Goal: Task Accomplishment & Management: Complete application form

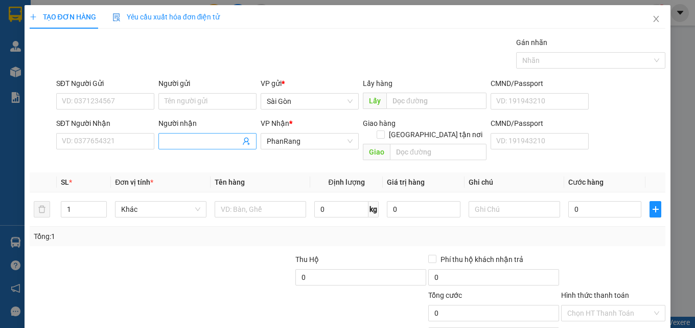
click at [189, 140] on input "Người nhận" at bounding box center [203, 140] width 76 height 11
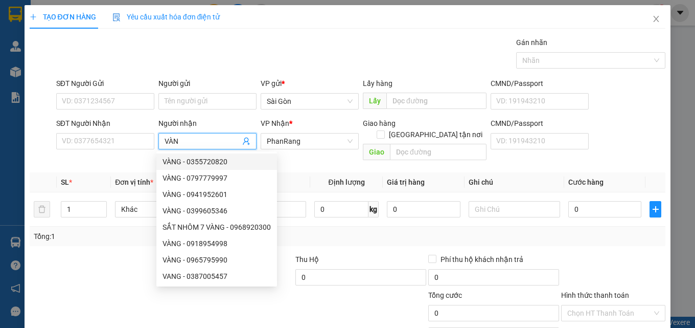
type input "VÀNG"
click at [221, 275] on div "VÀNG - 0918954988" at bounding box center [217, 275] width 108 height 11
type input "0918954988"
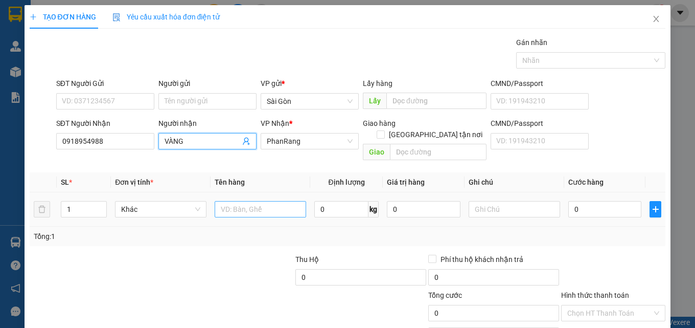
type input "VÀNG"
click at [235, 201] on input "text" at bounding box center [260, 209] width 91 height 16
type input "HÔP ĐEN"
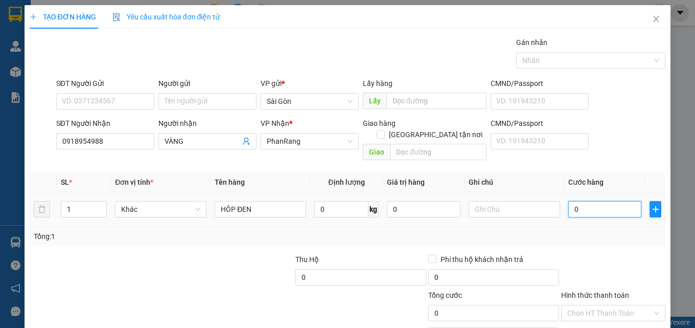
click at [585, 201] on input "0" at bounding box center [605, 209] width 74 height 16
type input "3"
type input "30"
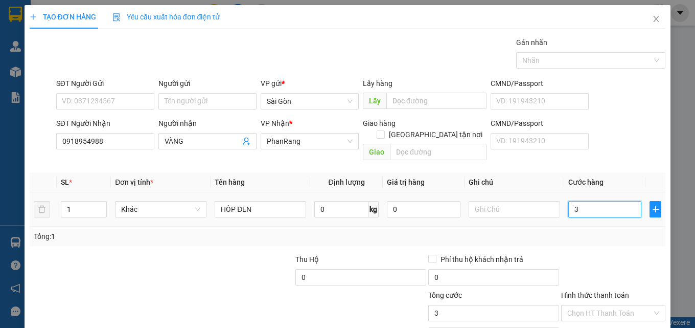
type input "30"
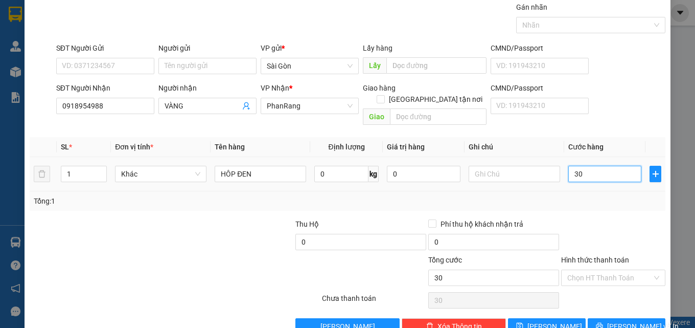
scroll to position [51, 0]
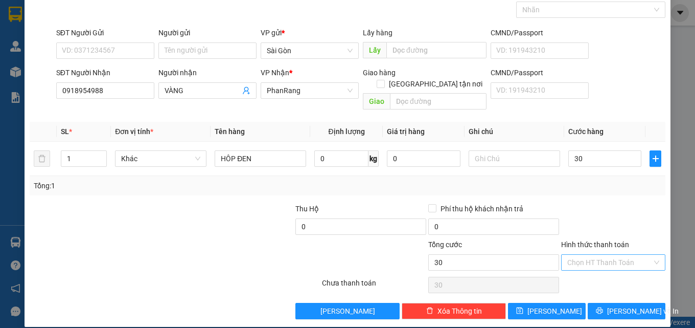
click at [615, 255] on input "Hình thức thanh toán" at bounding box center [609, 262] width 85 height 15
type input "30.000"
click at [615, 255] on input "Hình thức thanh toán" at bounding box center [609, 262] width 85 height 15
click at [590, 275] on div "Tại văn phòng" at bounding box center [607, 271] width 91 height 11
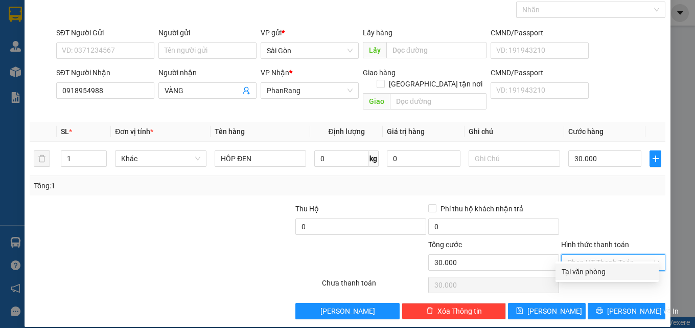
type input "0"
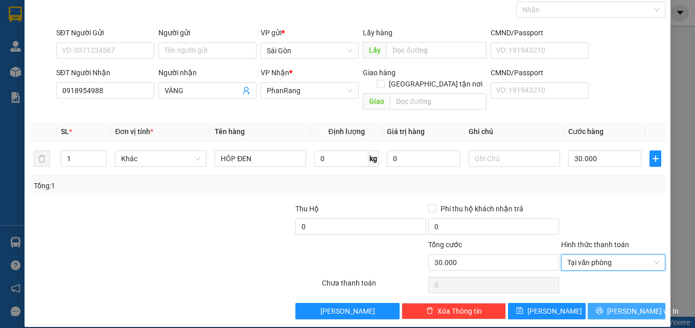
click at [614, 305] on span "[PERSON_NAME] và In" at bounding box center [643, 310] width 72 height 11
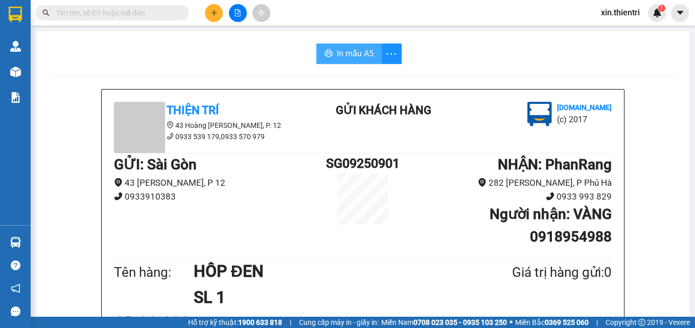
click at [366, 56] on span "In mẫu A5" at bounding box center [355, 53] width 37 height 13
click at [361, 51] on span "In mẫu A5" at bounding box center [355, 53] width 37 height 13
click at [356, 45] on button "In mẫu A5" at bounding box center [348, 53] width 65 height 20
click at [216, 7] on button at bounding box center [214, 13] width 18 height 18
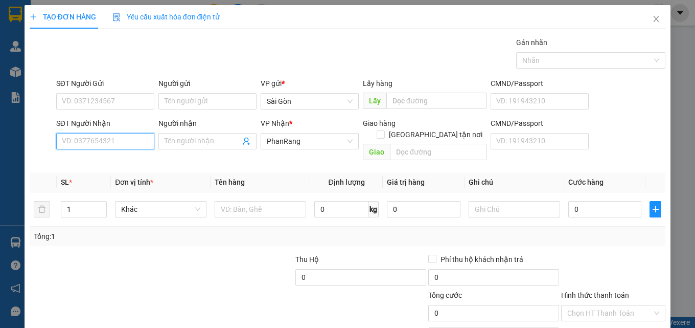
click at [128, 142] on input "SĐT Người Nhận" at bounding box center [105, 141] width 98 height 16
click at [207, 137] on input "Người nhận" at bounding box center [203, 140] width 76 height 11
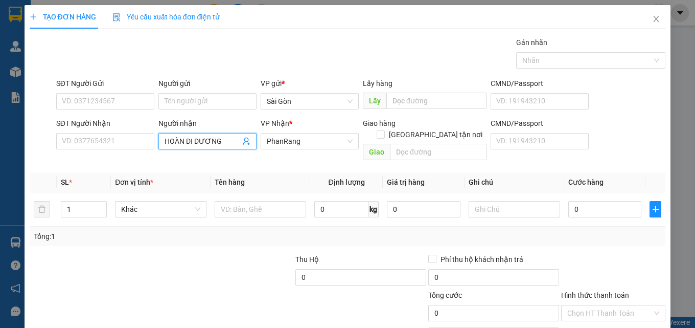
click at [183, 142] on input "HOÀN DI DƯƠNG" at bounding box center [203, 140] width 76 height 11
type input "HOÀNG DI DƯƠNG"
click at [104, 146] on input "SĐT Người Nhận" at bounding box center [105, 141] width 98 height 16
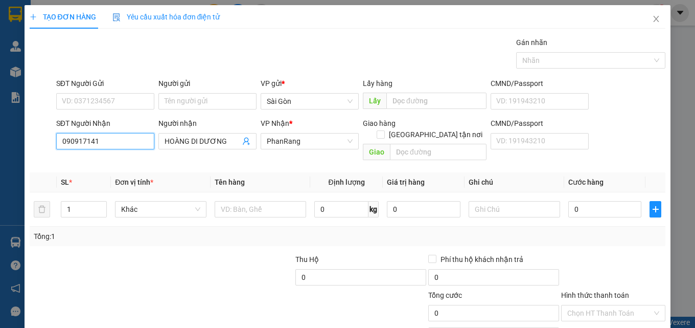
type input "0909171419"
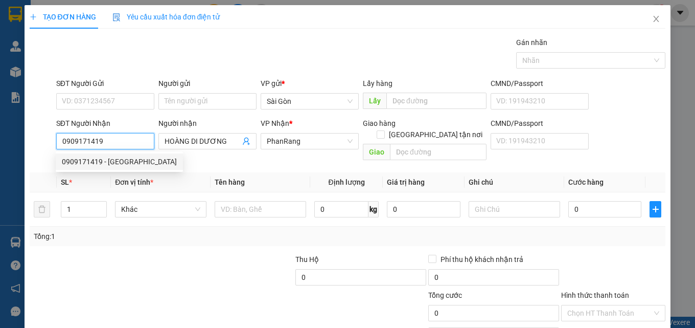
click at [113, 160] on div "0909171419 - [GEOGRAPHIC_DATA]" at bounding box center [119, 161] width 115 height 11
type input "[PERSON_NAME]"
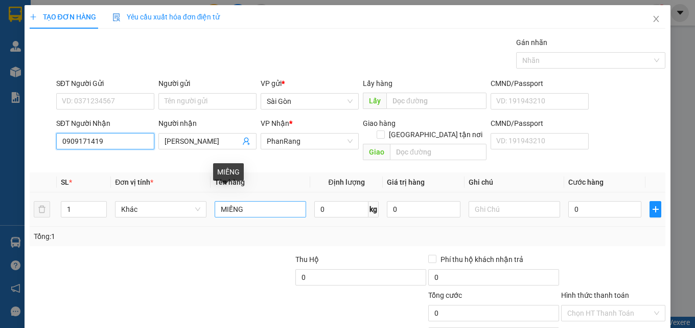
type input "0909171419"
click at [256, 201] on input "MIẾNG" at bounding box center [260, 209] width 91 height 16
type input "M"
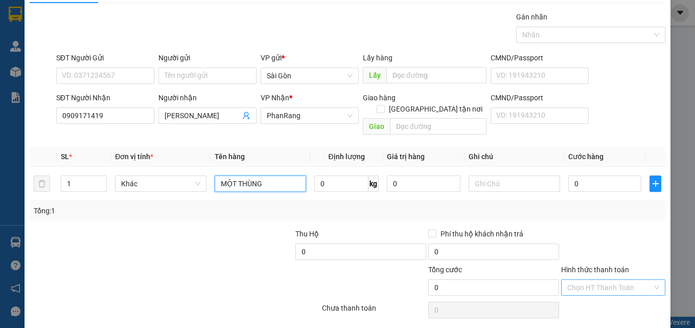
scroll to position [51, 0]
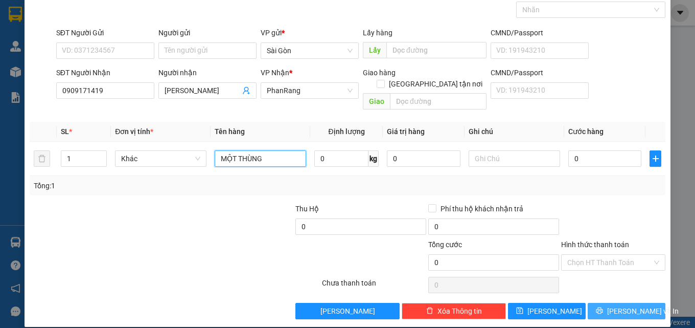
type input "MỘT THÙNG"
click at [626, 305] on span "[PERSON_NAME] và In" at bounding box center [643, 310] width 72 height 11
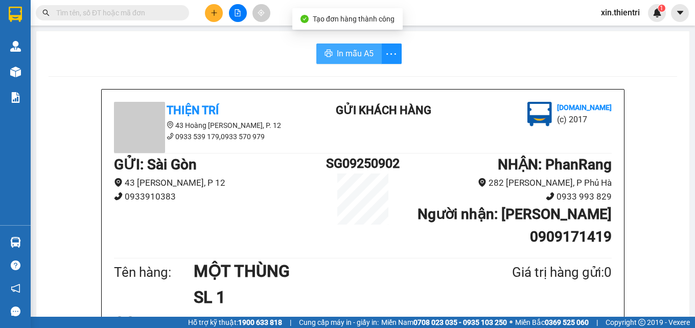
click at [355, 50] on span "In mẫu A5" at bounding box center [355, 53] width 37 height 13
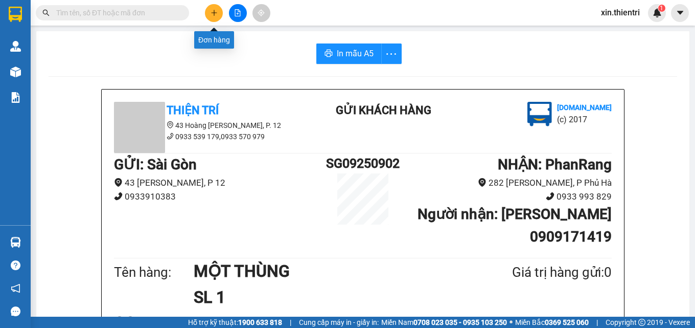
click at [214, 18] on button at bounding box center [214, 13] width 18 height 18
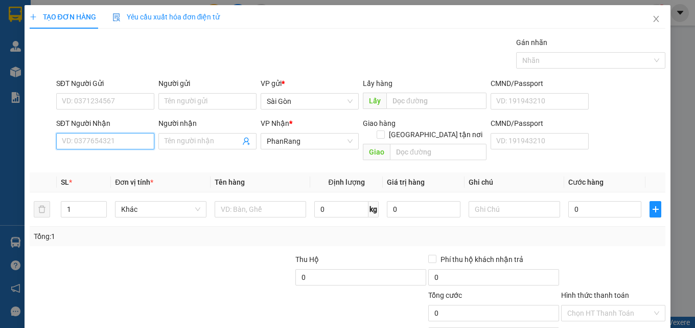
click at [137, 141] on input "SĐT Người Nhận" at bounding box center [105, 141] width 98 height 16
click at [72, 142] on input "0939873333" at bounding box center [105, 141] width 98 height 16
click at [84, 141] on input "0939873333" at bounding box center [105, 141] width 98 height 16
click at [89, 140] on input "0939863333" at bounding box center [105, 141] width 98 height 16
click at [79, 142] on input "0939863333" at bounding box center [105, 141] width 98 height 16
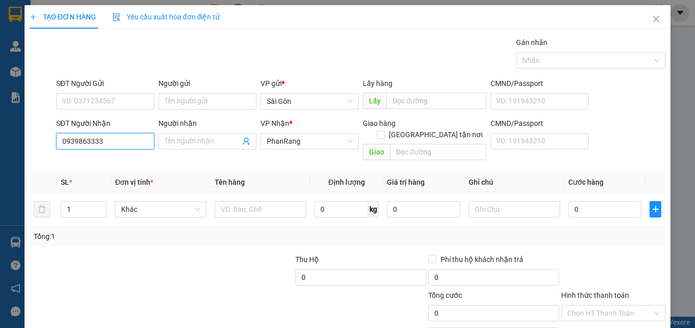
click at [81, 140] on input "0939863333" at bounding box center [105, 141] width 98 height 16
click at [79, 141] on input "093963333" at bounding box center [105, 141] width 98 height 16
type input "0939673333"
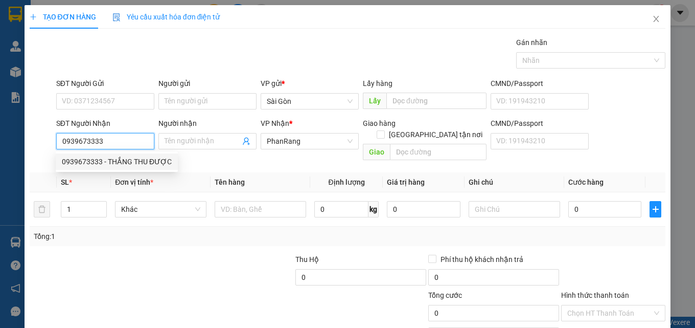
click at [134, 163] on div "0939673333 - THẮNG THU ĐƯỢC" at bounding box center [117, 161] width 110 height 11
type input "THẮNG THU ĐƯỢC"
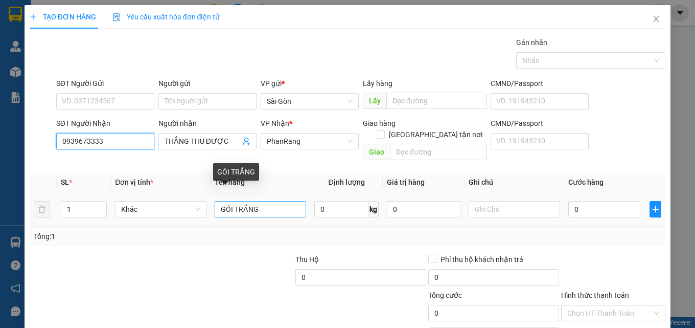
type input "0939673333"
click at [264, 201] on input "GÓI TRẮNG" at bounding box center [260, 209] width 91 height 16
type input "G"
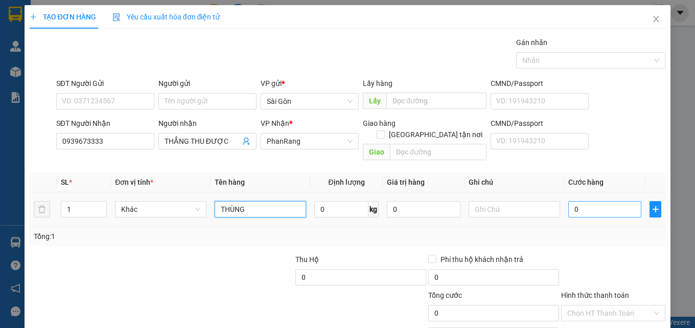
type input "THÙNG"
click at [606, 202] on input "0" at bounding box center [605, 209] width 74 height 16
type input "0"
type input "5"
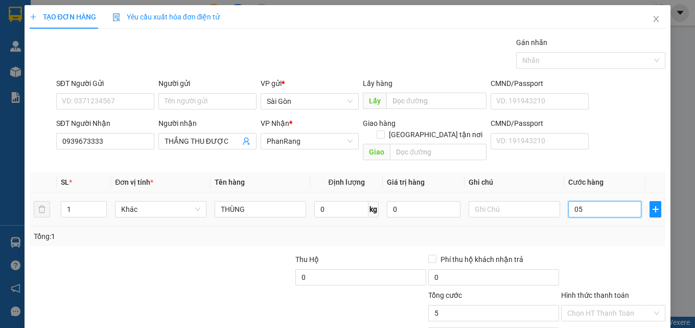
click at [606, 202] on input "05" at bounding box center [605, 209] width 74 height 16
click at [606, 201] on input "05" at bounding box center [605, 209] width 74 height 16
type input "5"
type input "50"
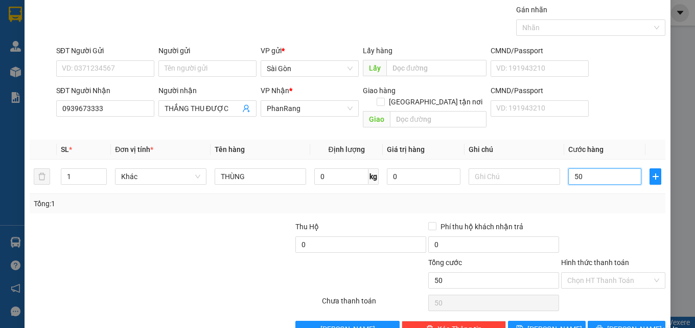
scroll to position [51, 0]
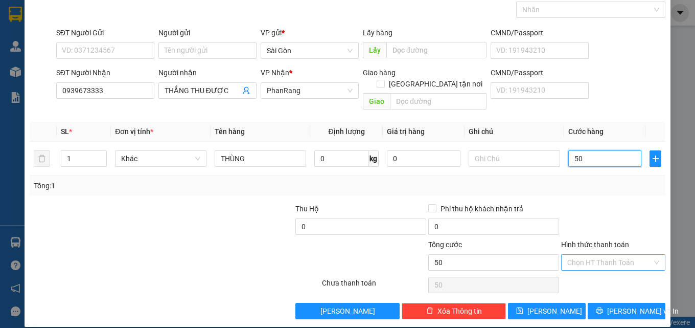
type input "50"
type input "50.000"
click at [615, 255] on input "Hình thức thanh toán" at bounding box center [609, 262] width 85 height 15
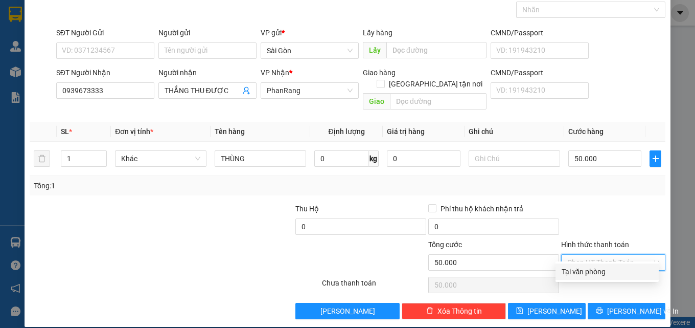
click at [602, 276] on div "Tại văn phòng" at bounding box center [607, 271] width 91 height 11
type input "0"
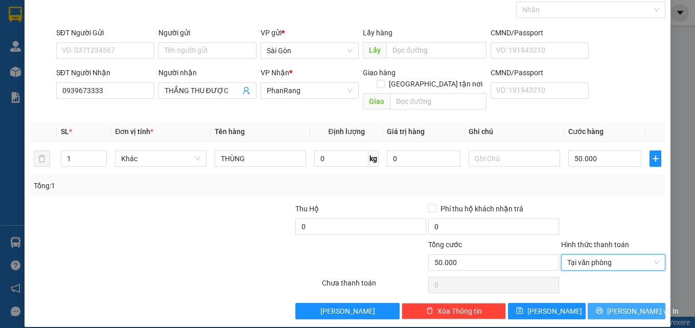
click at [621, 305] on span "[PERSON_NAME] và In" at bounding box center [643, 310] width 72 height 11
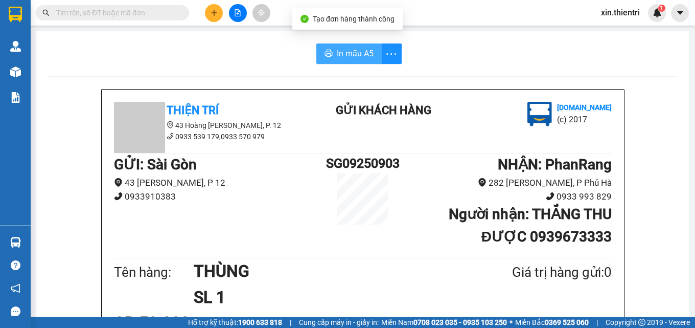
click at [355, 49] on span "In mẫu A5" at bounding box center [355, 53] width 37 height 13
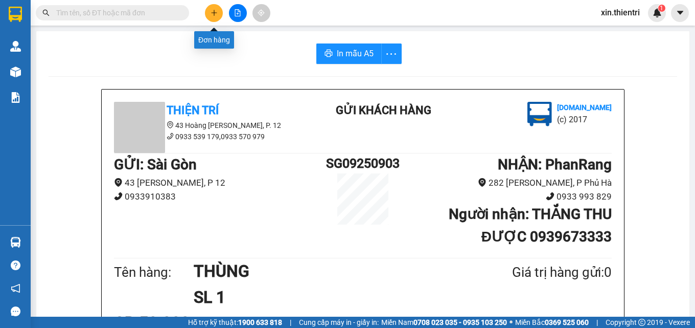
click at [217, 12] on icon "plus" at bounding box center [214, 12] width 7 height 7
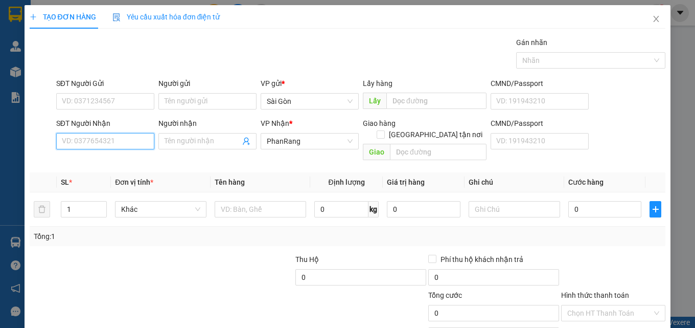
click at [117, 143] on input "SĐT Người Nhận" at bounding box center [105, 141] width 98 height 16
type input "0373234481"
click at [124, 162] on div "0373234481 - ÚT TRƯỜNG" at bounding box center [106, 161] width 88 height 11
type input "ÚT TRƯỜNG"
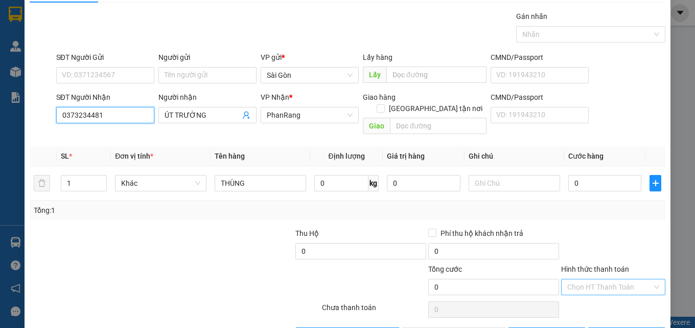
scroll to position [51, 0]
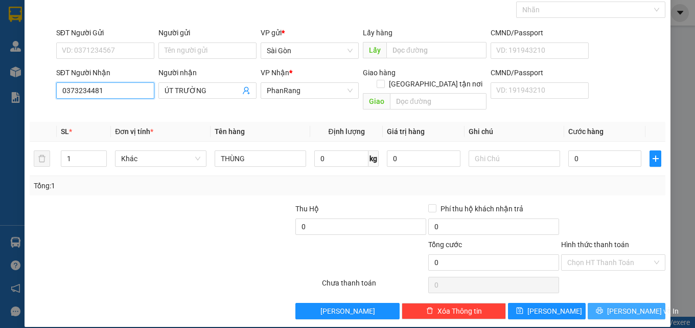
type input "0373234481"
click at [614, 305] on span "[PERSON_NAME] và In" at bounding box center [643, 310] width 72 height 11
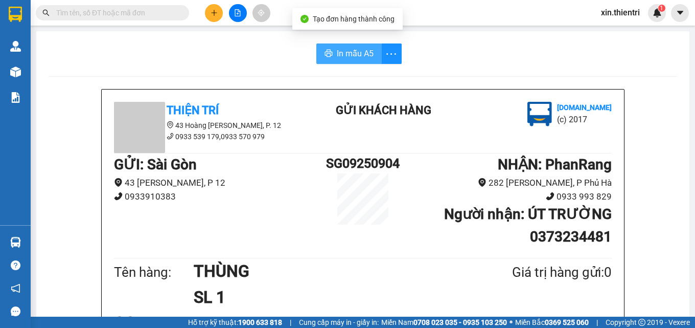
click at [355, 50] on span "In mẫu A5" at bounding box center [355, 53] width 37 height 13
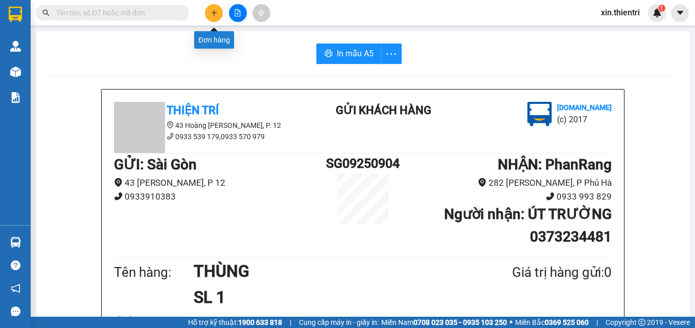
click at [214, 12] on icon "plus" at bounding box center [214, 12] width 7 height 7
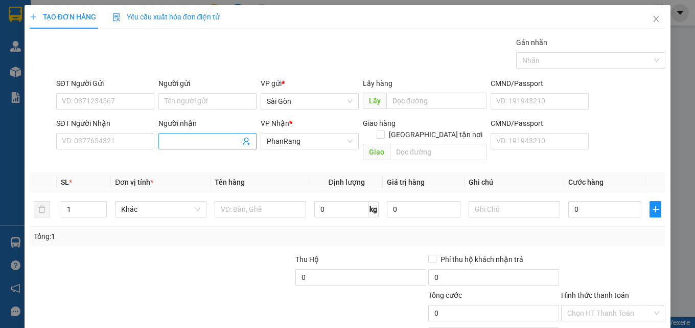
click at [194, 143] on input "Người nhận" at bounding box center [203, 140] width 76 height 11
type input "ANH NHÂN"
click at [120, 141] on input "SĐT Người Nhận" at bounding box center [105, 141] width 98 height 16
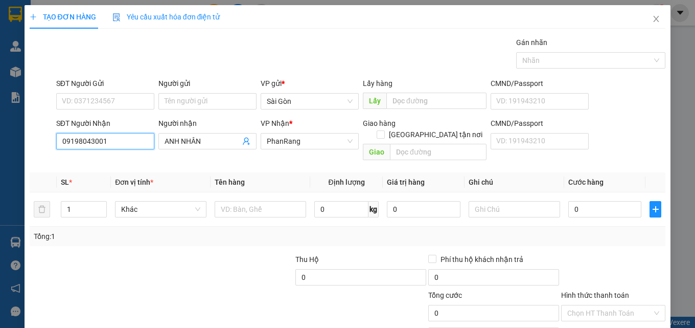
click at [76, 140] on input "09198043001" at bounding box center [105, 141] width 98 height 16
type input "0918043001"
click at [111, 161] on div "0918043001 - NHÂN" at bounding box center [104, 161] width 85 height 11
type input "NHÂN"
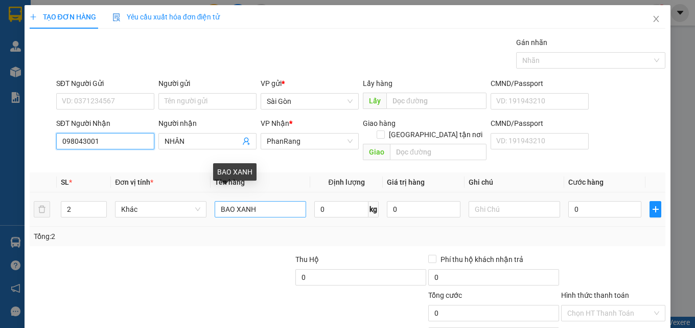
type input "098043001"
click at [273, 201] on input "BAO XANH" at bounding box center [260, 209] width 91 height 16
click at [273, 201] on input "BAO" at bounding box center [260, 209] width 91 height 16
type input "B"
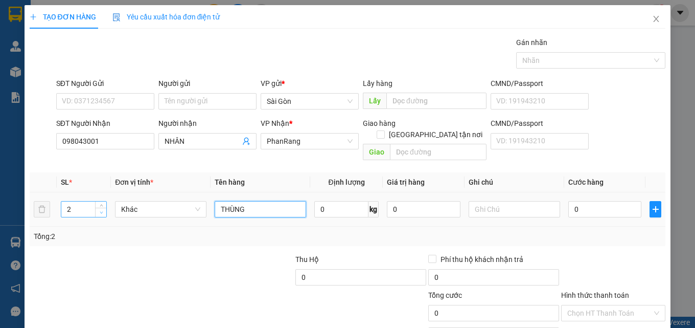
type input "THÙNG"
type input "1"
click at [96, 208] on span "Decrease Value" at bounding box center [100, 212] width 11 height 9
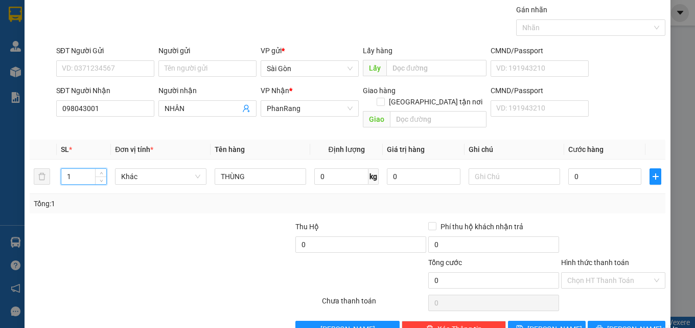
scroll to position [51, 0]
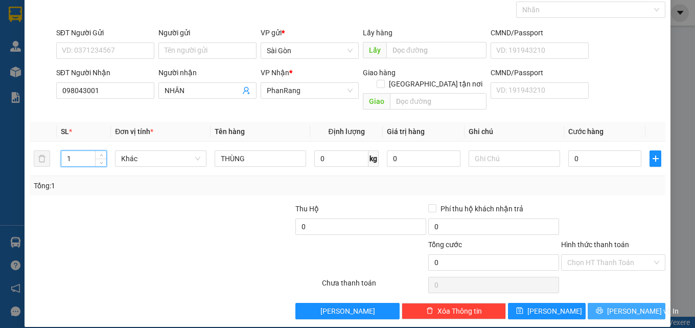
click at [612, 305] on span "[PERSON_NAME] và In" at bounding box center [643, 310] width 72 height 11
click at [619, 310] on span "[PERSON_NAME] và In" at bounding box center [643, 310] width 72 height 11
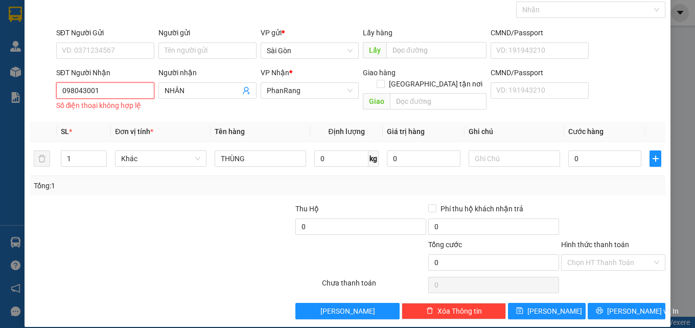
click at [69, 88] on input "098043001" at bounding box center [105, 90] width 98 height 16
type input "0918043001"
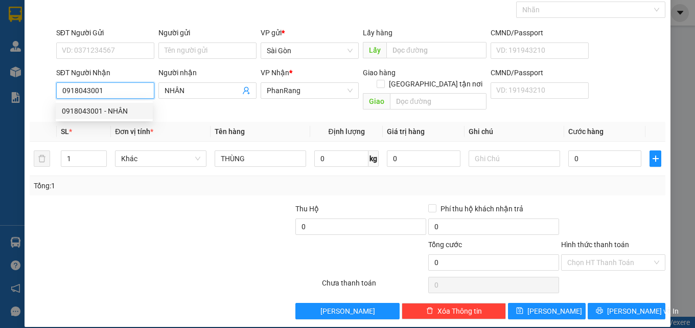
click at [96, 114] on div "0918043001 - NHÂN" at bounding box center [104, 110] width 85 height 11
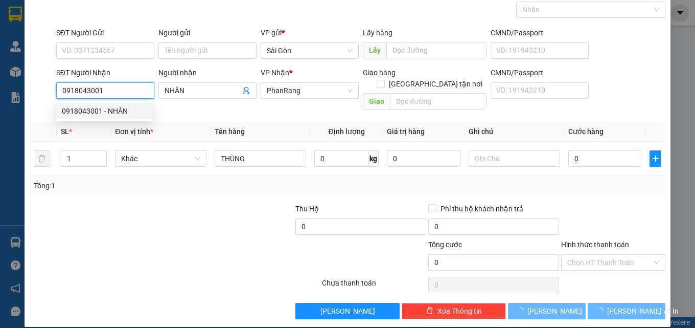
type input "2"
type input "BAO XANH"
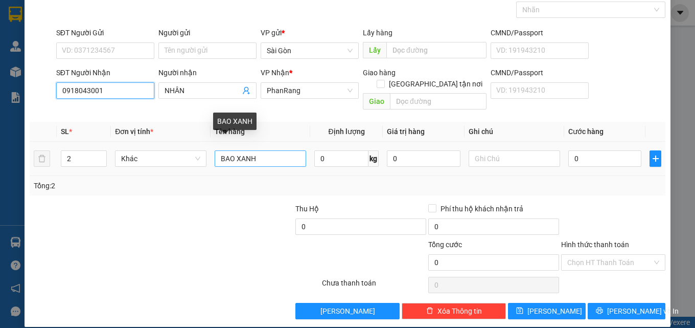
type input "0918043001"
click at [265, 154] on input "BAO XANH" at bounding box center [260, 158] width 91 height 16
type input "B"
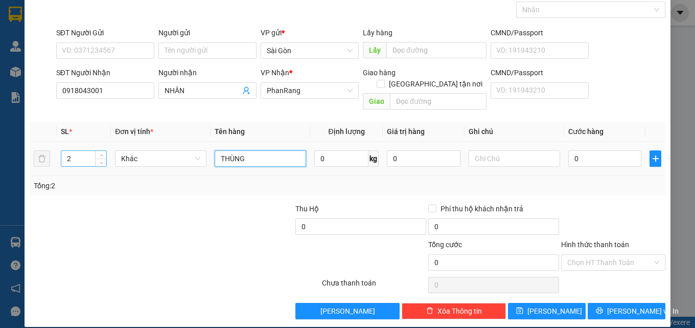
type input "THÙNG"
click at [85, 151] on input "2" at bounding box center [83, 158] width 45 height 15
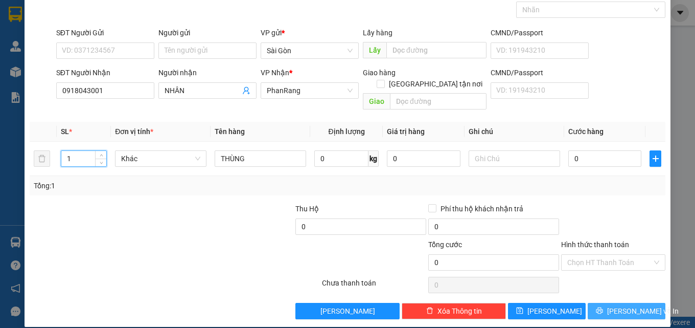
type input "1"
click at [616, 303] on button "[PERSON_NAME] và In" at bounding box center [627, 311] width 78 height 16
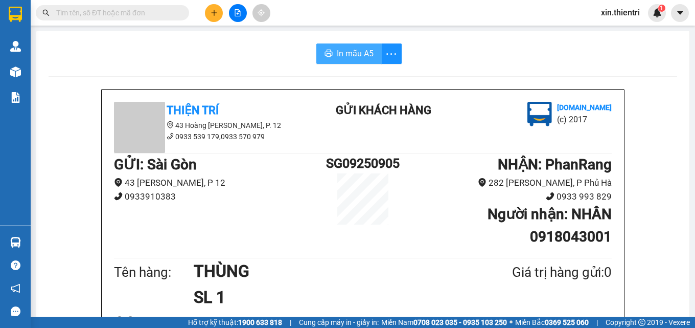
click at [360, 46] on button "In mẫu A5" at bounding box center [348, 53] width 65 height 20
click at [214, 14] on icon "plus" at bounding box center [214, 12] width 7 height 7
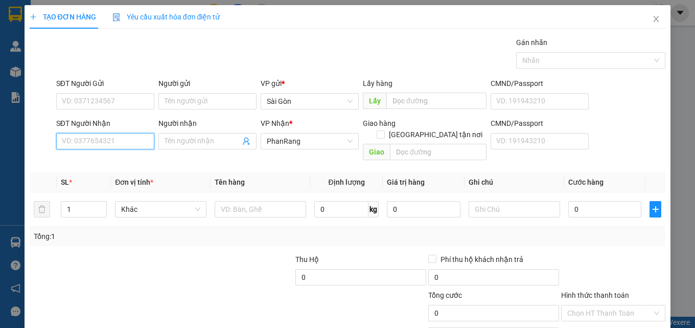
click at [129, 146] on input "SĐT Người Nhận" at bounding box center [105, 141] width 98 height 16
click at [111, 141] on input "185179" at bounding box center [105, 141] width 98 height 16
type input "1"
click at [105, 156] on div "0981185179 - THẢO" at bounding box center [104, 161] width 97 height 16
type input "0981185179"
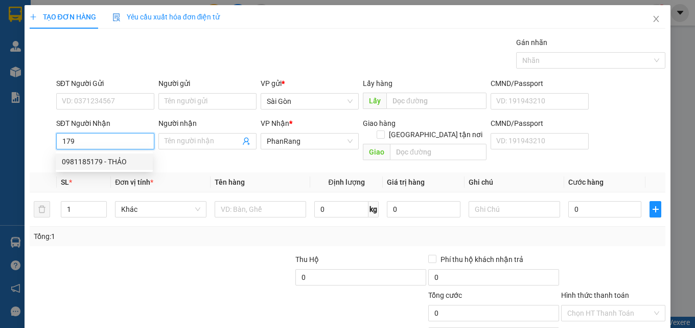
type input "THẢO"
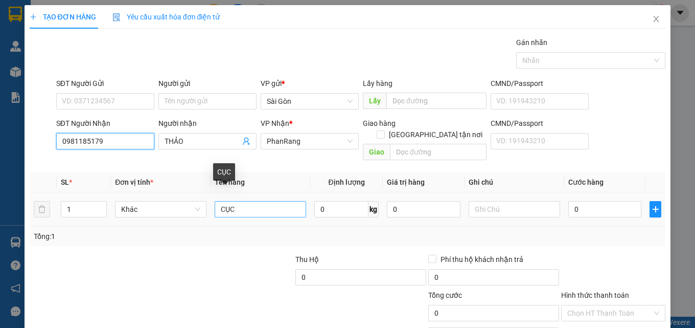
type input "0981185179"
click at [243, 201] on input "CỤC" at bounding box center [260, 209] width 91 height 16
type input "C"
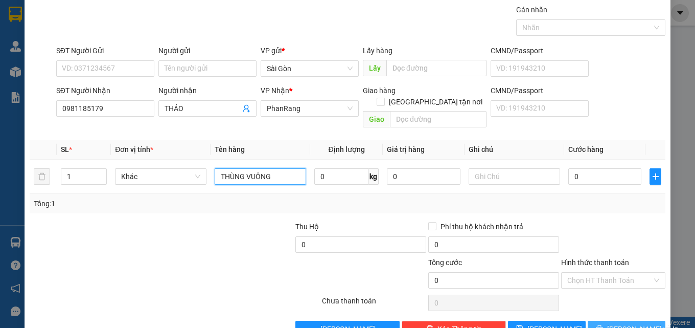
scroll to position [51, 0]
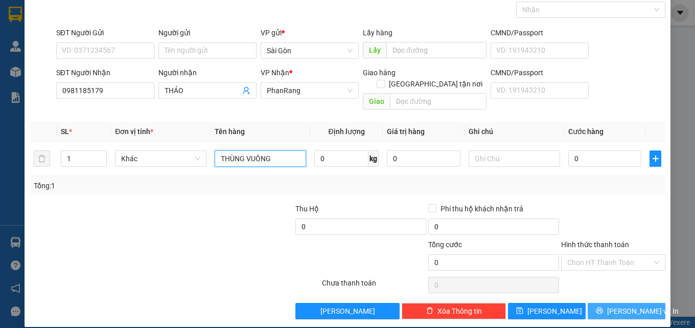
type input "THÙNG VUÔNG"
click at [603, 307] on icon "printer" at bounding box center [599, 310] width 7 height 7
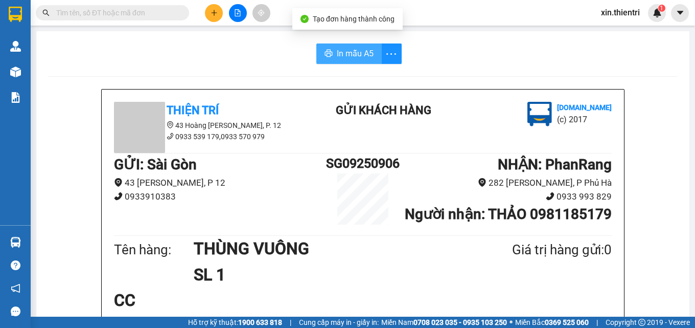
click at [358, 53] on span "In mẫu A5" at bounding box center [355, 53] width 37 height 13
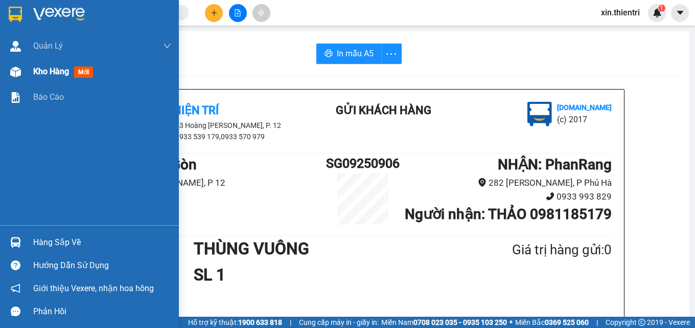
click at [27, 69] on div "Kho hàng mới" at bounding box center [89, 72] width 179 height 26
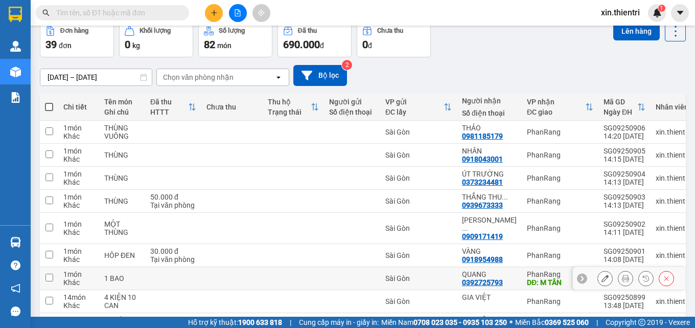
scroll to position [131, 0]
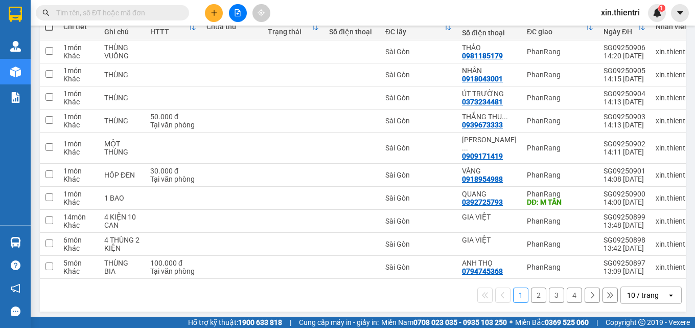
click at [533, 293] on button "2" at bounding box center [538, 294] width 15 height 15
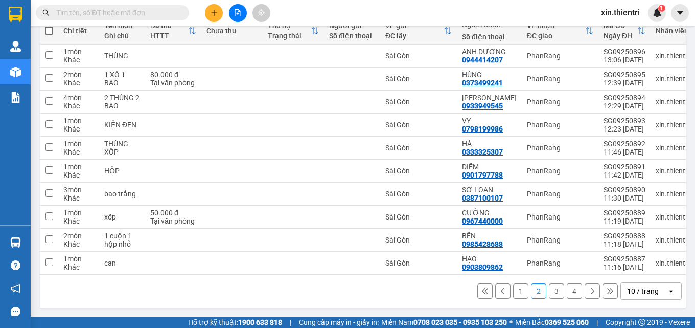
click at [549, 293] on button "3" at bounding box center [556, 290] width 15 height 15
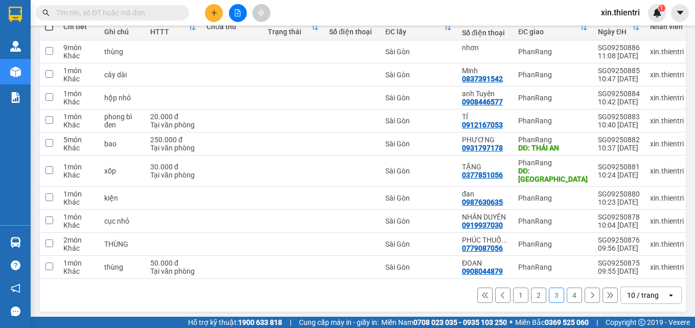
click at [513, 291] on button "1" at bounding box center [520, 294] width 15 height 15
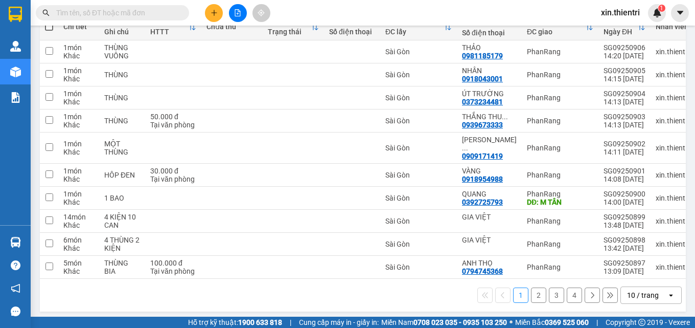
click at [216, 18] on button at bounding box center [214, 13] width 18 height 18
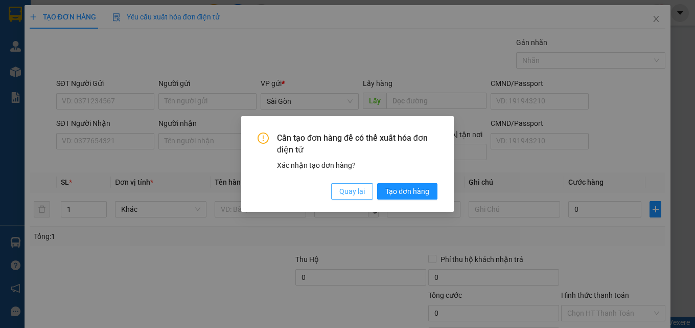
click at [358, 192] on span "Quay lại" at bounding box center [352, 191] width 26 height 11
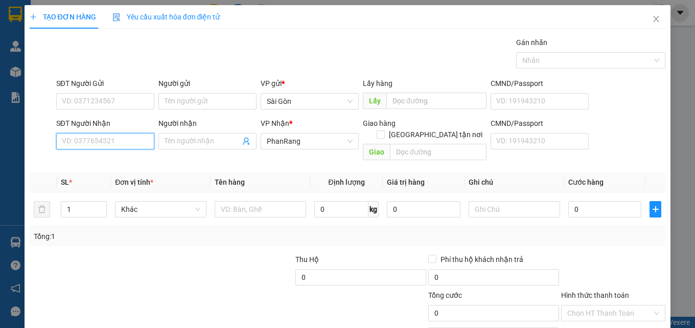
click at [117, 138] on input "SĐT Người Nhận" at bounding box center [105, 141] width 98 height 16
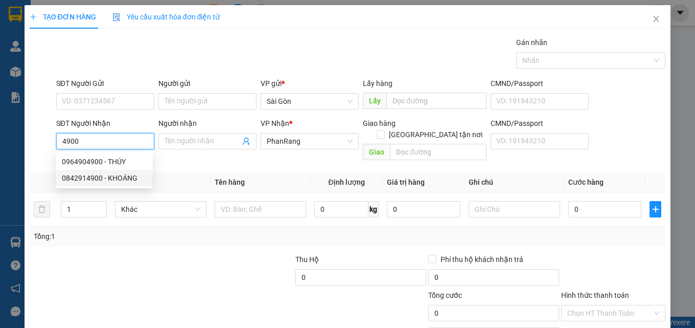
click at [95, 179] on div "0842914900 - KHOÁNG" at bounding box center [104, 177] width 85 height 11
type input "0842914900"
type input "KHOÁNG"
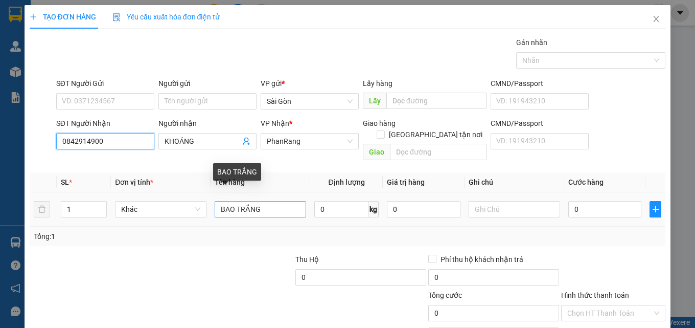
type input "0842914900"
click at [264, 201] on input "BAO TRẮNG" at bounding box center [260, 209] width 91 height 16
type input "B"
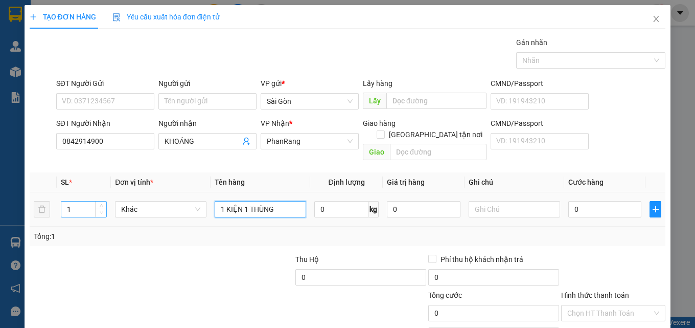
click at [95, 208] on span "Decrease Value" at bounding box center [100, 212] width 11 height 9
type input "1 KIỆN 1 THÙNG"
click at [75, 201] on input "1" at bounding box center [83, 208] width 45 height 15
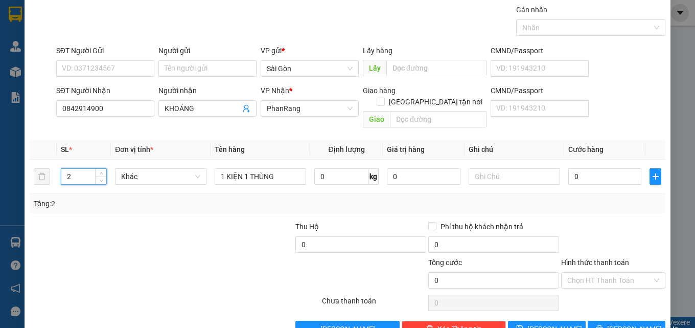
scroll to position [51, 0]
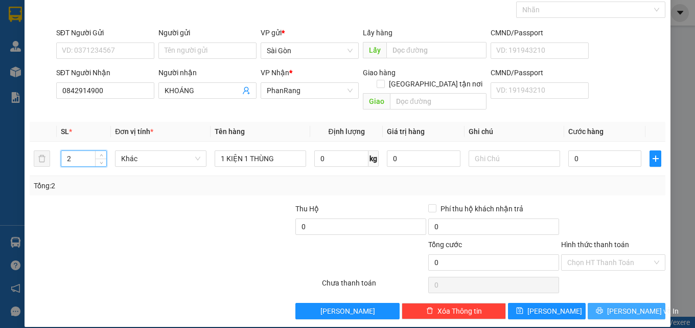
type input "2"
click at [611, 305] on span "[PERSON_NAME] và In" at bounding box center [643, 310] width 72 height 11
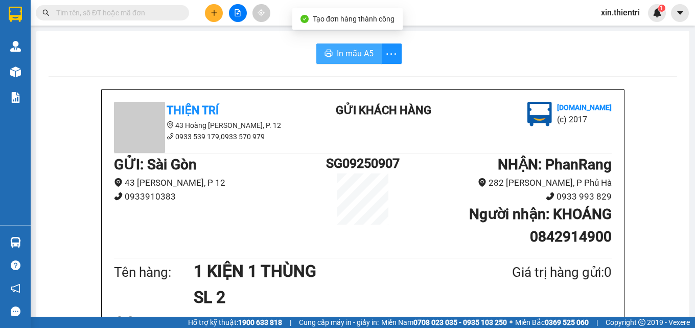
click at [364, 57] on span "In mẫu A5" at bounding box center [355, 53] width 37 height 13
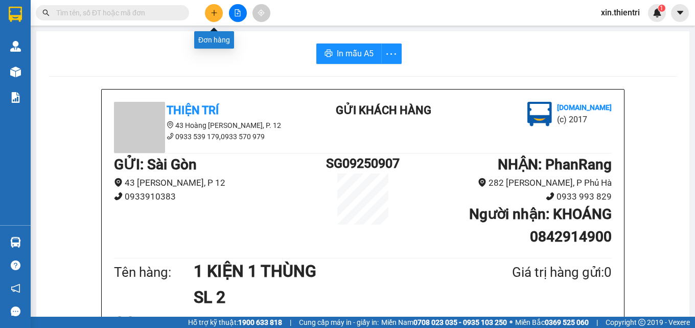
click at [206, 13] on button at bounding box center [214, 13] width 18 height 18
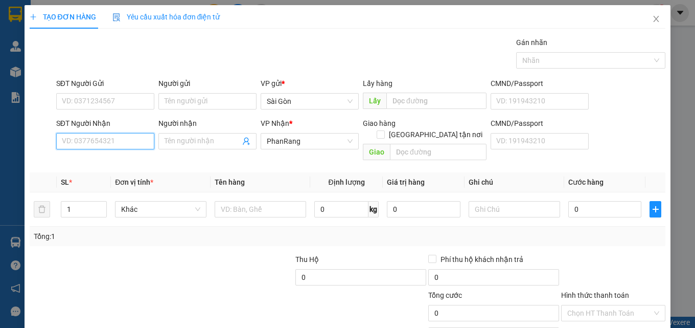
click at [132, 142] on input "SĐT Người Nhận" at bounding box center [105, 141] width 98 height 16
click at [169, 143] on input "Người nhận" at bounding box center [203, 140] width 76 height 11
type input "T"
type input "[PERSON_NAME]"
click at [135, 141] on input "SĐT Người Nhận" at bounding box center [105, 141] width 98 height 16
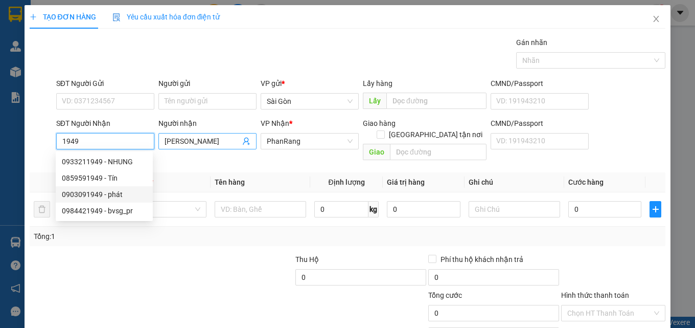
type input "1949"
click at [180, 141] on input "[PERSON_NAME]" at bounding box center [203, 140] width 76 height 11
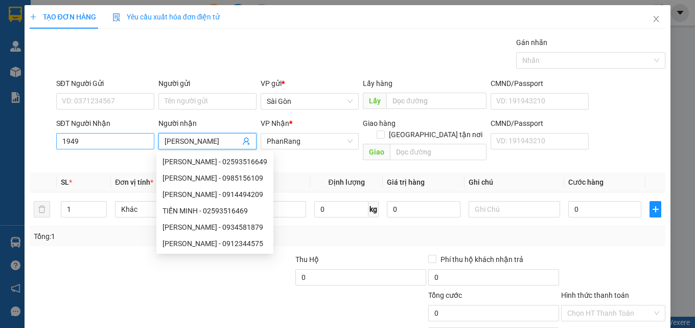
type input "[PERSON_NAME]"
click at [110, 141] on input "1949" at bounding box center [105, 141] width 98 height 16
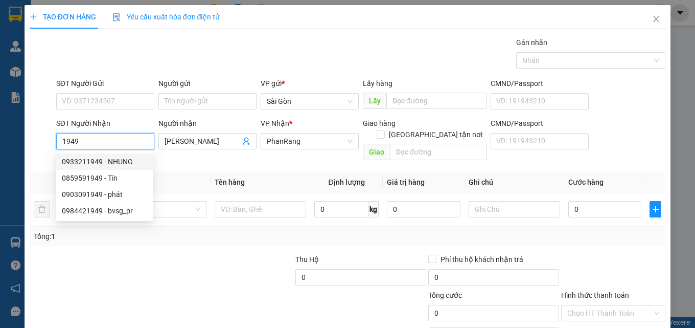
click at [100, 145] on input "1949" at bounding box center [105, 141] width 98 height 16
type input "1"
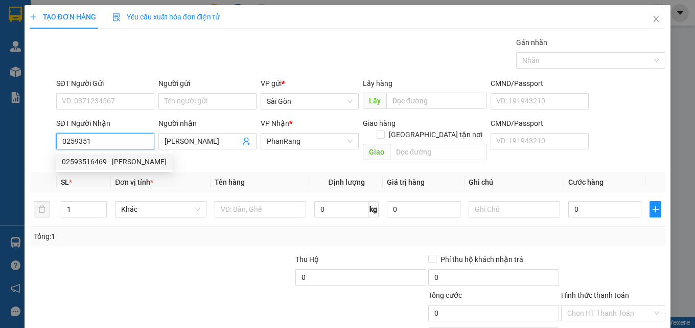
click at [107, 164] on div "02593516469 - [PERSON_NAME]" at bounding box center [114, 161] width 105 height 11
type input "02593516469"
type input "[PERSON_NAME]"
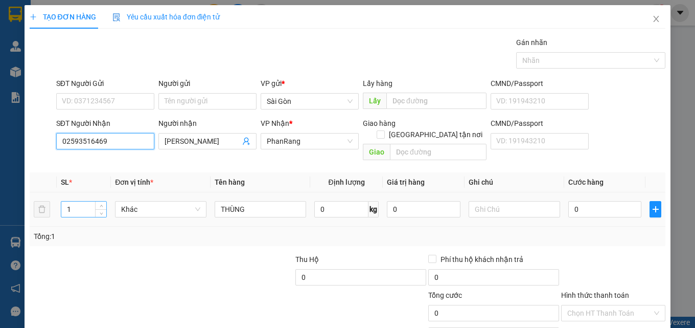
type input "02593516469"
click at [78, 201] on input "1" at bounding box center [83, 208] width 45 height 15
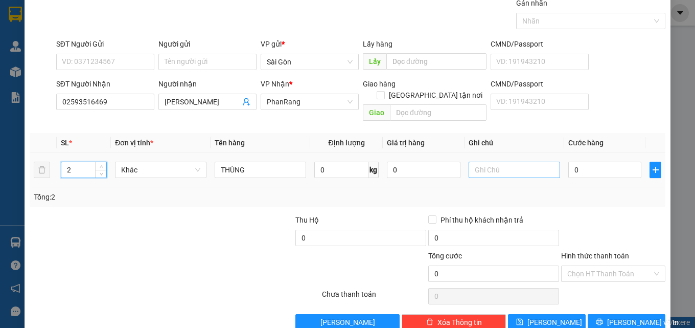
scroll to position [51, 0]
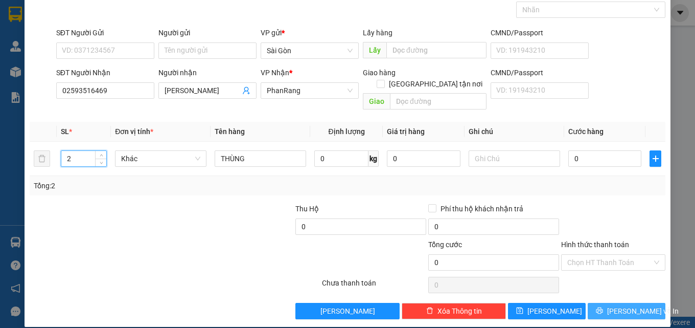
type input "2"
click at [621, 305] on span "[PERSON_NAME] và In" at bounding box center [643, 310] width 72 height 11
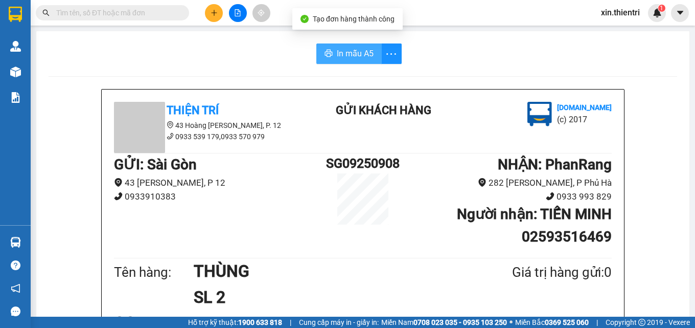
click at [353, 52] on span "In mẫu A5" at bounding box center [355, 53] width 37 height 13
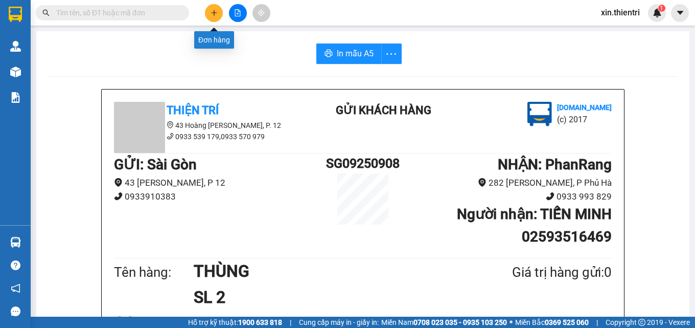
click at [206, 13] on button at bounding box center [214, 13] width 18 height 18
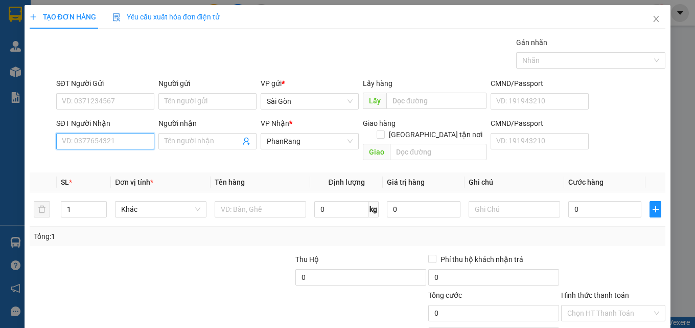
click at [135, 139] on input "SĐT Người Nhận" at bounding box center [105, 141] width 98 height 16
click at [81, 142] on input "0949346779" at bounding box center [105, 141] width 98 height 16
type input "0949246779"
click at [105, 162] on div "0949246779 - BA" at bounding box center [104, 161] width 85 height 11
type input "BA"
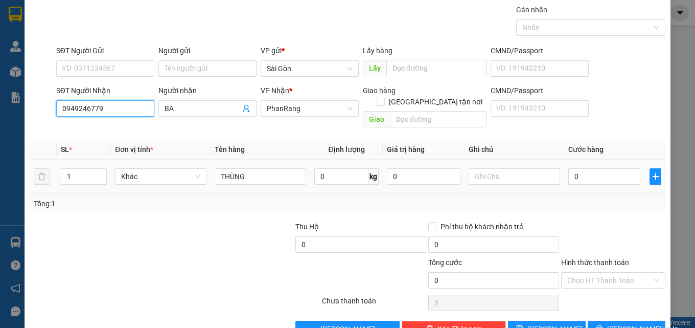
scroll to position [51, 0]
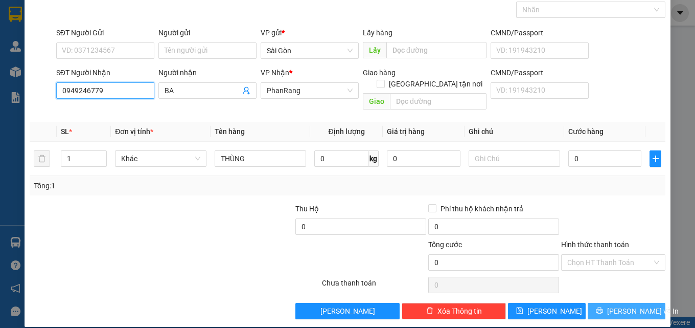
type input "0949246779"
click at [614, 305] on span "[PERSON_NAME] và In" at bounding box center [643, 310] width 72 height 11
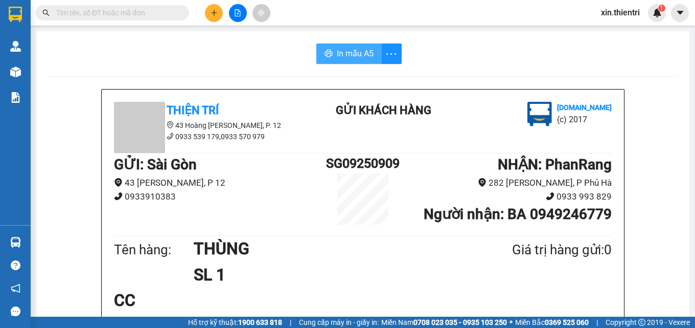
click at [370, 57] on button "In mẫu A5" at bounding box center [348, 53] width 65 height 20
click at [212, 14] on icon "plus" at bounding box center [214, 12] width 7 height 7
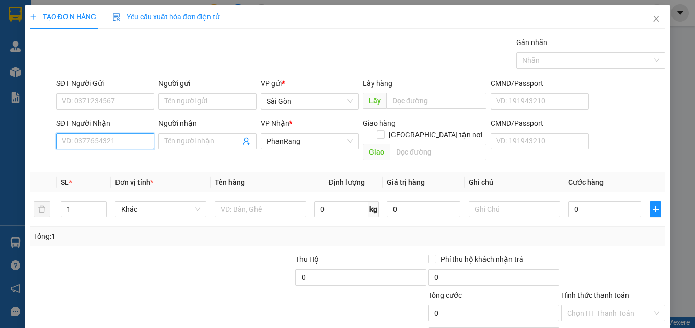
click at [136, 142] on input "SĐT Người Nhận" at bounding box center [105, 141] width 98 height 16
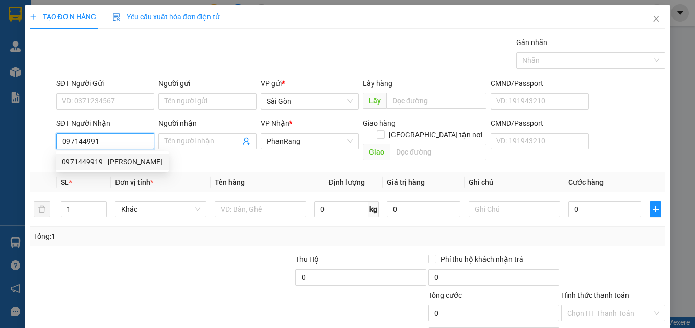
click at [99, 160] on div "0971449919 - [PERSON_NAME]" at bounding box center [112, 161] width 101 height 11
type input "0971449919"
type input "PHƯƠNG ANH"
type input "VĨNH HY"
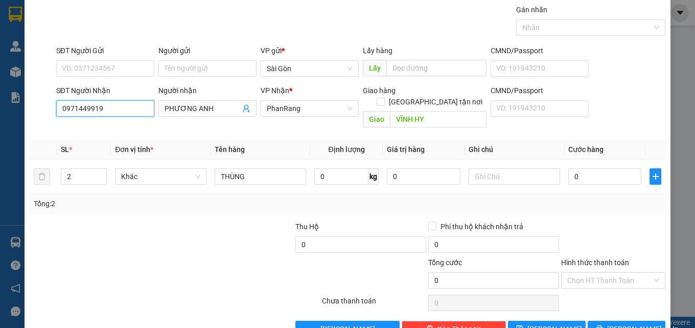
scroll to position [51, 0]
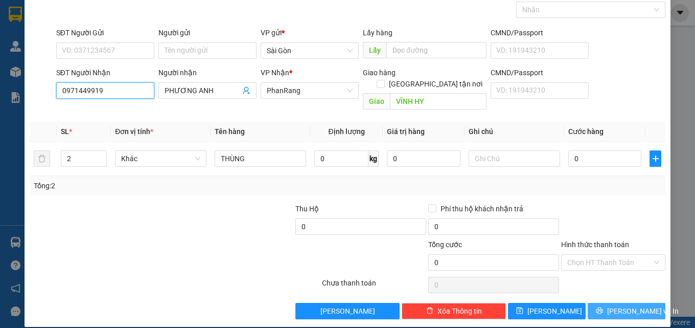
type input "0971449919"
click at [622, 305] on span "[PERSON_NAME] và In" at bounding box center [643, 310] width 72 height 11
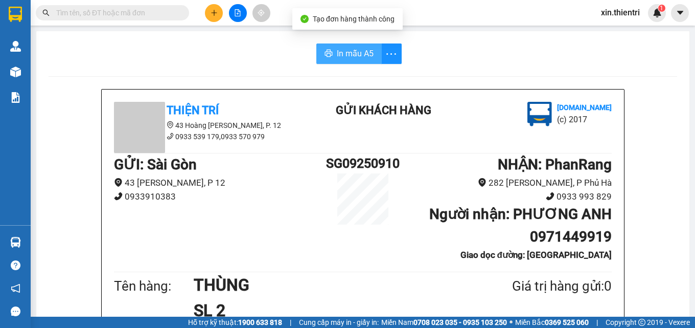
click at [355, 52] on span "In mẫu A5" at bounding box center [355, 53] width 37 height 13
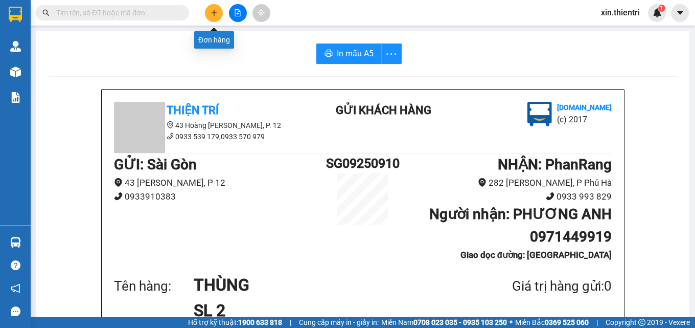
drag, startPoint x: 211, startPoint y: 15, endPoint x: 216, endPoint y: 16, distance: 5.2
click at [216, 16] on button at bounding box center [214, 13] width 18 height 18
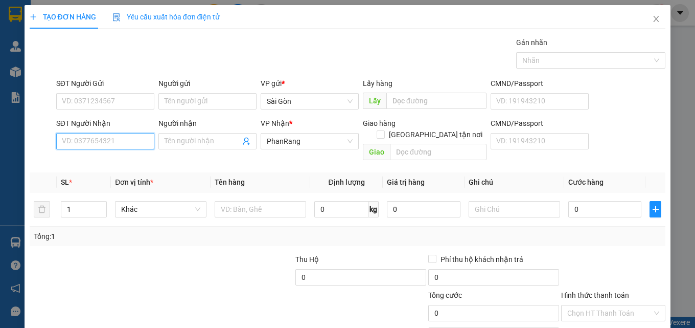
click at [131, 141] on input "SĐT Người Nhận" at bounding box center [105, 141] width 98 height 16
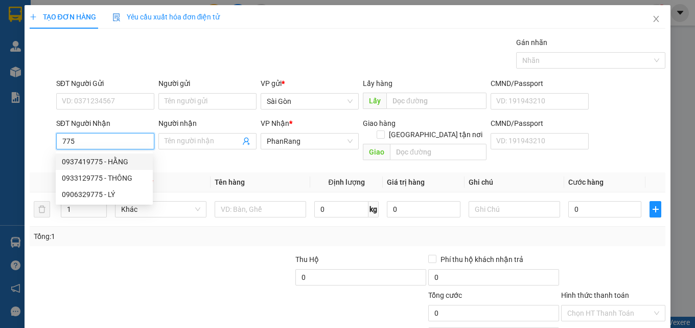
click at [102, 157] on div "0937419775 - HẰNG" at bounding box center [104, 161] width 85 height 11
type input "0937419775"
type input "HẰNG"
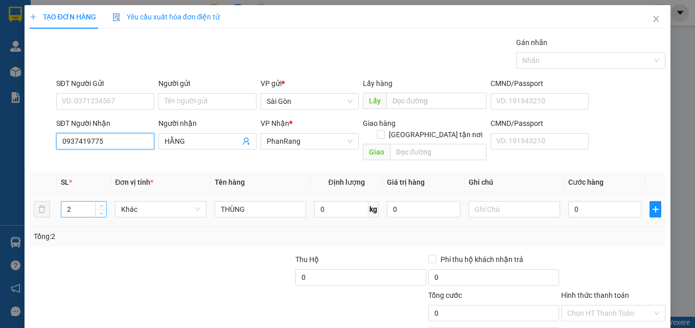
type input "0937419775"
click at [86, 201] on input "2" at bounding box center [83, 208] width 45 height 15
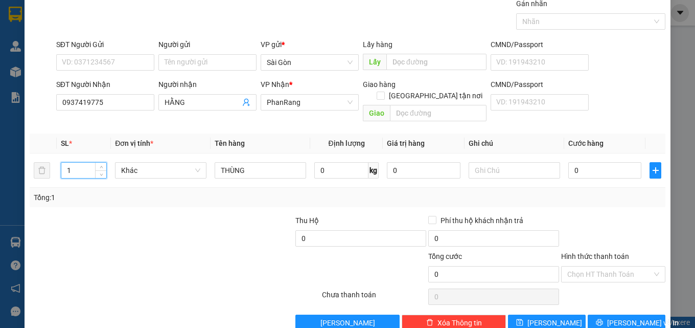
scroll to position [51, 0]
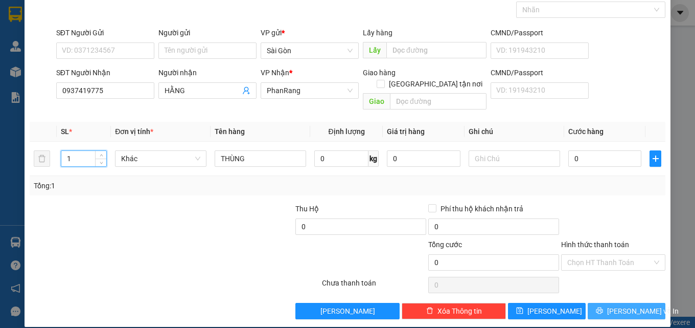
type input "1"
click at [608, 303] on button "[PERSON_NAME] và In" at bounding box center [627, 311] width 78 height 16
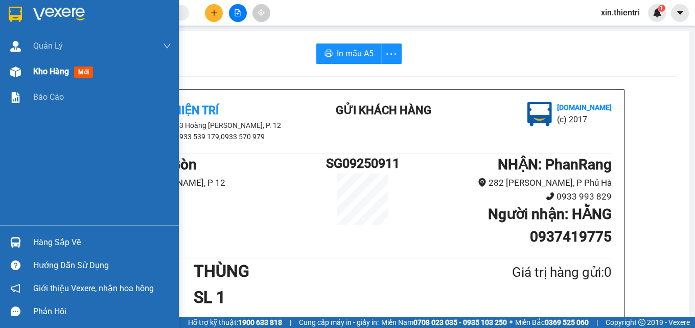
click at [29, 72] on div "Kho hàng mới" at bounding box center [89, 72] width 179 height 26
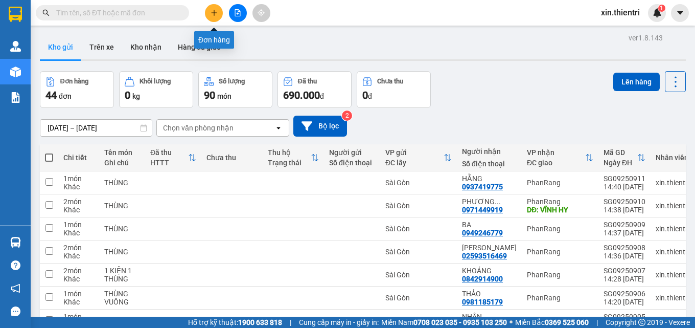
click at [212, 12] on icon "plus" at bounding box center [214, 12] width 7 height 7
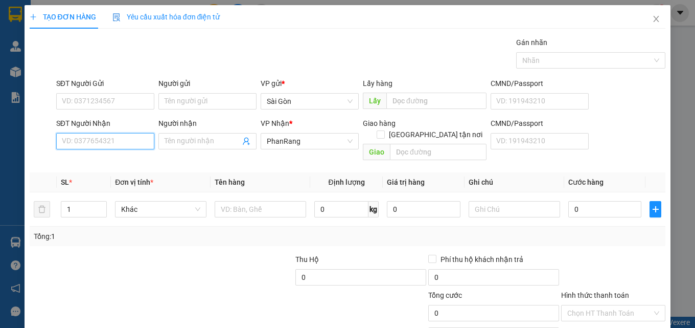
click at [114, 139] on input "SĐT Người Nhận" at bounding box center [105, 141] width 98 height 16
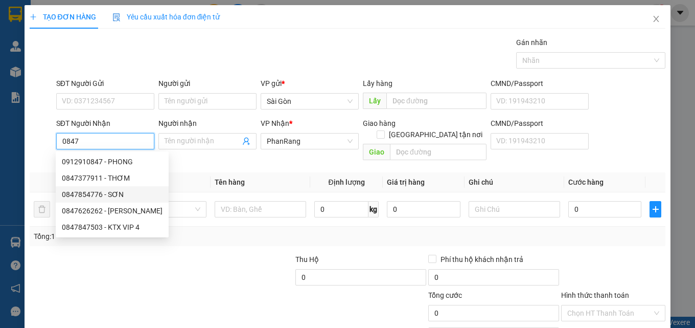
click at [66, 139] on input "0847" at bounding box center [105, 141] width 98 height 16
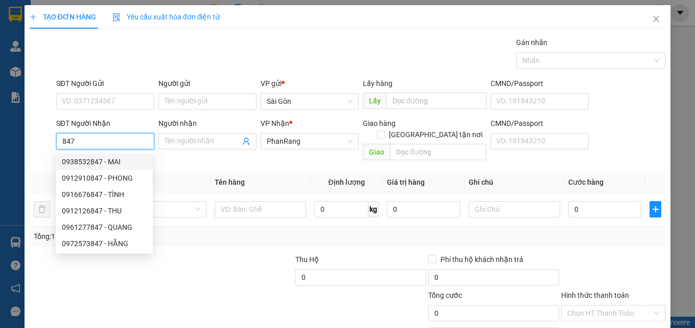
click at [111, 140] on input "847" at bounding box center [105, 141] width 98 height 16
type input "8"
click at [112, 143] on input "SĐT Người Nhận" at bounding box center [105, 141] width 98 height 16
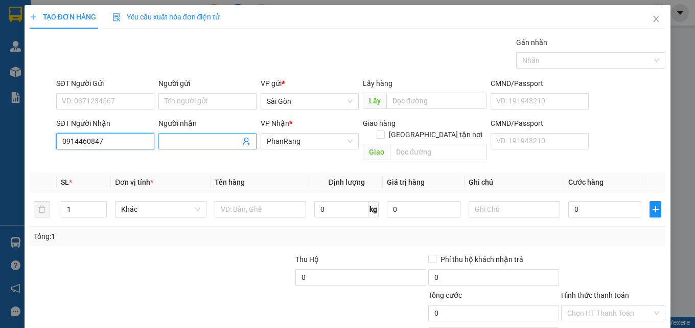
type input "0914460847"
click at [206, 141] on input "Người nhận" at bounding box center [203, 140] width 76 height 11
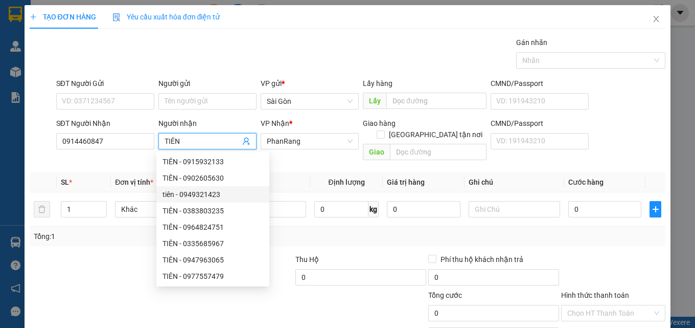
type input "TIÊN"
click at [109, 266] on div at bounding box center [95, 272] width 133 height 36
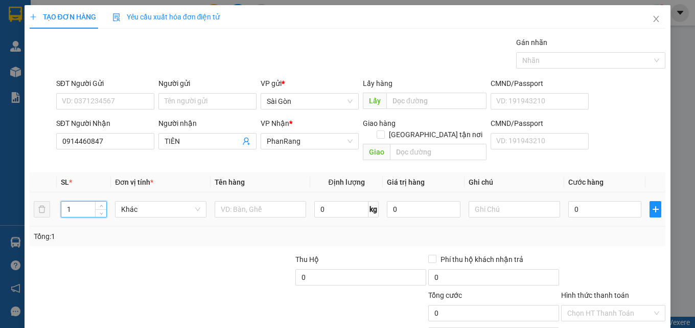
click at [89, 201] on input "1" at bounding box center [83, 208] width 45 height 15
type input "2"
click at [254, 201] on input "text" at bounding box center [260, 209] width 91 height 16
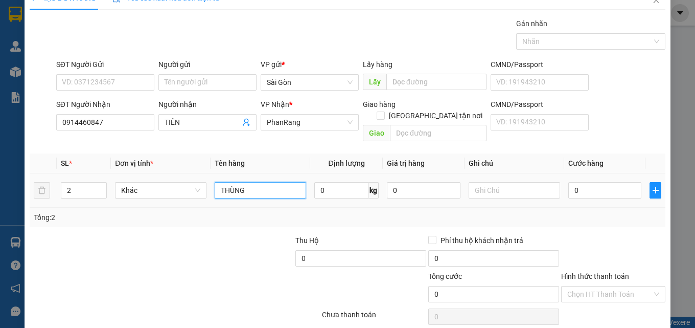
scroll to position [51, 0]
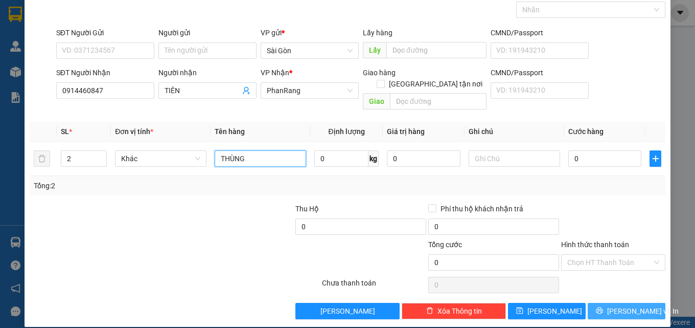
type input "THÙNG"
click at [621, 305] on span "[PERSON_NAME] và In" at bounding box center [643, 310] width 72 height 11
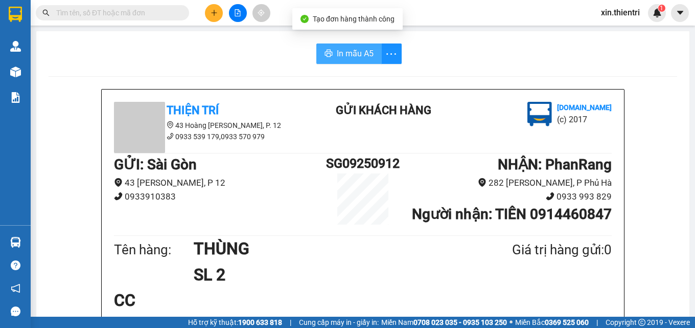
click at [365, 48] on span "In mẫu A5" at bounding box center [355, 53] width 37 height 13
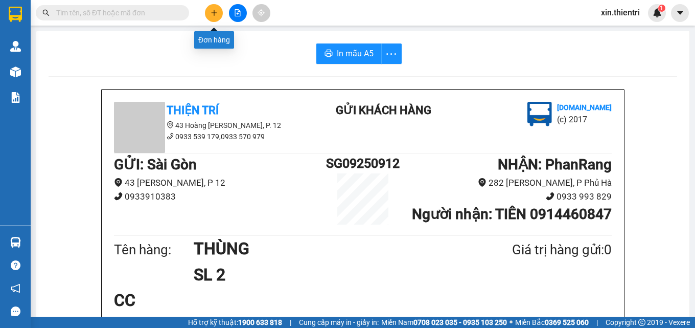
click at [213, 14] on icon "plus" at bounding box center [214, 12] width 7 height 7
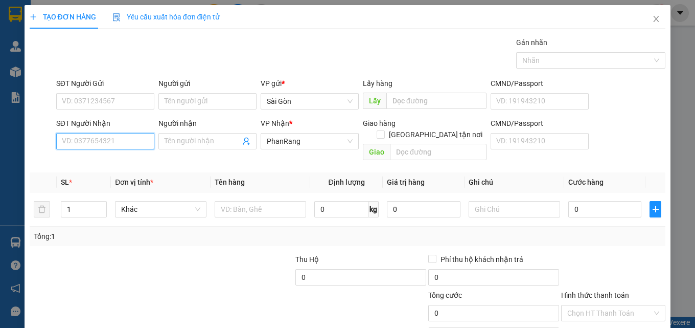
click at [117, 140] on input "SĐT Người Nhận" at bounding box center [105, 141] width 98 height 16
click at [109, 163] on div "0918043001 - NHÂN" at bounding box center [104, 161] width 85 height 11
type input "0918043001"
type input "NHÂN"
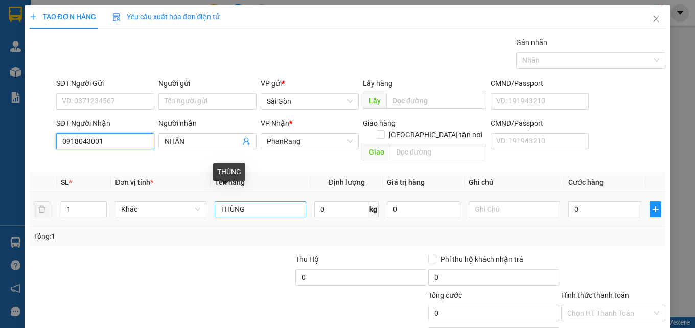
type input "0918043001"
click at [264, 201] on input "THÙNG" at bounding box center [260, 209] width 91 height 16
type input "T"
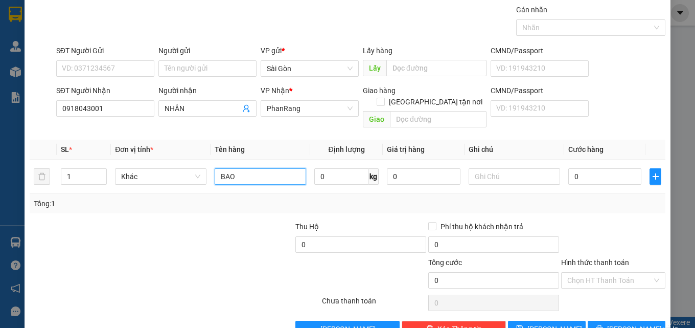
scroll to position [51, 0]
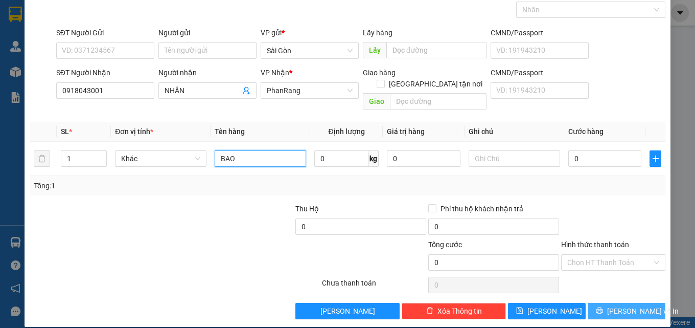
type input "BAO"
click at [614, 305] on span "[PERSON_NAME] và In" at bounding box center [643, 310] width 72 height 11
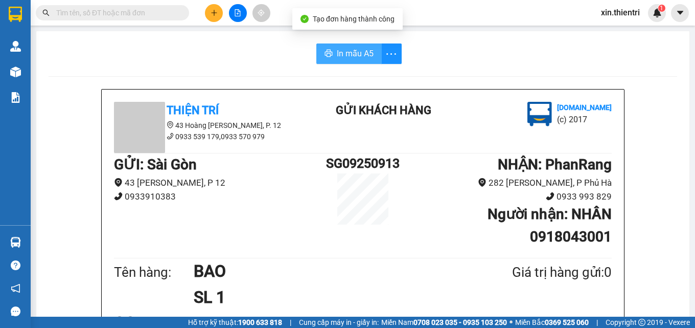
click at [367, 51] on span "In mẫu A5" at bounding box center [355, 53] width 37 height 13
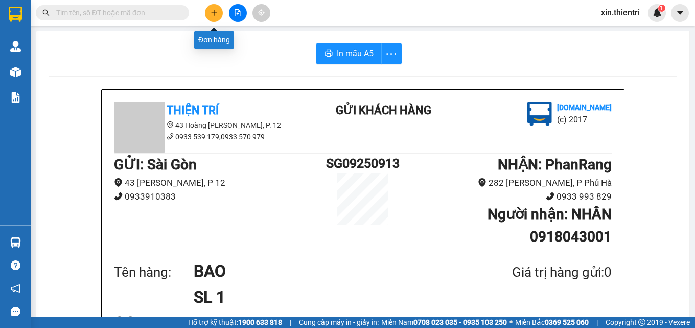
click at [217, 17] on button at bounding box center [214, 13] width 18 height 18
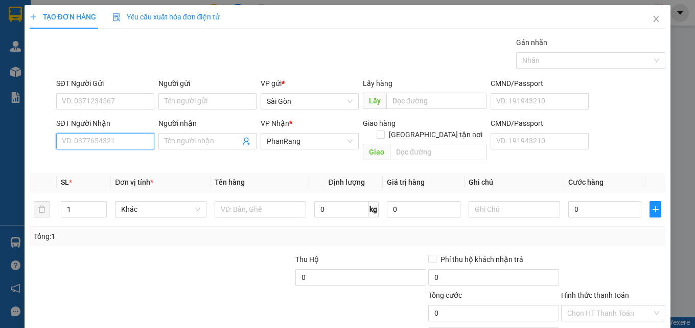
click at [121, 144] on input "SĐT Người Nhận" at bounding box center [105, 141] width 98 height 16
type input "0903809862"
click at [88, 163] on div "0903809862 - HẠO" at bounding box center [104, 161] width 85 height 11
type input "HẠO"
type input "0903809862"
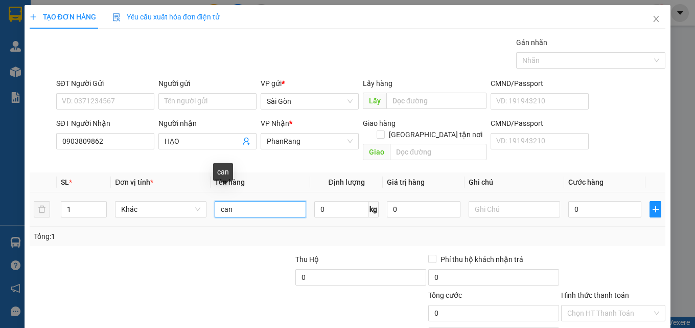
click at [245, 201] on input "can" at bounding box center [260, 209] width 91 height 16
type input "c"
click at [243, 201] on input "text" at bounding box center [260, 209] width 91 height 16
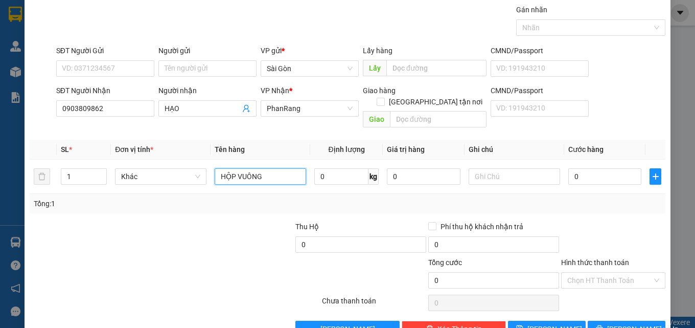
scroll to position [51, 0]
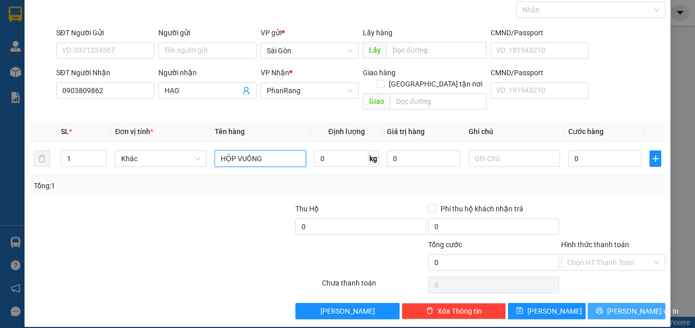
type input "HỘP VUÔNG"
click at [624, 305] on span "[PERSON_NAME] và In" at bounding box center [643, 310] width 72 height 11
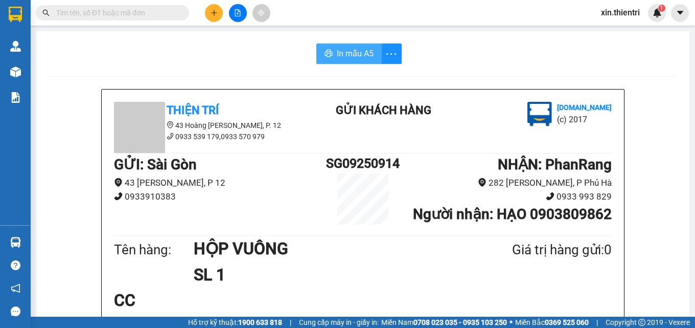
click at [368, 56] on span "In mẫu A5" at bounding box center [355, 53] width 37 height 13
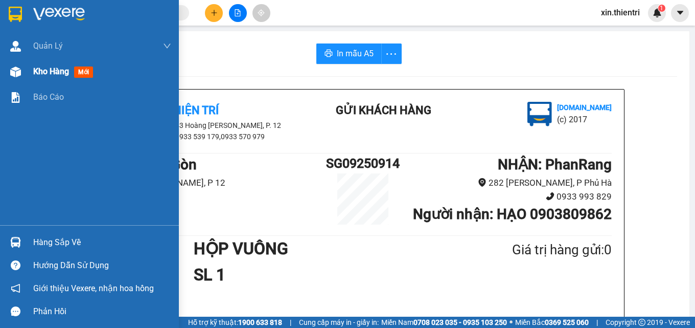
click at [61, 77] on div "Kho hàng mới" at bounding box center [65, 71] width 64 height 13
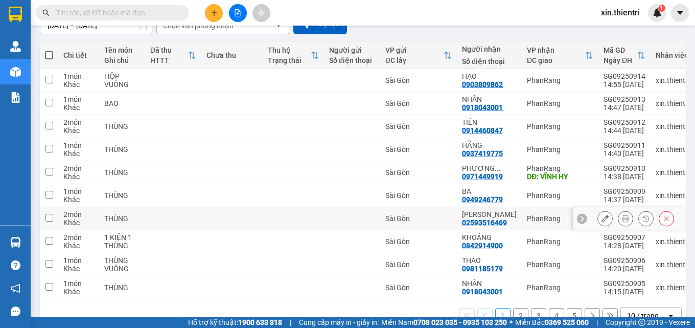
scroll to position [80, 0]
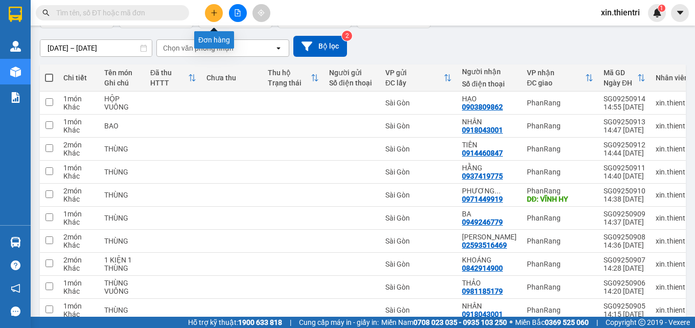
click at [214, 20] on button at bounding box center [214, 13] width 18 height 18
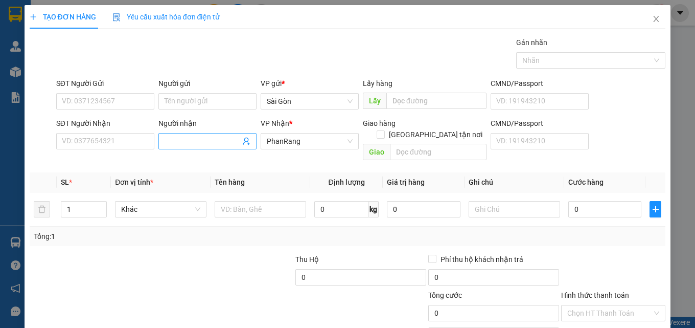
click at [215, 139] on input "Người nhận" at bounding box center [203, 140] width 76 height 11
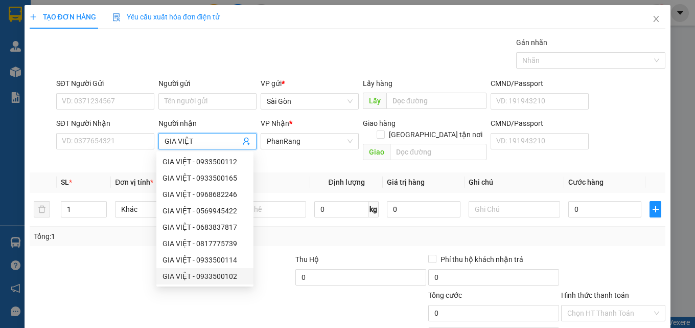
type input "GIA VIỆT"
click at [93, 254] on div at bounding box center [95, 272] width 133 height 36
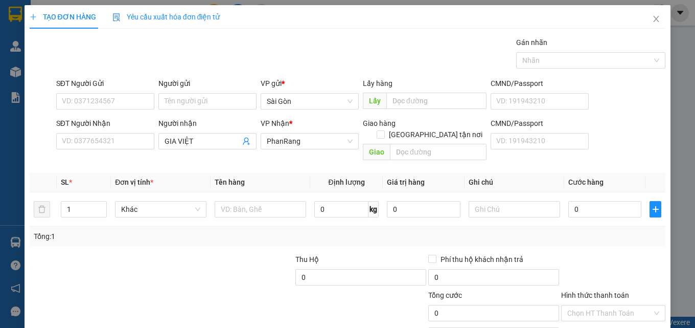
click at [90, 235] on div "Transit Pickup Surcharge Ids Transit Deliver Surcharge Ids Transit Deliver Surc…" at bounding box center [348, 203] width 636 height 333
click at [220, 201] on input "text" at bounding box center [260, 209] width 91 height 16
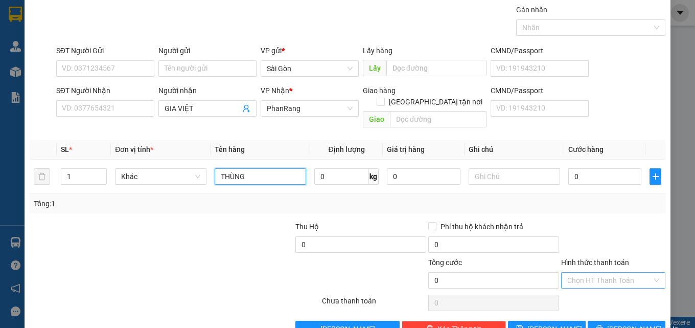
scroll to position [51, 0]
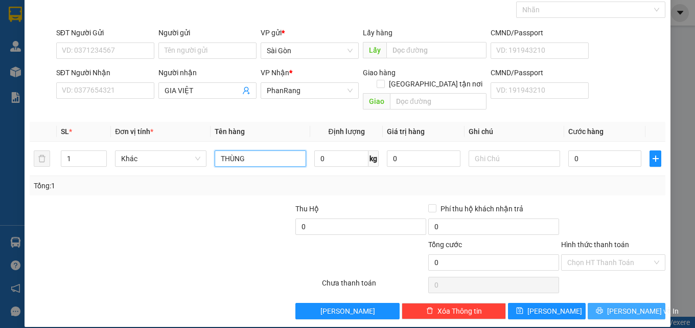
type input "THÙNG"
click at [614, 305] on span "[PERSON_NAME] và In" at bounding box center [643, 310] width 72 height 11
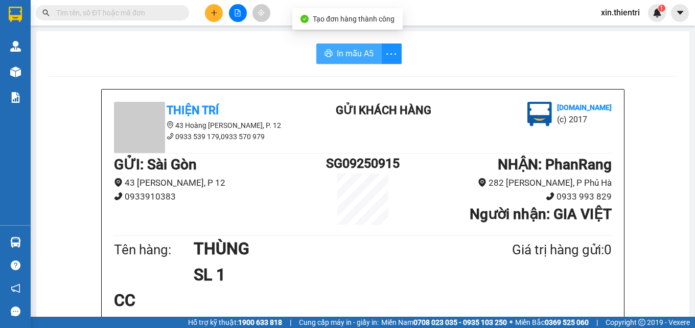
click at [362, 51] on span "In mẫu A5" at bounding box center [355, 53] width 37 height 13
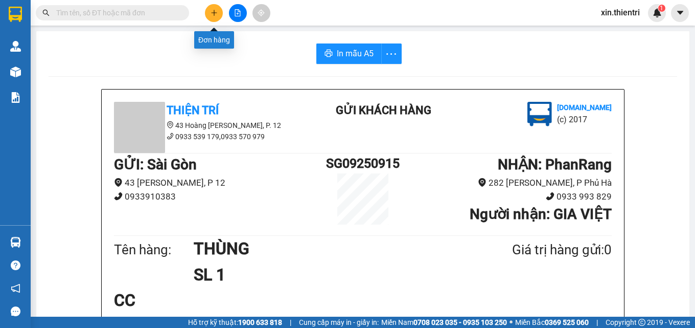
click at [213, 10] on icon "plus" at bounding box center [214, 12] width 7 height 7
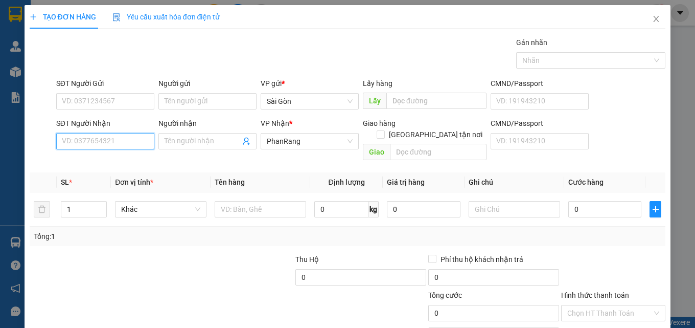
click at [121, 146] on input "SĐT Người Nhận" at bounding box center [105, 141] width 98 height 16
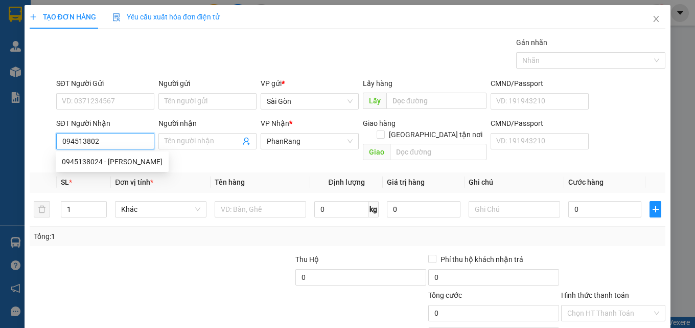
type input "0945138024"
click at [114, 163] on div "0945138024 - [PERSON_NAME]" at bounding box center [112, 161] width 101 height 11
type input "CHUNG"
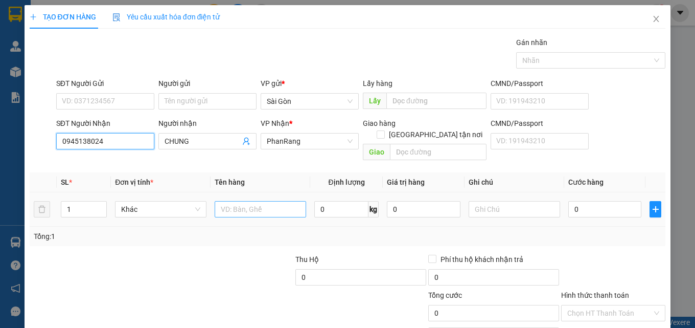
type input "160.000"
type input "0945138024"
click at [229, 201] on input "THÙNG" at bounding box center [260, 209] width 91 height 16
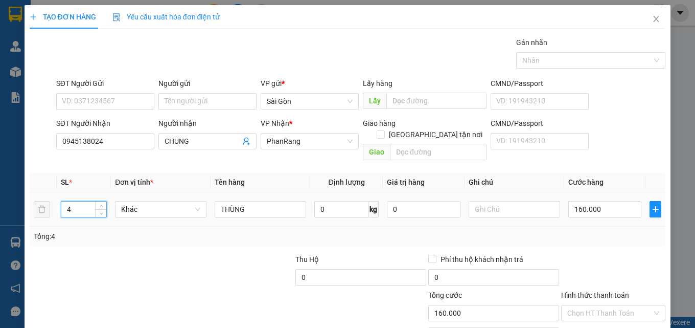
click at [74, 201] on input "4" at bounding box center [83, 208] width 45 height 15
type input "1"
click at [602, 201] on input "160.000" at bounding box center [605, 209] width 74 height 16
type input "4"
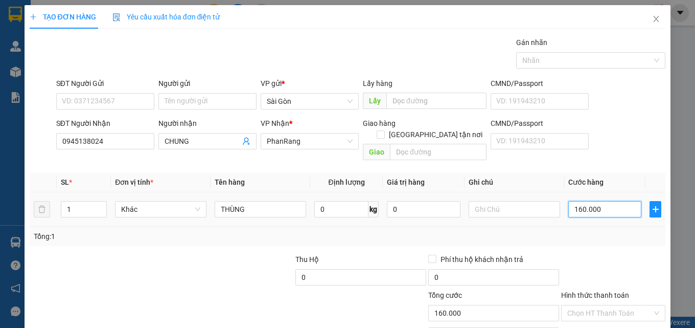
type input "4"
type input "40"
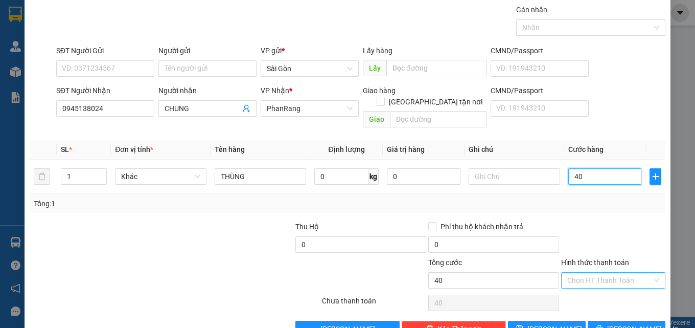
scroll to position [51, 0]
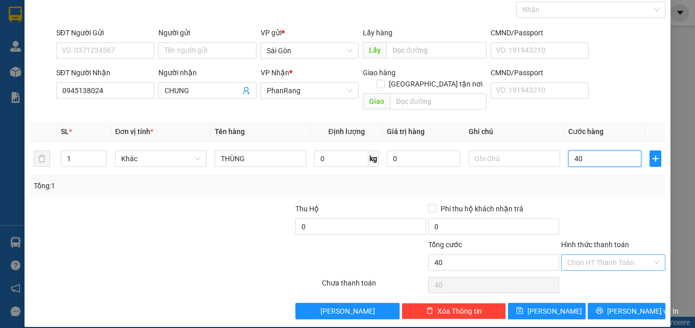
type input "40"
type input "40.000"
click at [598, 255] on input "Hình thức thanh toán" at bounding box center [609, 262] width 85 height 15
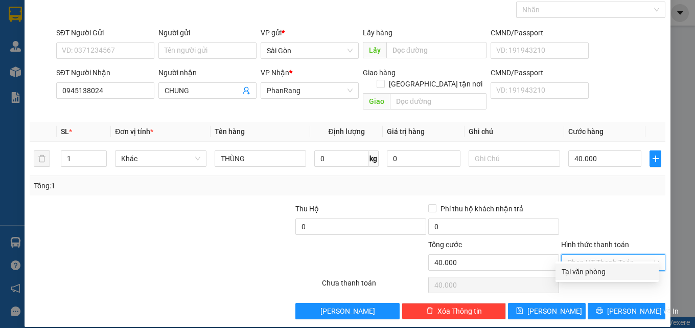
click at [594, 270] on div "Tại văn phòng" at bounding box center [607, 271] width 91 height 11
type input "0"
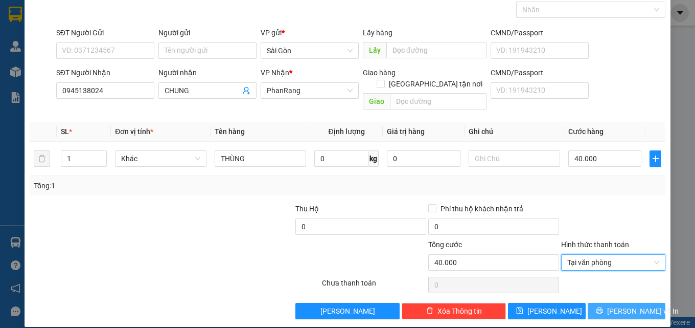
click at [614, 303] on button "[PERSON_NAME] và In" at bounding box center [627, 311] width 78 height 16
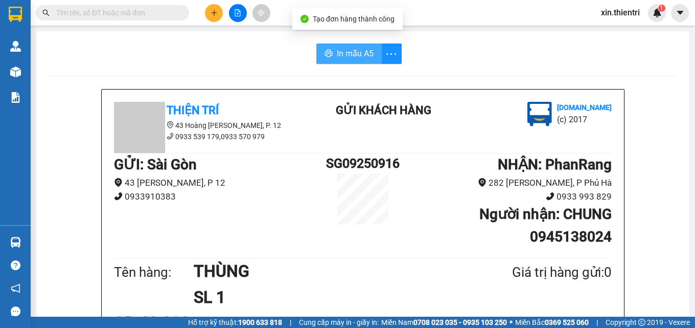
click at [356, 50] on span "In mẫu A5" at bounding box center [355, 53] width 37 height 13
click at [213, 19] on button at bounding box center [214, 13] width 18 height 18
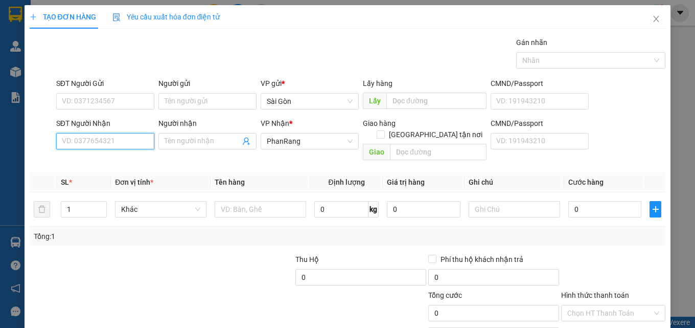
click at [121, 145] on input "SĐT Người Nhận" at bounding box center [105, 141] width 98 height 16
click at [98, 159] on div "0988692033 - ĐẠI" at bounding box center [104, 161] width 85 height 11
type input "0988692033"
type input "ĐẠI"
type input "0988692033"
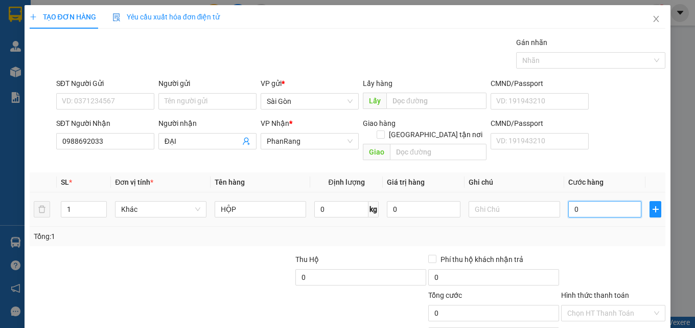
click at [598, 201] on input "0" at bounding box center [605, 209] width 74 height 16
type input "0"
click at [598, 201] on input "0" at bounding box center [605, 209] width 74 height 16
type input "3"
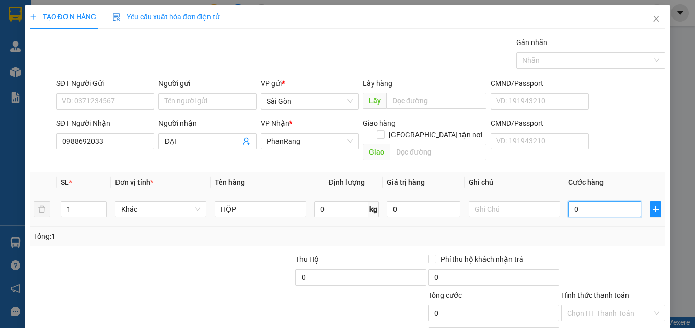
type input "3"
type input "30"
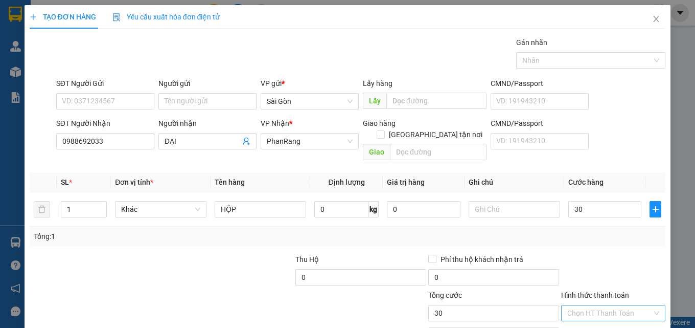
type input "30.000"
click at [585, 305] on input "Hình thức thanh toán" at bounding box center [609, 312] width 85 height 15
click at [594, 316] on div "Tại văn phòng" at bounding box center [607, 321] width 91 height 11
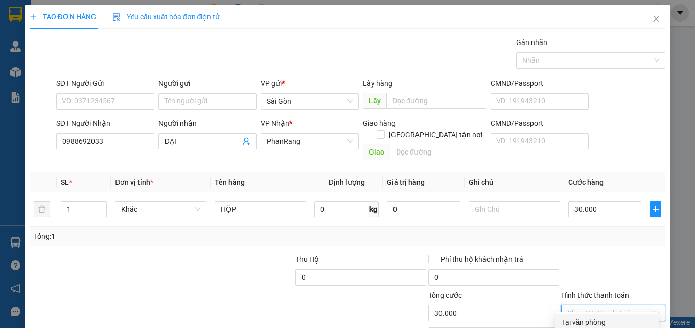
type input "0"
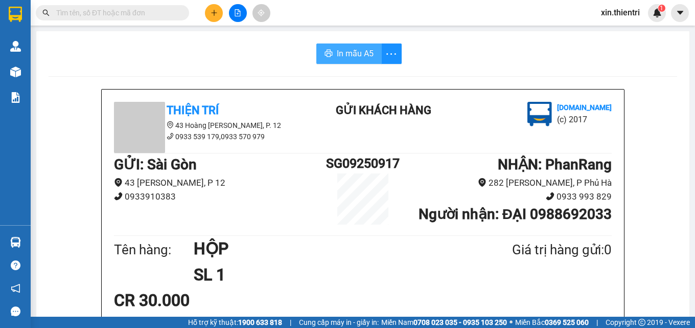
click at [360, 54] on span "In mẫu A5" at bounding box center [355, 53] width 37 height 13
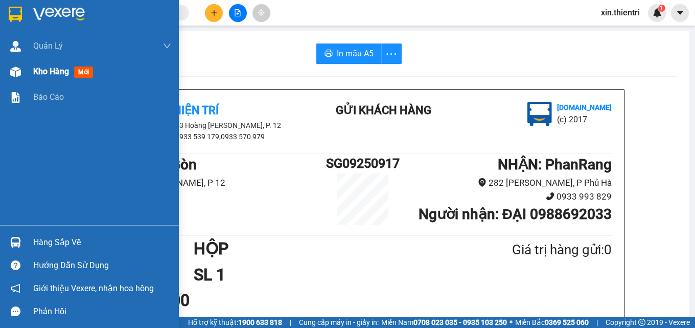
click at [63, 71] on span "Kho hàng" at bounding box center [51, 71] width 36 height 10
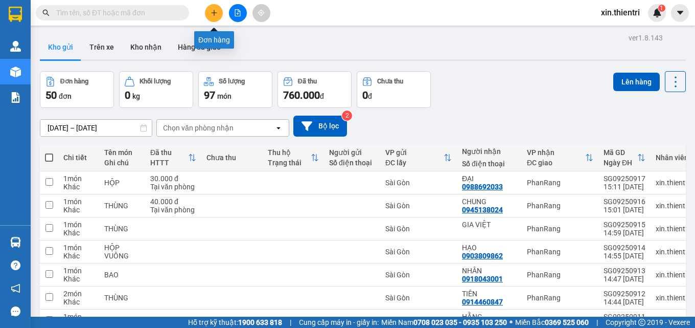
click at [212, 10] on icon "plus" at bounding box center [214, 12] width 7 height 7
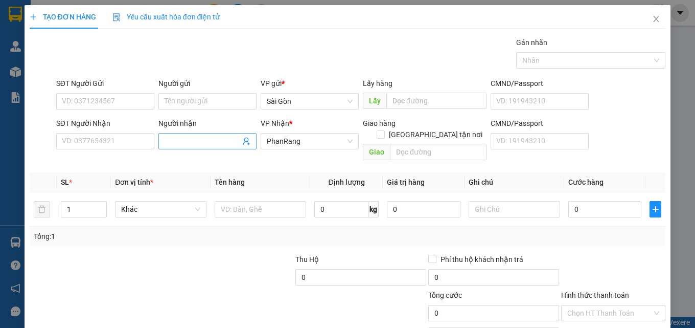
click at [201, 137] on input "Người nhận" at bounding box center [203, 140] width 76 height 11
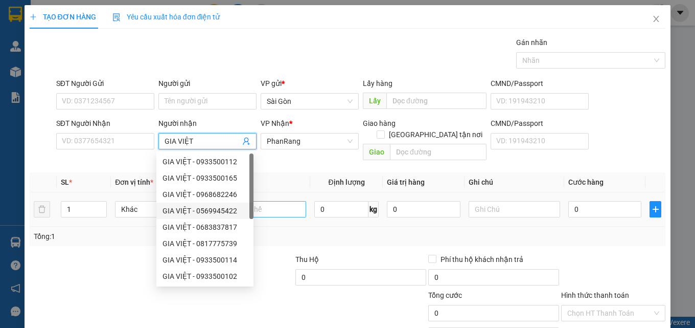
type input "GIA VIỆT"
click at [286, 202] on input "text" at bounding box center [260, 209] width 91 height 16
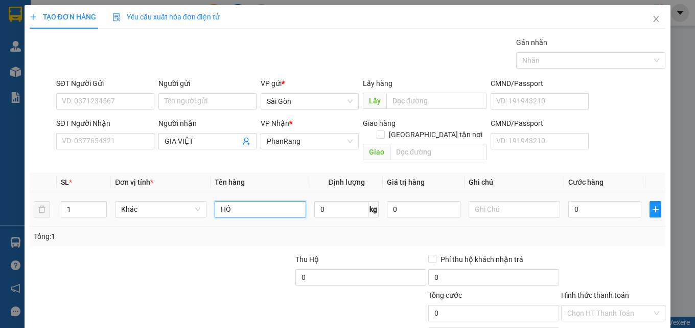
type input "HÔP"
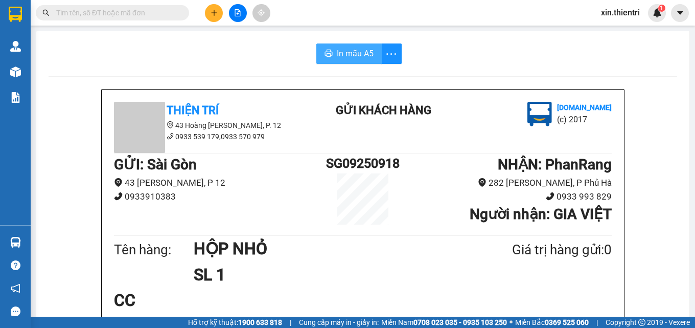
click at [363, 51] on span "In mẫu A5" at bounding box center [355, 53] width 37 height 13
click at [214, 18] on button at bounding box center [214, 13] width 18 height 18
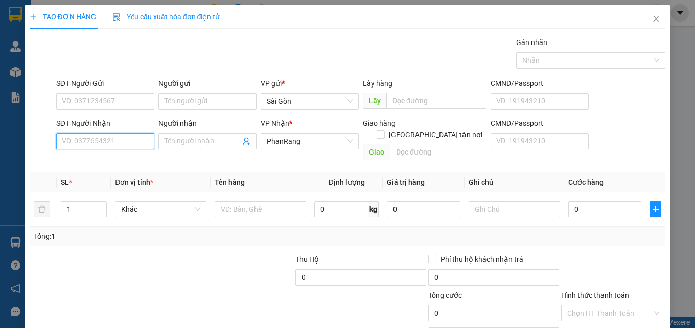
click at [140, 136] on input "SĐT Người Nhận" at bounding box center [105, 141] width 98 height 16
type input "0919931285"
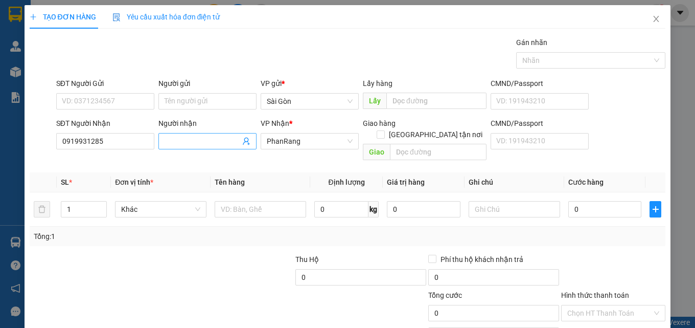
click at [195, 141] on input "Người nhận" at bounding box center [203, 140] width 76 height 11
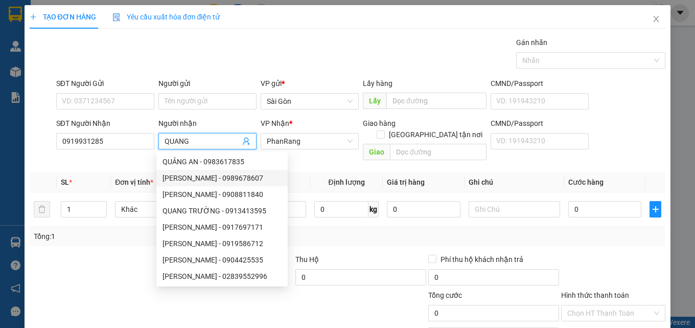
type input "QUANG"
click at [434, 172] on th "Giá trị hàng" at bounding box center [424, 182] width 82 height 20
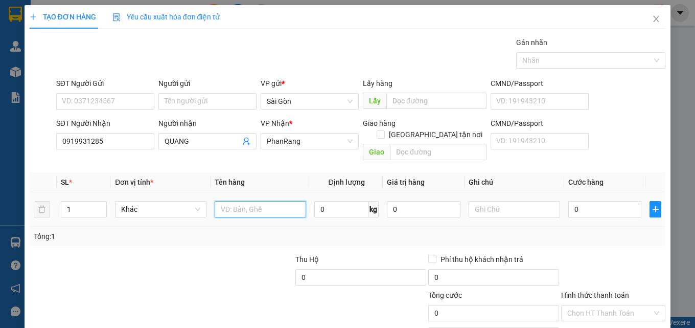
click at [228, 201] on input "text" at bounding box center [260, 209] width 91 height 16
type input "XE SỐ 85CA.01688"
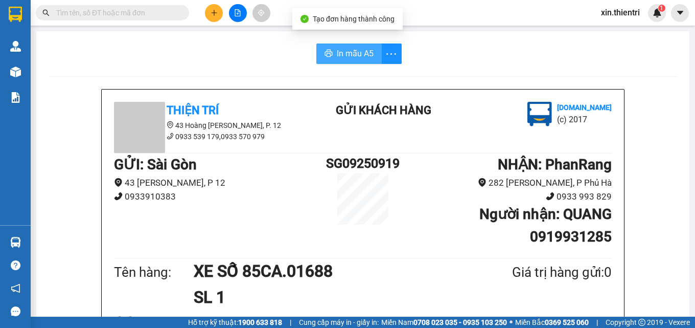
click at [360, 61] on button "In mẫu A5" at bounding box center [348, 53] width 65 height 20
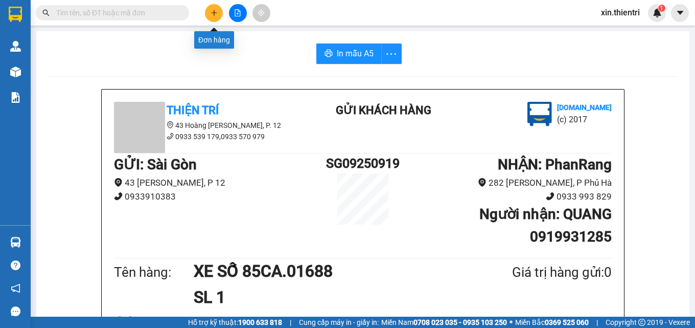
click at [218, 15] on button at bounding box center [214, 13] width 18 height 18
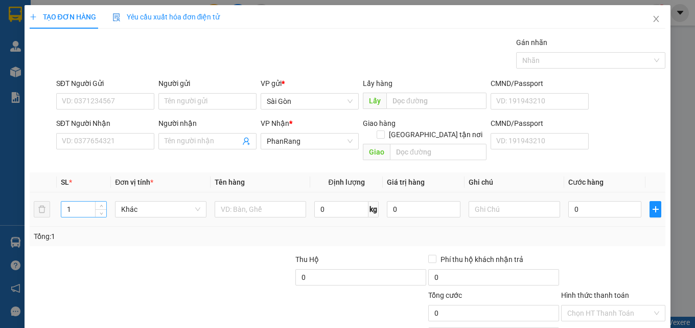
click at [80, 201] on input "1" at bounding box center [83, 208] width 45 height 15
type input "5"
click at [123, 144] on input "SĐT Người Nhận" at bounding box center [105, 141] width 98 height 16
type input "0789888183"
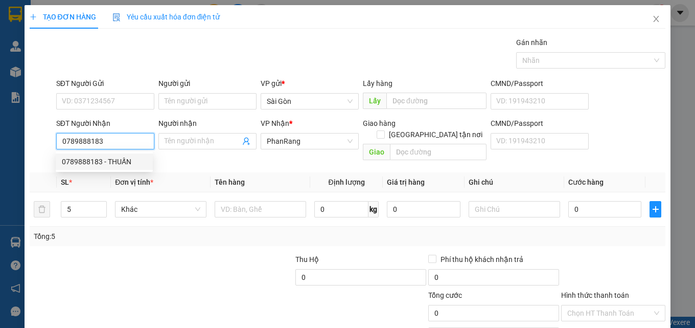
click at [112, 156] on div "0789888183 - THUẤN" at bounding box center [104, 161] width 85 height 11
type input "THUẤN"
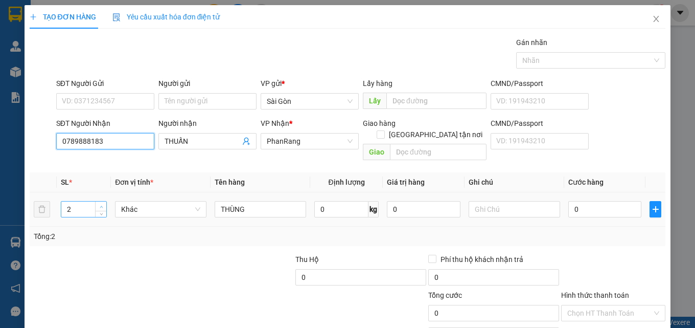
type input "0789888183"
type input "3"
click at [97, 201] on span "Increase Value" at bounding box center [100, 205] width 11 height 9
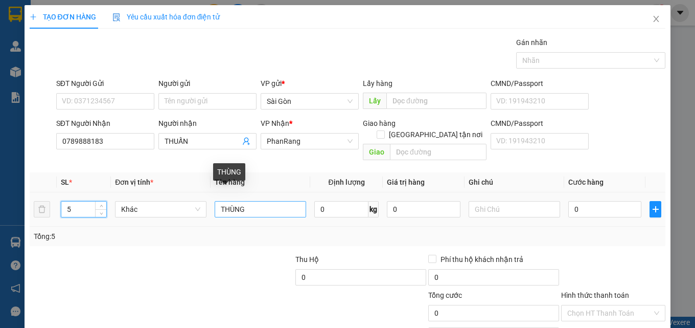
type input "5"
click at [267, 201] on input "THÙNG" at bounding box center [260, 209] width 91 height 16
type input "KIỆN"
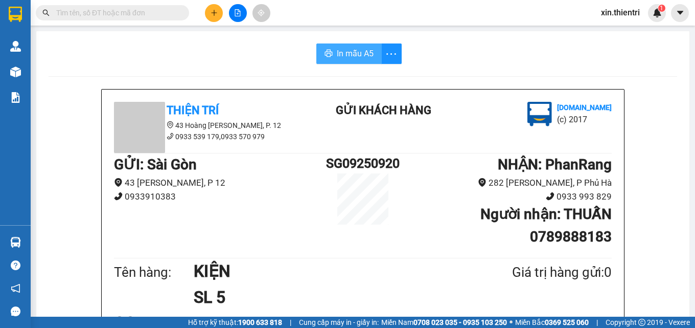
click at [365, 52] on span "In mẫu A5" at bounding box center [355, 53] width 37 height 13
click at [216, 16] on icon "plus" at bounding box center [214, 12] width 7 height 7
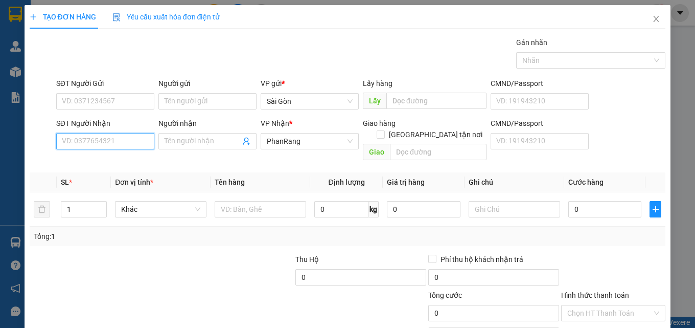
click at [133, 134] on input "SĐT Người Nhận" at bounding box center [105, 141] width 98 height 16
click at [130, 142] on input "SĐT Người Nhận" at bounding box center [105, 141] width 98 height 16
type input "0912344557"
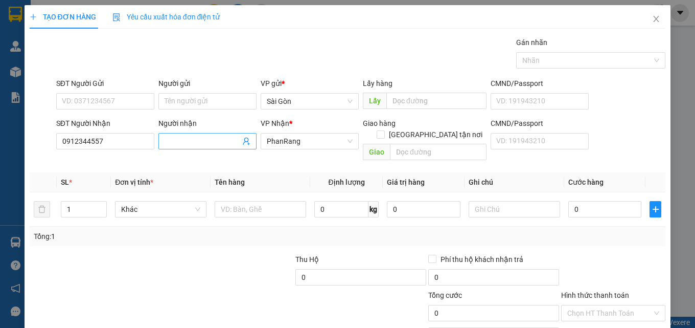
click at [176, 137] on input "Người nhận" at bounding box center [203, 140] width 76 height 11
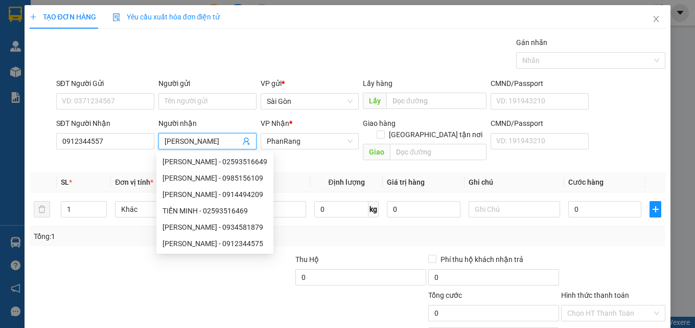
type input "[PERSON_NAME]"
click at [99, 262] on div at bounding box center [95, 272] width 133 height 36
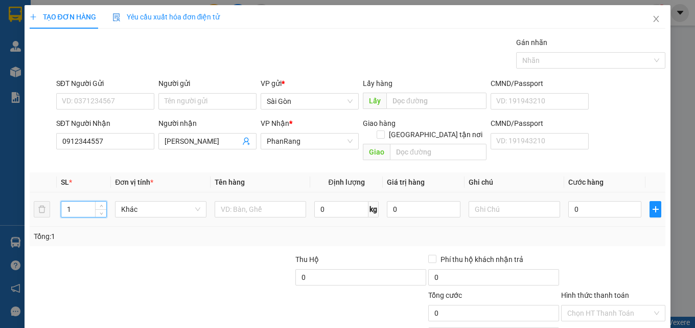
click at [79, 201] on input "1" at bounding box center [83, 208] width 45 height 15
type input "2"
click at [250, 201] on input "text" at bounding box center [260, 209] width 91 height 16
type input "BỒN CẦU"
click at [115, 133] on input "0912344557" at bounding box center [105, 141] width 98 height 16
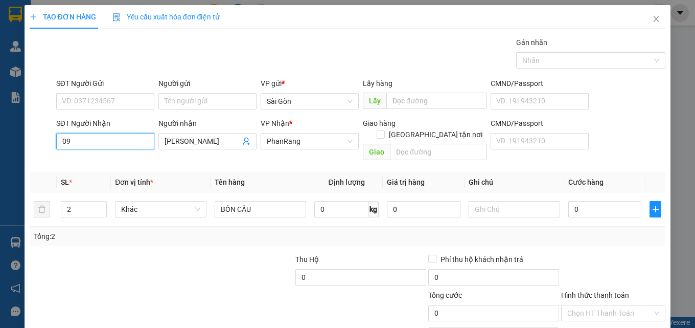
type input "0"
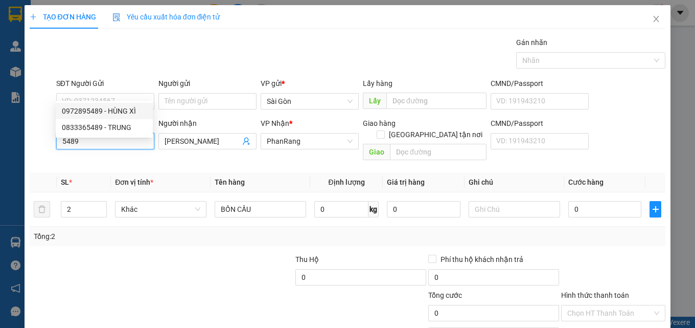
click at [118, 109] on div "0972895489 - HÙNG XÌ" at bounding box center [104, 110] width 85 height 11
type input "0972895489"
type input "HÙNG XÌ"
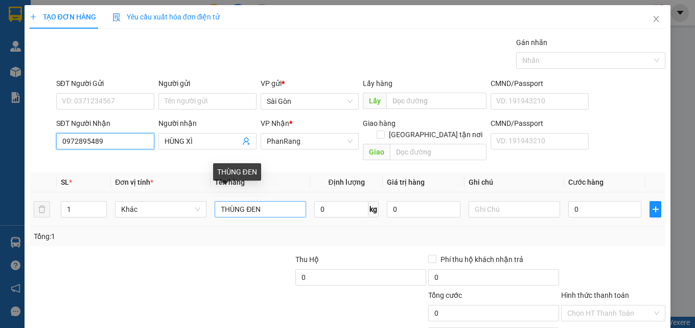
type input "0972895489"
click at [272, 201] on input "THÙNG ĐEN" at bounding box center [260, 209] width 91 height 16
type input "THÙNG"
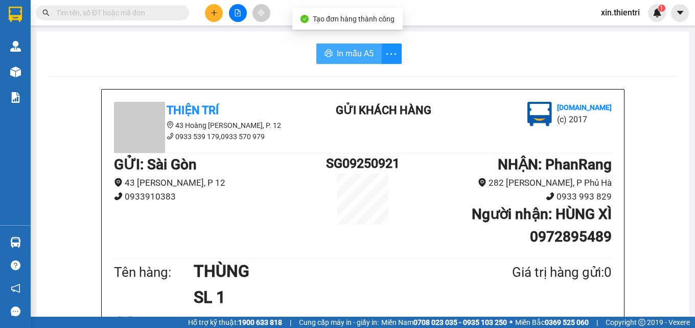
click at [359, 51] on span "In mẫu A5" at bounding box center [355, 53] width 37 height 13
click at [213, 13] on icon "plus" at bounding box center [214, 12] width 7 height 7
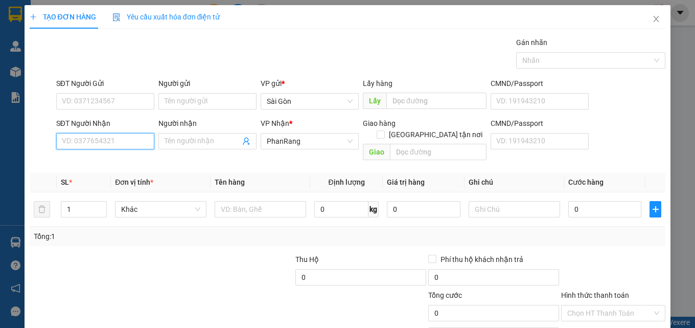
click at [130, 143] on input "SĐT Người Nhận" at bounding box center [105, 141] width 98 height 16
type input "0779087056"
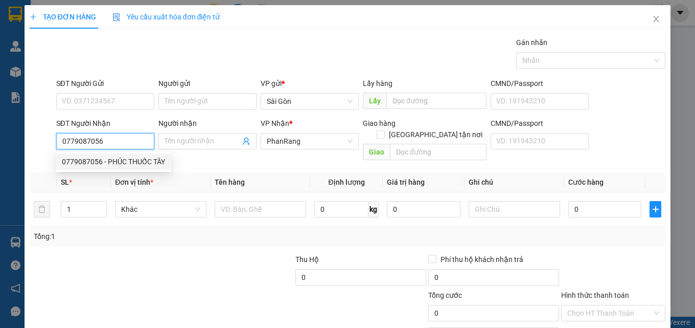
click at [109, 160] on div "0779087056 - PHÚC THUỐC TÂY" at bounding box center [113, 161] width 103 height 11
type input "PHÚC THUỐC TÂY"
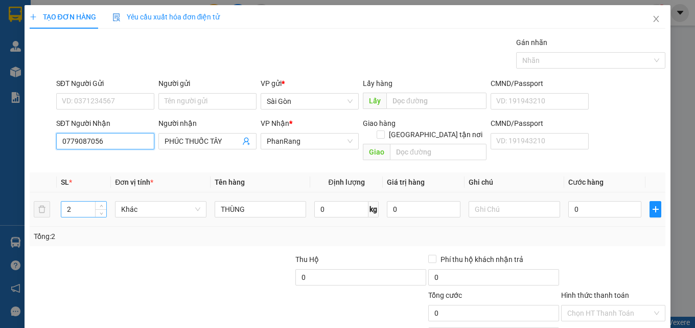
type input "0779087056"
click at [91, 201] on input "2" at bounding box center [83, 208] width 45 height 15
type input "1"
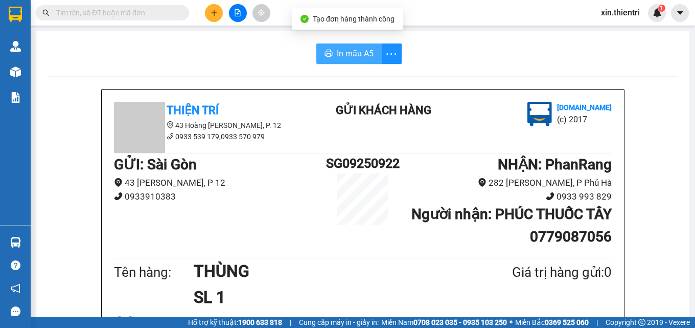
click at [360, 46] on button "In mẫu A5" at bounding box center [348, 53] width 65 height 20
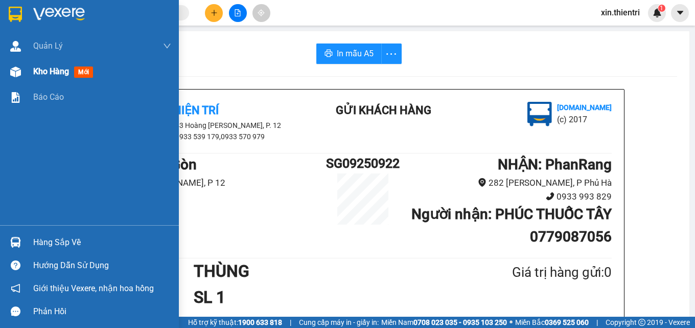
click at [60, 79] on div "Kho hàng mới" at bounding box center [102, 72] width 138 height 26
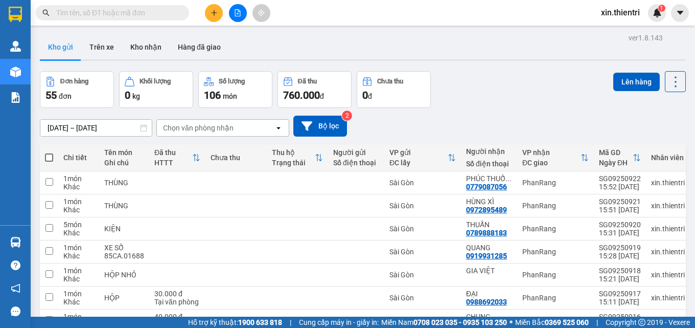
click at [211, 17] on button at bounding box center [214, 13] width 18 height 18
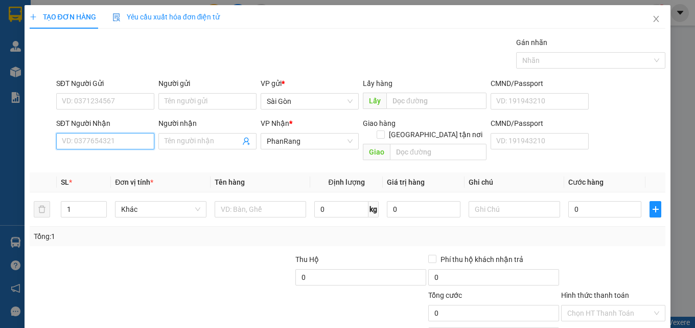
click at [109, 143] on input "SĐT Người Nhận" at bounding box center [105, 141] width 98 height 16
click at [209, 145] on input "Người nhận" at bounding box center [203, 140] width 76 height 11
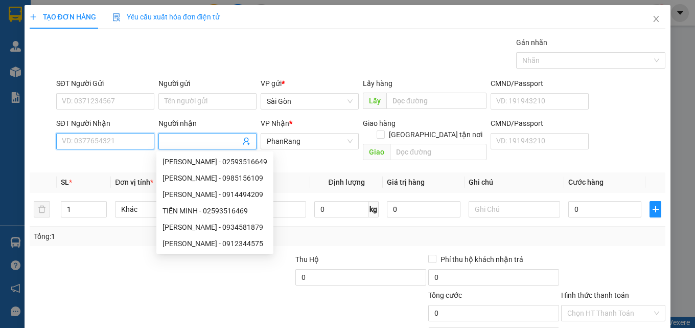
click at [89, 144] on input "SĐT Người Nhận" at bounding box center [105, 141] width 98 height 16
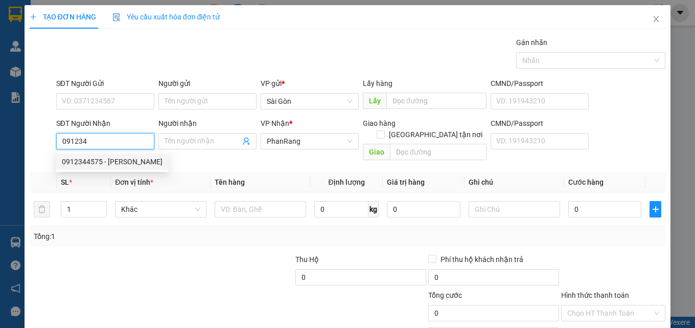
click at [108, 164] on div "0912344575 - [PERSON_NAME]" at bounding box center [112, 161] width 101 height 11
type input "0912344575"
type input "[PERSON_NAME]"
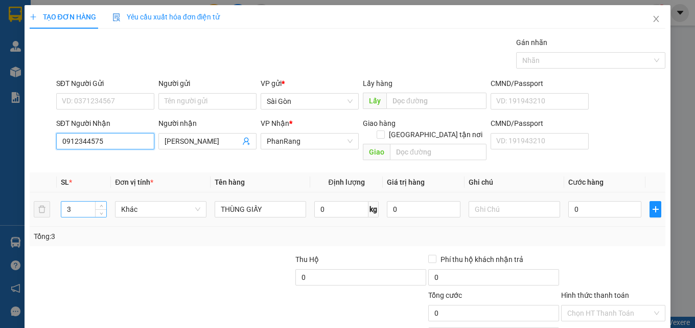
type input "0912344575"
click at [85, 201] on input "3" at bounding box center [83, 208] width 45 height 15
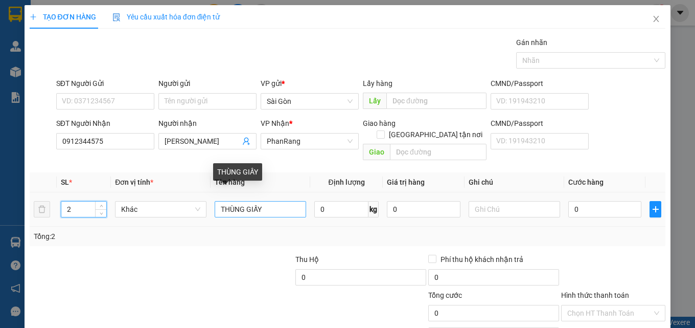
type input "2"
click at [271, 201] on input "THÙNG GIẤY" at bounding box center [260, 209] width 91 height 16
type input "THÙNG BỒN CẦU"
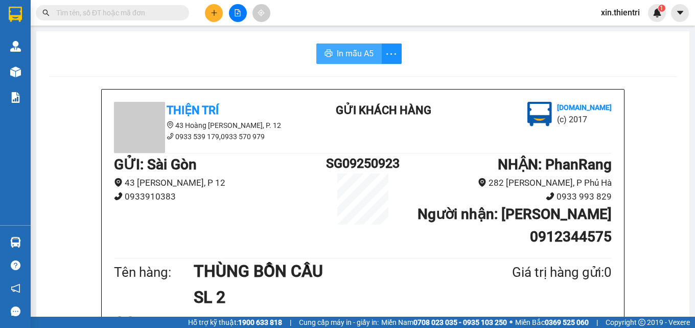
click at [354, 52] on span "In mẫu A5" at bounding box center [355, 53] width 37 height 13
click at [217, 13] on icon "plus" at bounding box center [214, 12] width 7 height 7
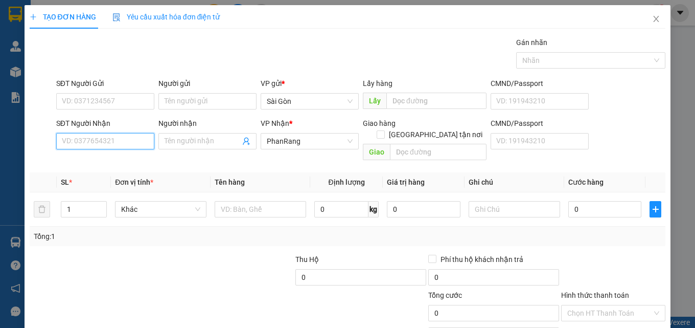
click at [114, 141] on input "SĐT Người Nhận" at bounding box center [105, 141] width 98 height 16
click at [98, 163] on div "0903809862 - HẠO" at bounding box center [104, 161] width 85 height 11
type input "0903809862"
type input "HẠO"
type input "0903809862"
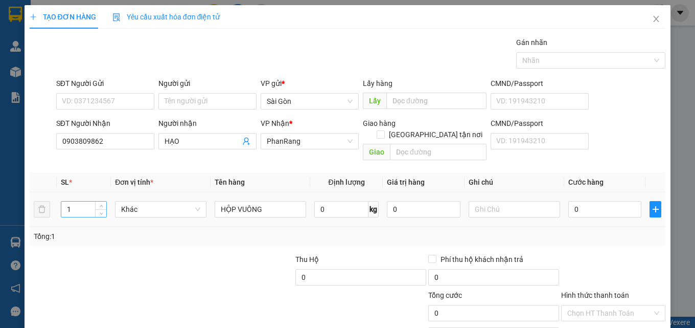
click at [93, 201] on input "1" at bounding box center [83, 208] width 45 height 15
type input "14"
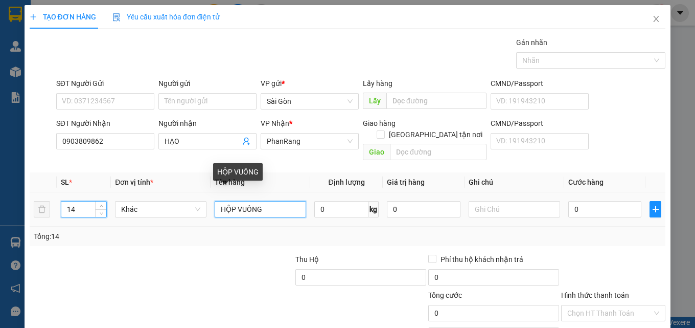
click at [216, 201] on input "HỘP VUÔNG" at bounding box center [260, 209] width 91 height 16
click at [273, 201] on input "12HỘP VUÔNG" at bounding box center [260, 209] width 91 height 16
type input "12HỘP VUÔNG 2 CỤC BẠC"
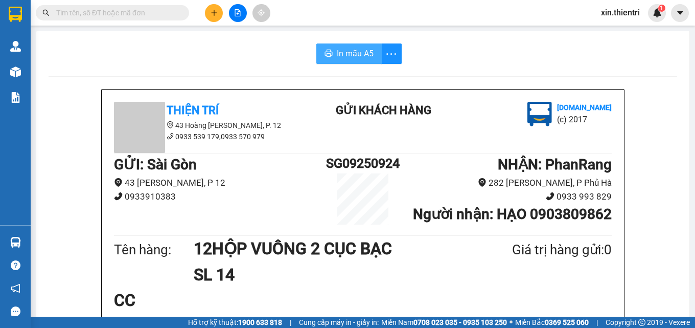
click at [358, 55] on span "In mẫu A5" at bounding box center [355, 53] width 37 height 13
click at [208, 10] on button at bounding box center [214, 13] width 18 height 18
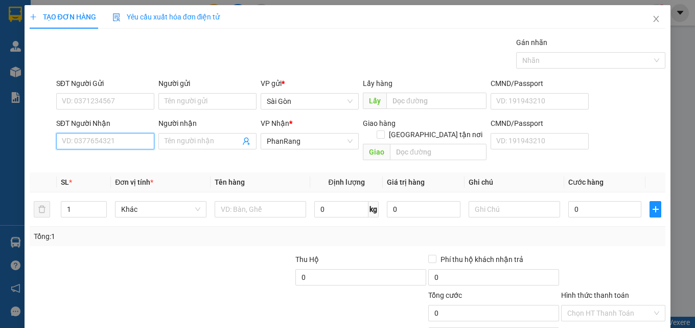
click at [119, 142] on input "SĐT Người Nhận" at bounding box center [105, 141] width 98 height 16
click at [121, 163] on div "0858079870 - ANH" at bounding box center [104, 161] width 85 height 11
type input "0858079870"
type input "ANH"
type input "[PERSON_NAME]"
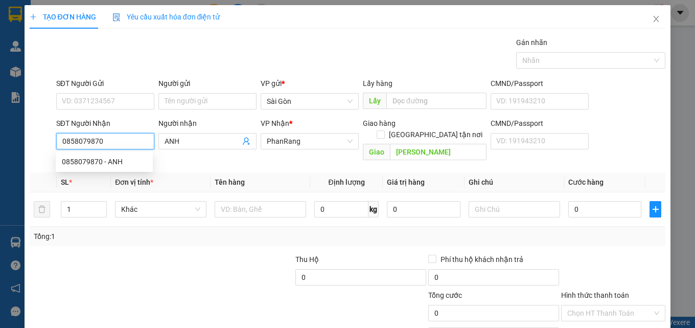
type input "40.000"
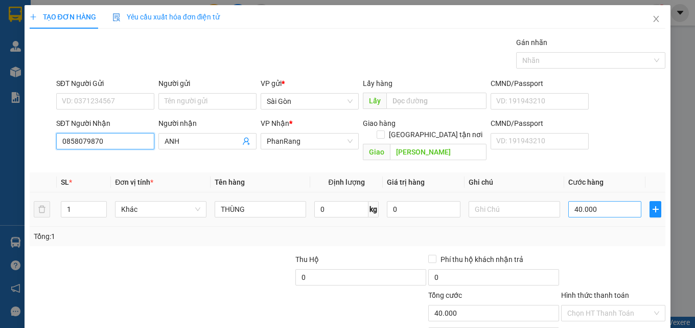
type input "0858079870"
click at [596, 201] on input "40.000" at bounding box center [605, 209] width 74 height 16
type input "0"
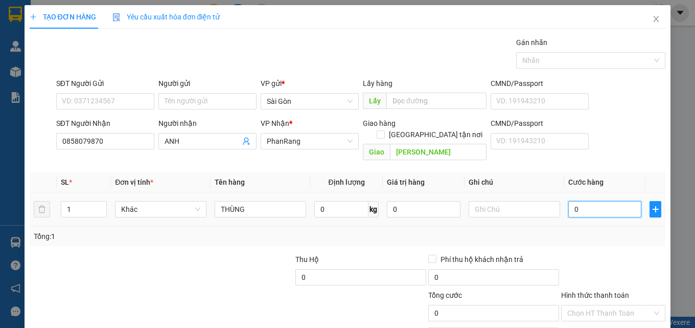
click at [598, 201] on input "0" at bounding box center [605, 209] width 74 height 16
click at [599, 201] on input "0" at bounding box center [605, 209] width 74 height 16
click at [598, 201] on input "0" at bounding box center [605, 209] width 74 height 16
type input "3"
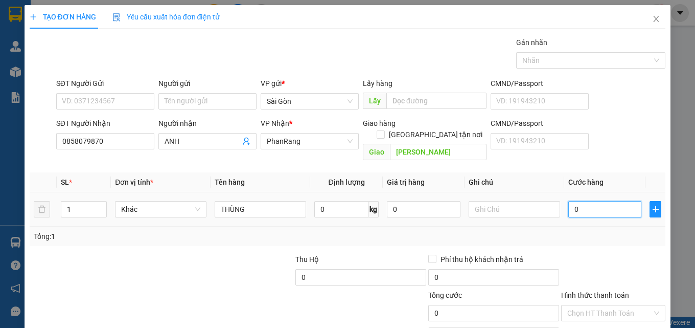
type input "3"
type input "30"
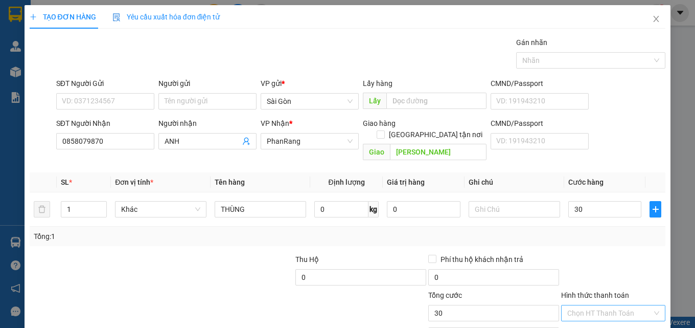
type input "30.000"
click at [588, 305] on input "Hình thức thanh toán" at bounding box center [609, 312] width 85 height 15
click at [613, 316] on div "Tại văn phòng" at bounding box center [607, 321] width 91 height 11
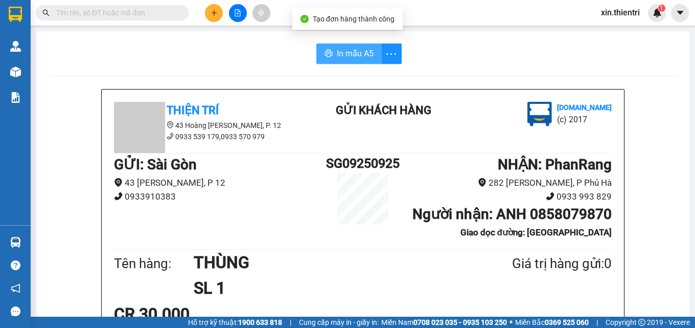
click at [364, 57] on span "In mẫu A5" at bounding box center [355, 53] width 37 height 13
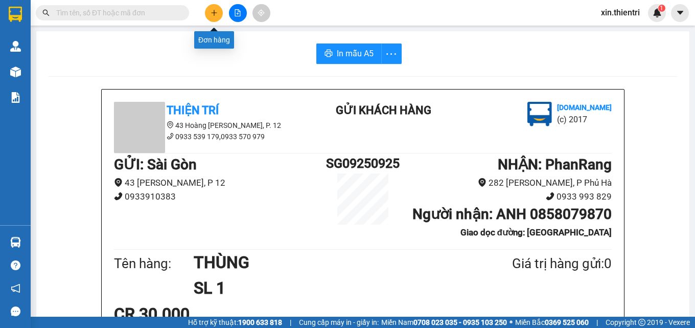
click at [213, 14] on icon "plus" at bounding box center [214, 12] width 7 height 7
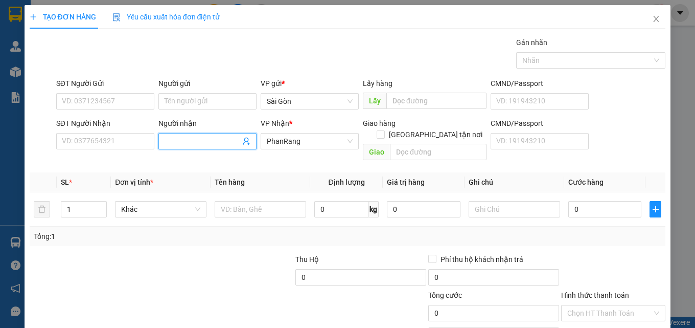
click at [188, 137] on input "Người nhận" at bounding box center [203, 140] width 76 height 11
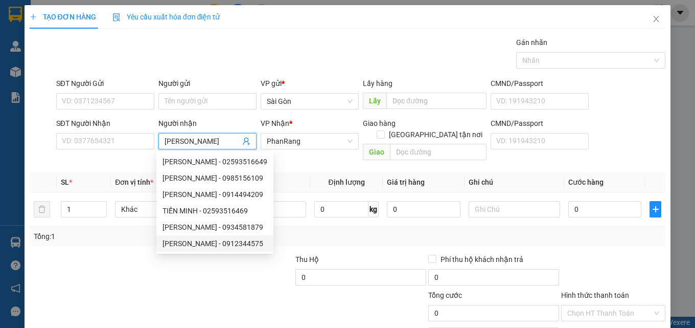
type input "[PERSON_NAME]"
click at [110, 258] on div at bounding box center [95, 272] width 133 height 36
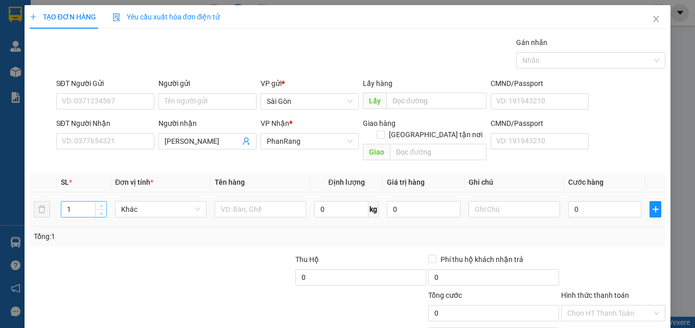
click at [84, 201] on input "1" at bounding box center [83, 208] width 45 height 15
type input "2"
click at [279, 201] on input "text" at bounding box center [260, 209] width 91 height 16
type input "THÙNG"
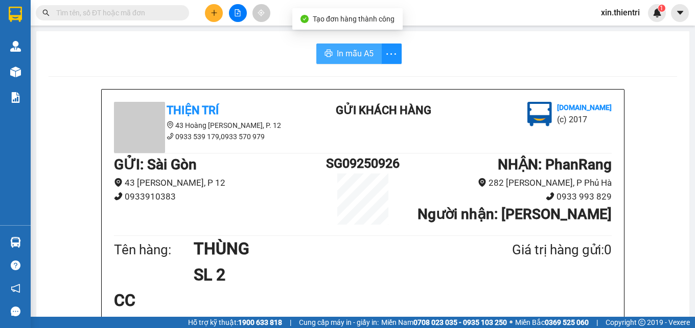
click at [355, 54] on span "In mẫu A5" at bounding box center [355, 53] width 37 height 13
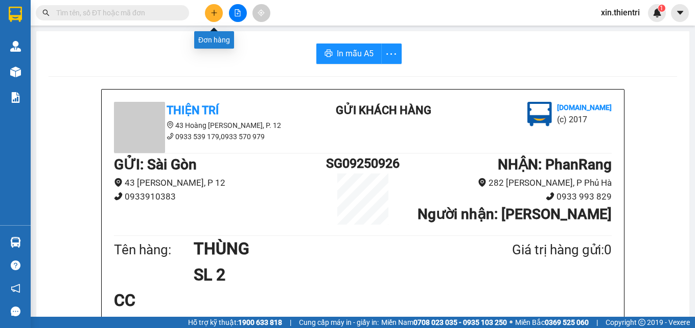
click at [213, 16] on icon "plus" at bounding box center [214, 12] width 7 height 7
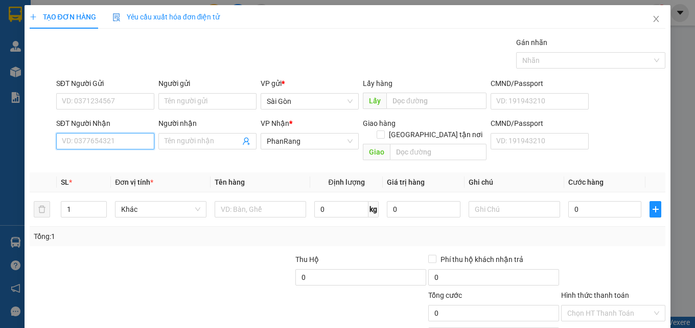
click at [116, 146] on input "SĐT Người Nhận" at bounding box center [105, 141] width 98 height 16
click at [123, 144] on input "SĐT Người Nhận" at bounding box center [105, 141] width 98 height 16
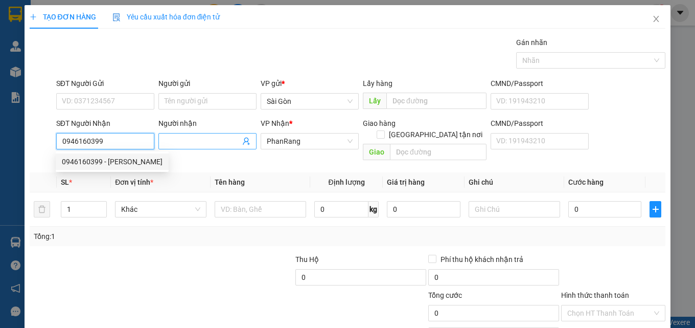
type input "0946160399"
click at [170, 141] on input "Người nhận" at bounding box center [203, 140] width 76 height 11
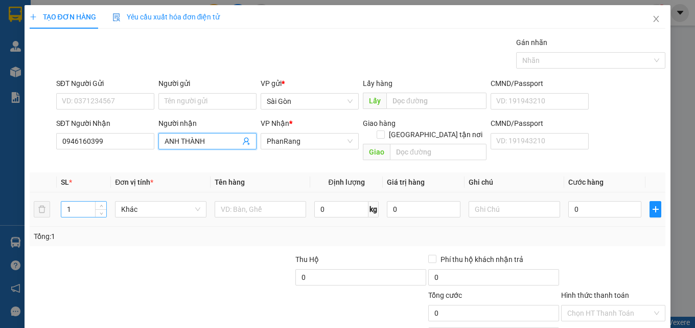
type input "ANH THÀNH"
click at [86, 201] on input "1" at bounding box center [83, 208] width 45 height 15
type input "2"
click at [238, 201] on input "text" at bounding box center [260, 209] width 91 height 16
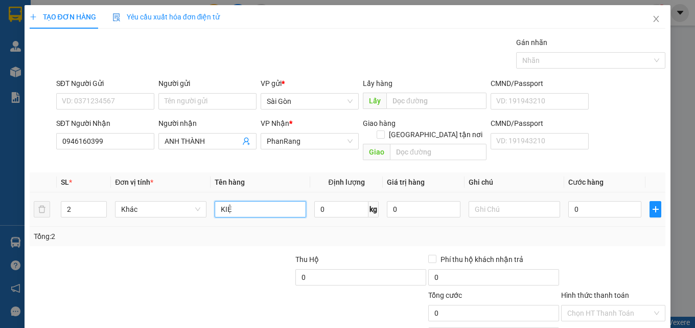
type input "KIỆN"
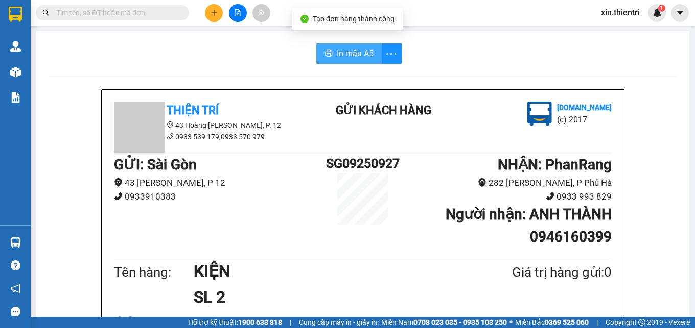
click at [356, 57] on span "In mẫu A5" at bounding box center [355, 53] width 37 height 13
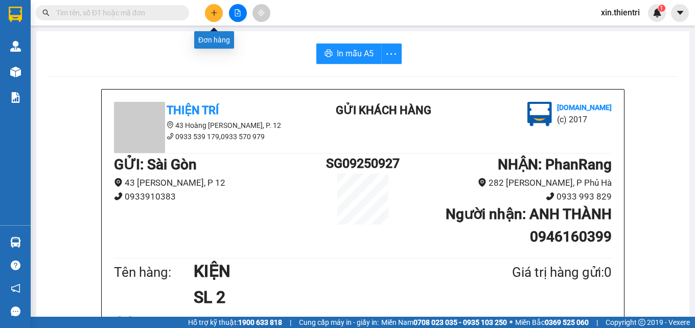
click at [213, 15] on icon "plus" at bounding box center [214, 12] width 7 height 7
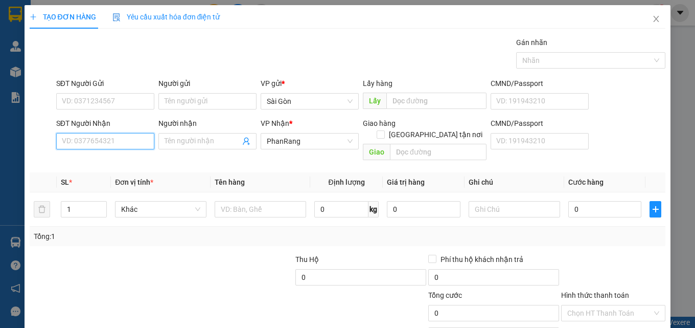
click at [127, 139] on input "SĐT Người Nhận" at bounding box center [105, 141] width 98 height 16
type input "945"
click at [105, 175] on div "0397477945 - HÂN" at bounding box center [104, 177] width 85 height 11
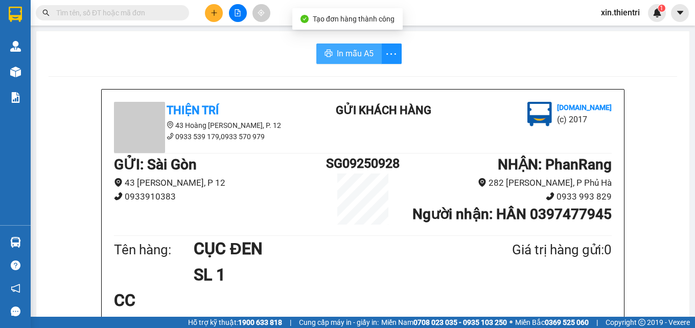
click at [365, 54] on span "In mẫu A5" at bounding box center [355, 53] width 37 height 13
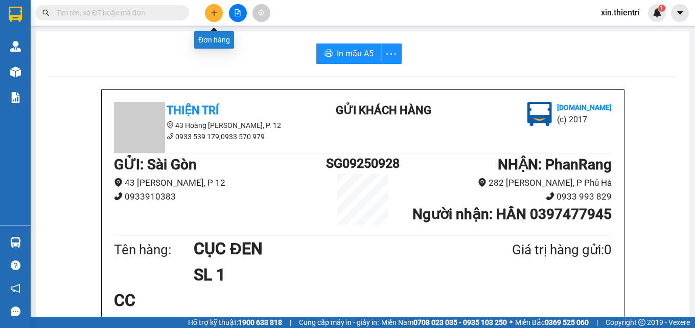
click at [212, 16] on icon "plus" at bounding box center [214, 12] width 7 height 7
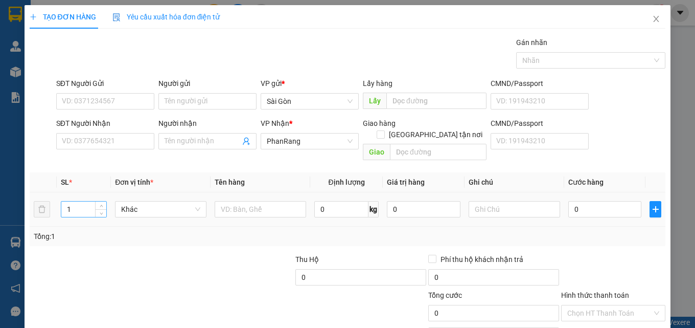
click at [82, 201] on input "1" at bounding box center [83, 208] width 45 height 15
type input "8"
click at [251, 202] on input "text" at bounding box center [260, 209] width 91 height 16
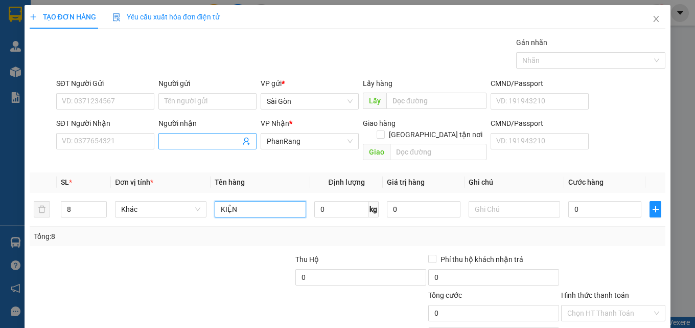
type input "KIỆN"
click at [180, 140] on input "Người nhận" at bounding box center [203, 140] width 76 height 11
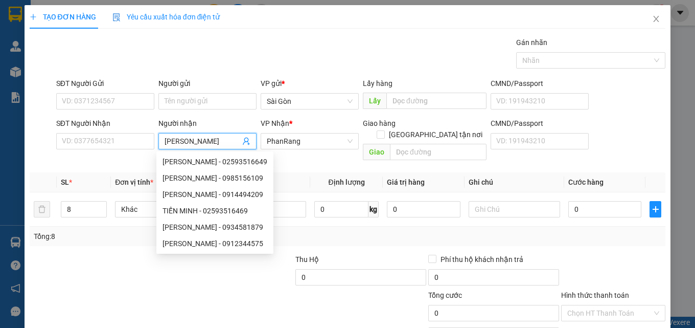
type input "[PERSON_NAME]"
click at [110, 289] on div at bounding box center [122, 307] width 186 height 36
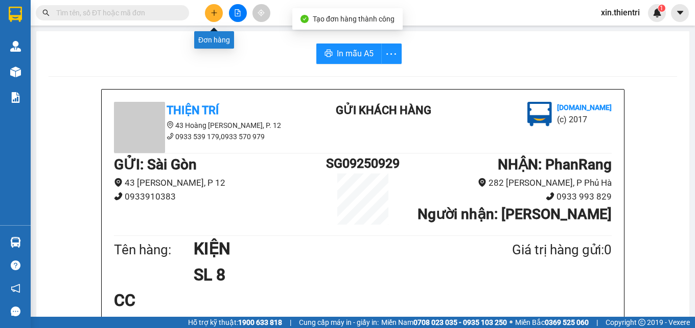
click at [214, 18] on button at bounding box center [214, 13] width 18 height 18
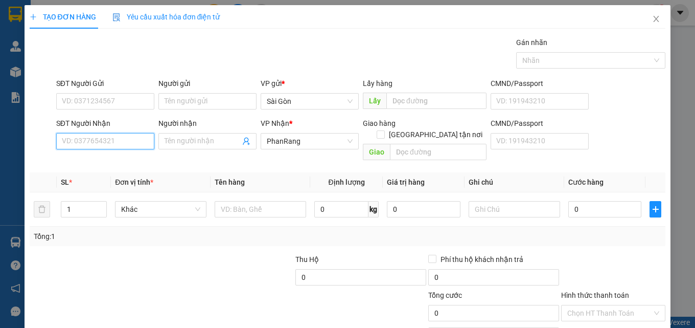
click at [131, 139] on input "SĐT Người Nhận" at bounding box center [105, 141] width 98 height 16
type input "0967497709"
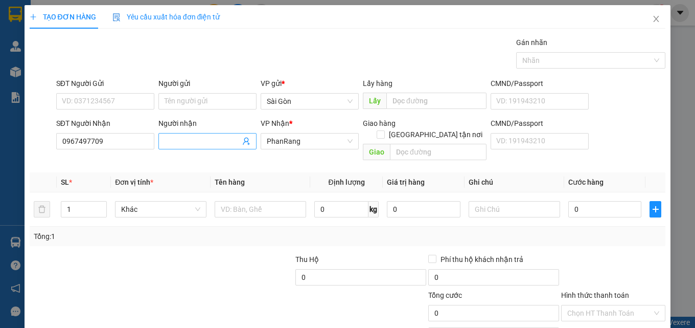
click at [183, 143] on input "Người nhận" at bounding box center [203, 140] width 76 height 11
type input "HỢP NHẤT"
click at [109, 143] on input "0967497709" at bounding box center [105, 141] width 98 height 16
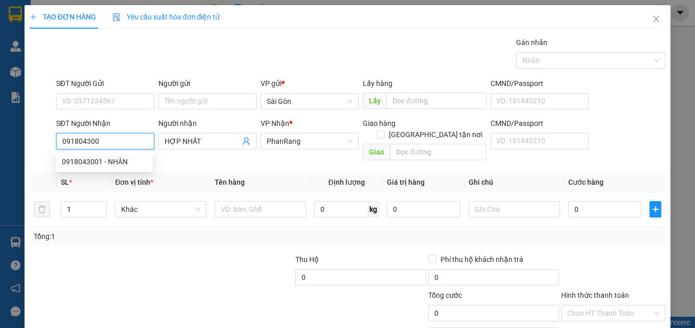
type input "0918043001"
click at [121, 161] on div "0918043001 - NHÂN" at bounding box center [104, 161] width 85 height 11
type input "NHÂN"
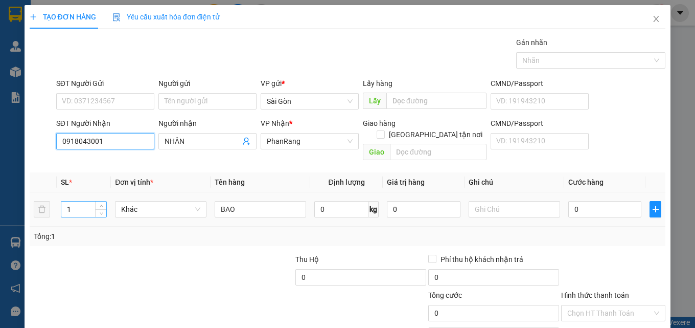
type input "0918043001"
click at [88, 201] on input "1" at bounding box center [83, 208] width 45 height 15
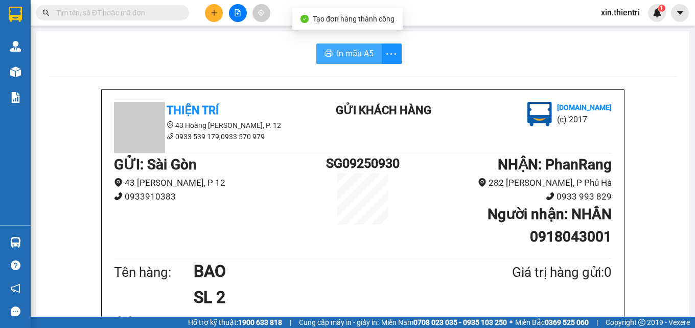
click at [365, 54] on span "In mẫu A5" at bounding box center [355, 53] width 37 height 13
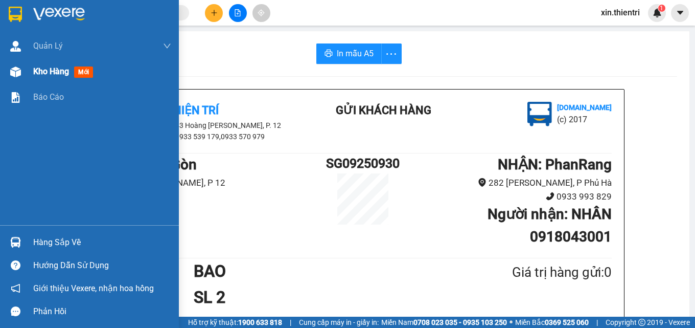
click at [50, 66] on span "Kho hàng" at bounding box center [51, 71] width 36 height 10
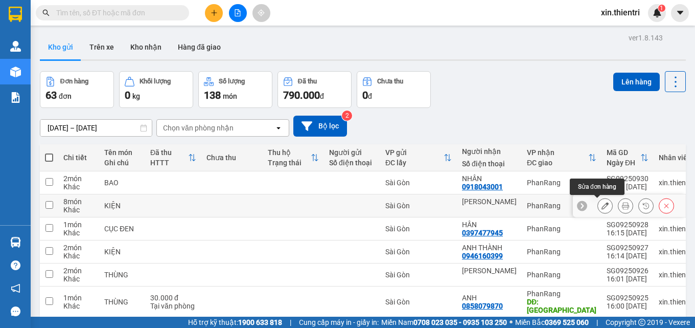
click at [602, 207] on icon at bounding box center [605, 205] width 7 height 7
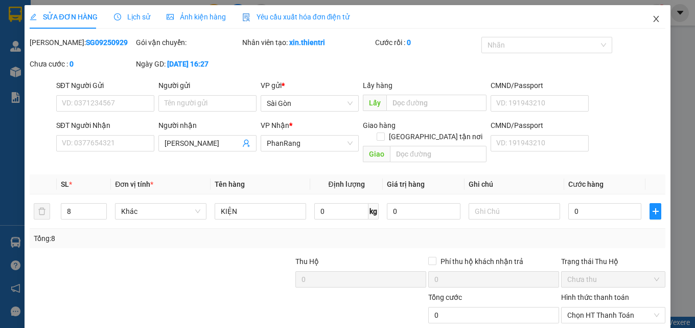
click at [654, 17] on icon "close" at bounding box center [657, 19] width 6 height 6
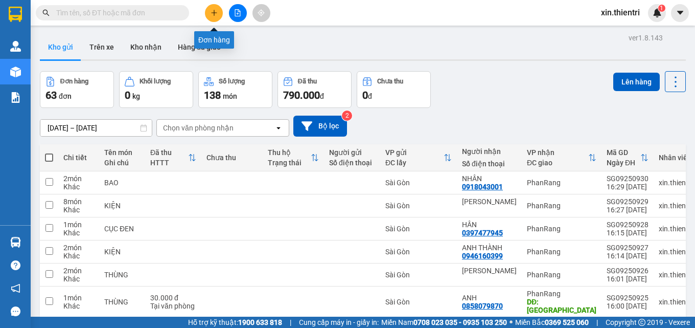
click at [213, 18] on button at bounding box center [214, 13] width 18 height 18
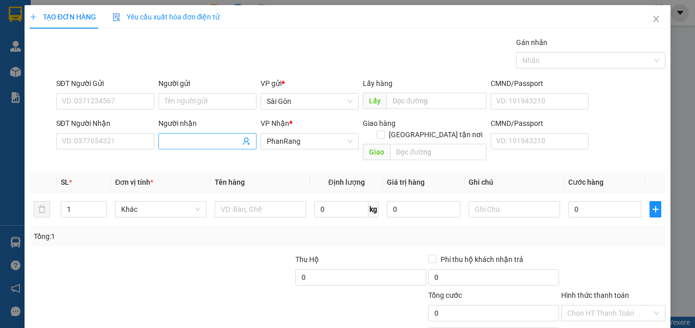
click at [193, 139] on input "Người nhận" at bounding box center [203, 140] width 76 height 11
click at [104, 139] on input "SĐT Người Nhận" at bounding box center [105, 141] width 98 height 16
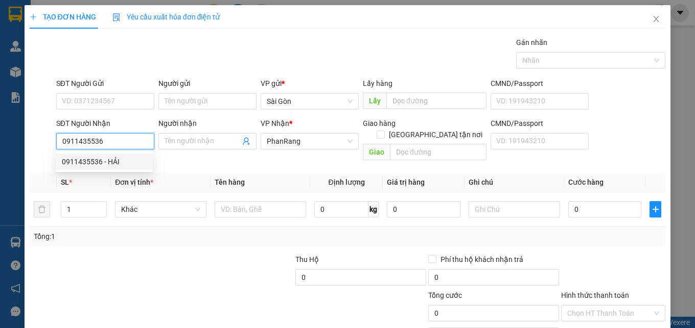
click at [95, 162] on div "0911435536 - HẢI" at bounding box center [104, 161] width 85 height 11
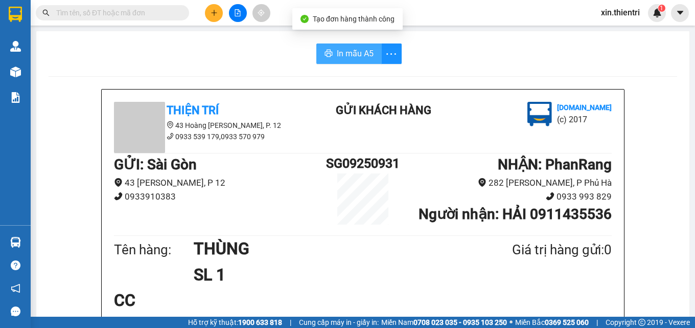
click at [350, 53] on span "In mẫu A5" at bounding box center [355, 53] width 37 height 13
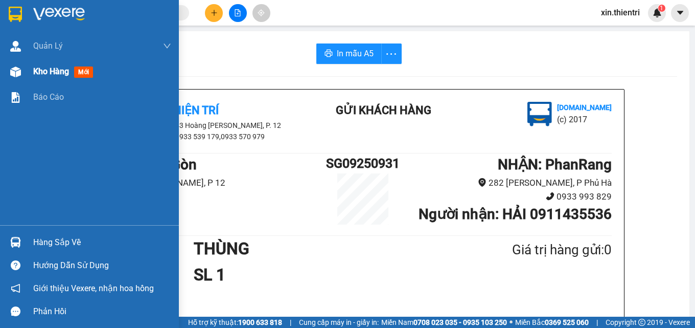
click at [58, 74] on span "Kho hàng" at bounding box center [51, 71] width 36 height 10
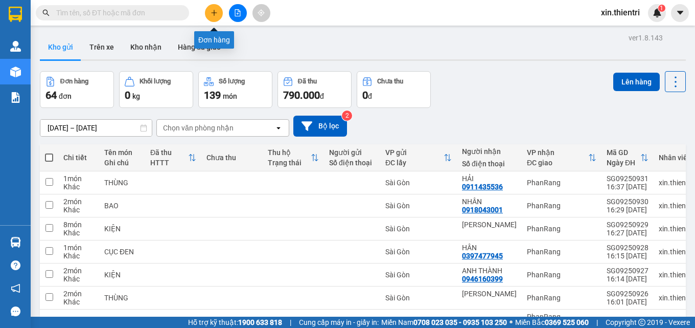
click at [211, 15] on icon "plus" at bounding box center [214, 12] width 7 height 7
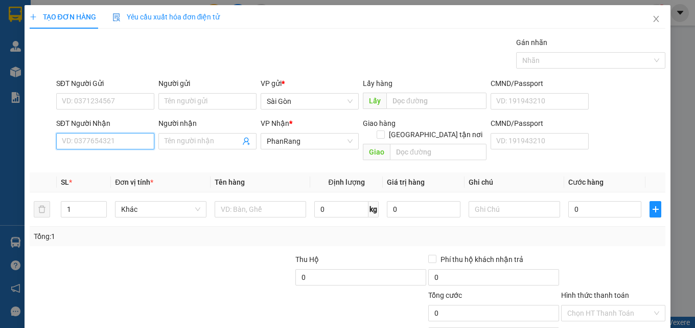
click at [117, 140] on input "SĐT Người Nhận" at bounding box center [105, 141] width 98 height 16
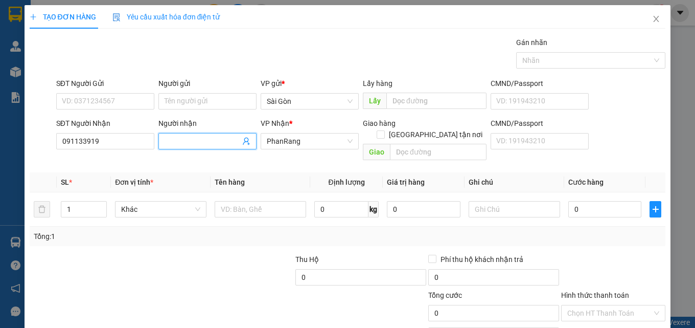
click at [194, 139] on input "Người nhận" at bounding box center [203, 140] width 76 height 11
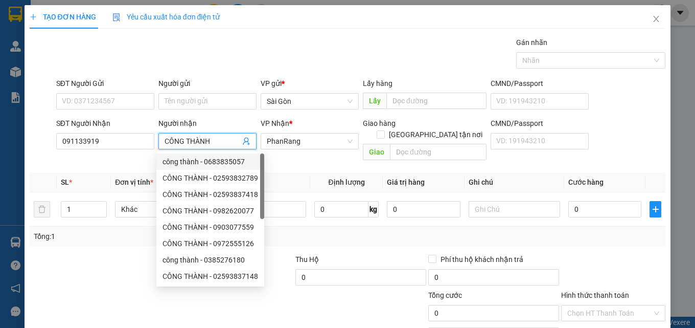
click at [76, 271] on div at bounding box center [95, 272] width 133 height 36
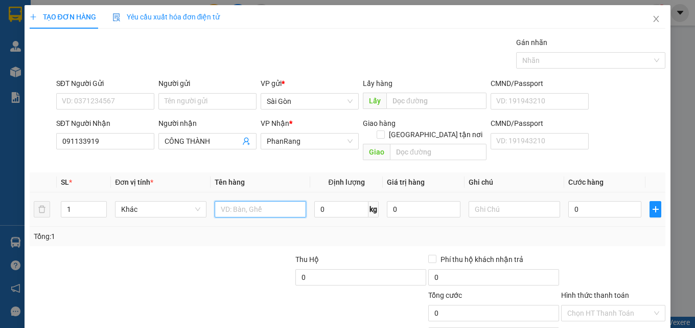
click at [285, 201] on input "text" at bounding box center [260, 209] width 91 height 16
click at [249, 201] on input "KIỆN" at bounding box center [260, 209] width 91 height 16
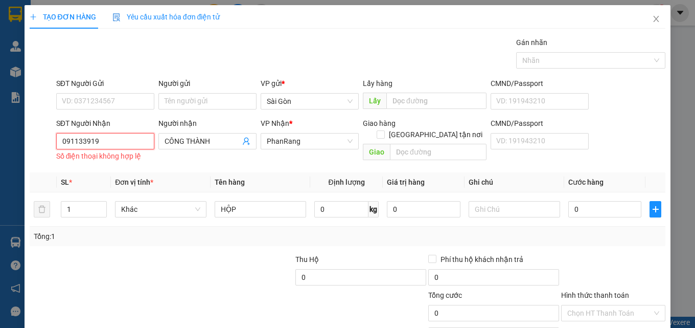
click at [102, 133] on input "091133919" at bounding box center [105, 141] width 98 height 16
click at [84, 133] on input "091133919" at bounding box center [105, 141] width 98 height 16
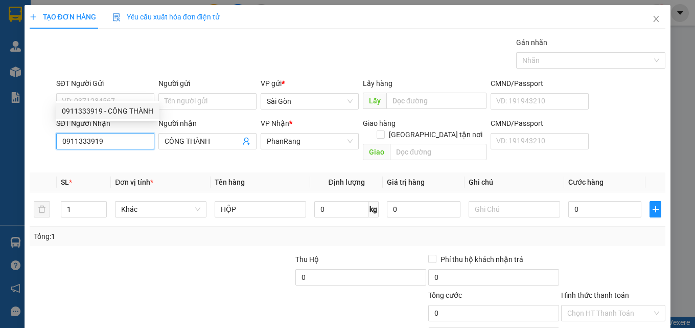
click at [87, 109] on div "0911333919 - CÔNG THÀNH" at bounding box center [107, 110] width 91 height 11
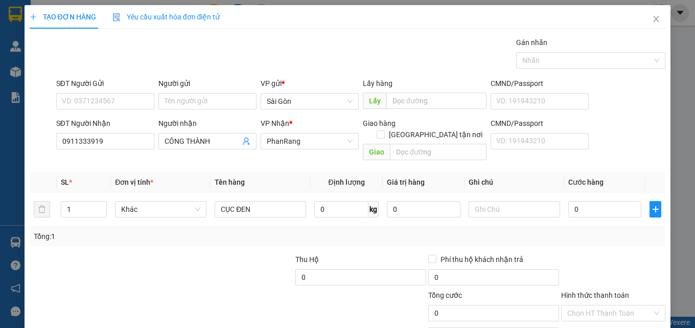
click at [126, 172] on th "Đơn vị tính *" at bounding box center [161, 182] width 100 height 20
click at [255, 201] on input "CỤC ĐEN" at bounding box center [260, 209] width 91 height 16
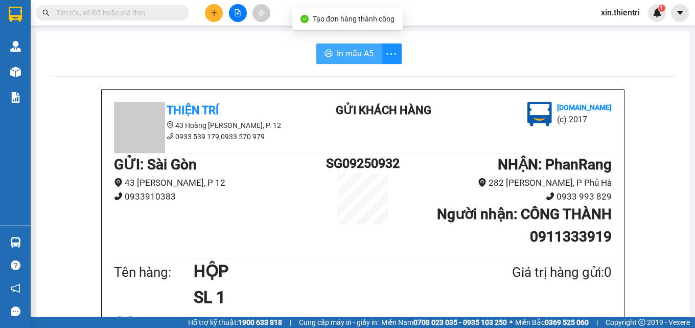
click at [358, 57] on span "In mẫu A5" at bounding box center [355, 53] width 37 height 13
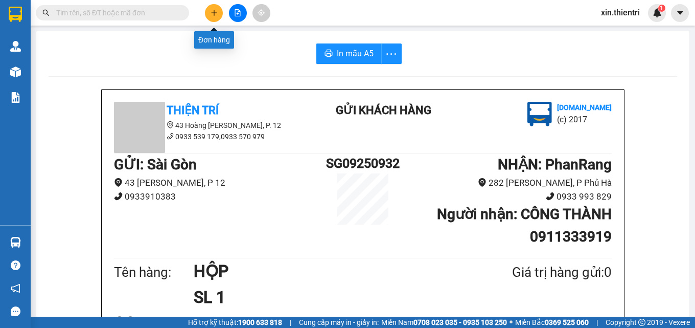
click at [212, 11] on icon "plus" at bounding box center [214, 12] width 7 height 7
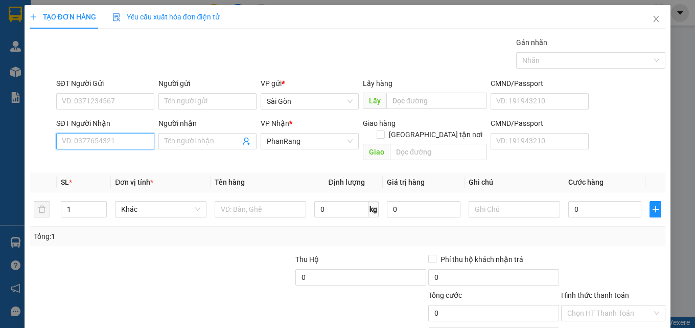
click at [125, 139] on input "SĐT Người Nhận" at bounding box center [105, 141] width 98 height 16
click at [82, 159] on div "0792640538 - DUNG" at bounding box center [104, 161] width 85 height 11
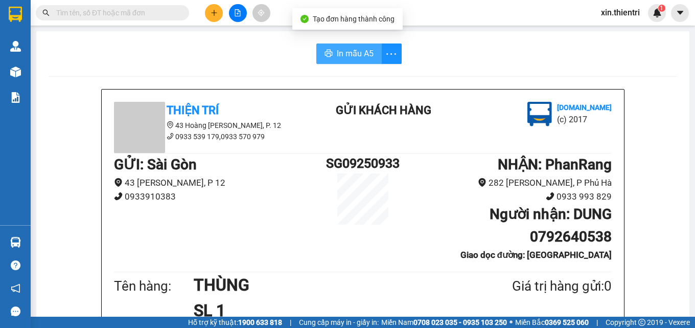
click at [351, 53] on span "In mẫu A5" at bounding box center [355, 53] width 37 height 13
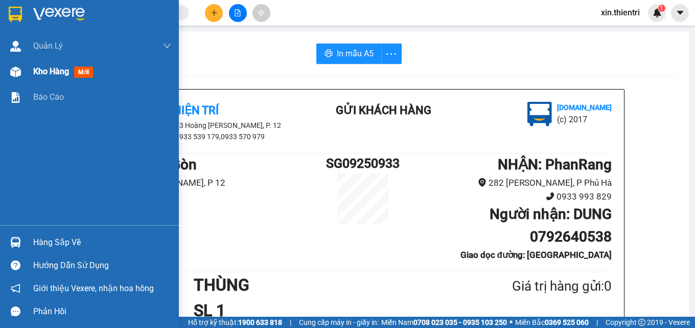
click at [74, 73] on div "Kho hàng mới" at bounding box center [65, 71] width 64 height 13
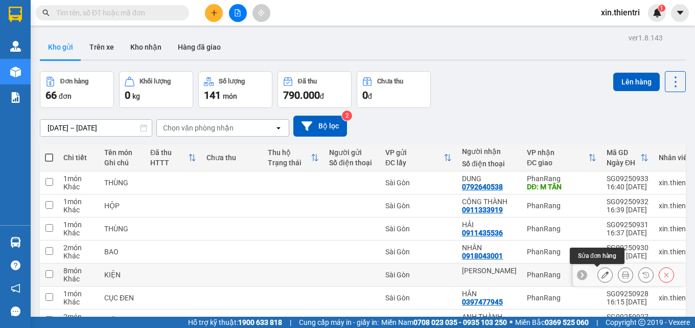
click at [602, 271] on icon at bounding box center [605, 274] width 7 height 7
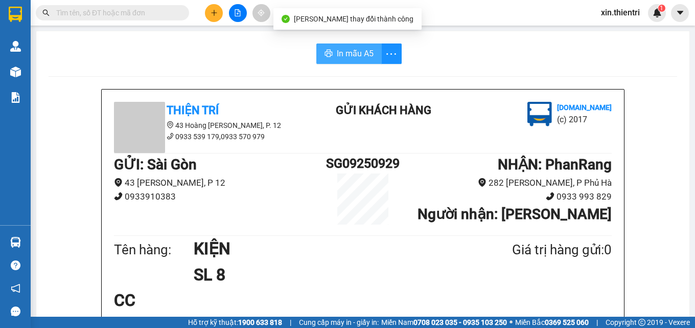
click at [357, 54] on span "In mẫu A5" at bounding box center [355, 53] width 37 height 13
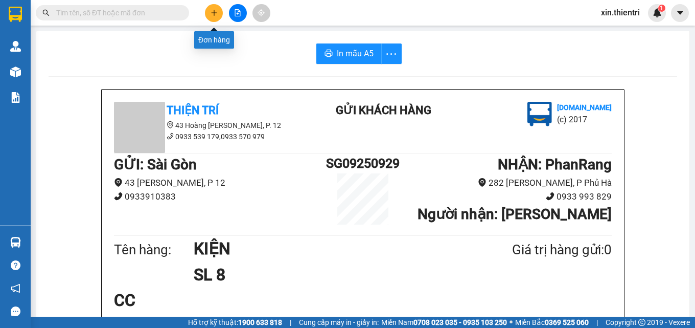
click at [211, 10] on icon "plus" at bounding box center [214, 12] width 7 height 7
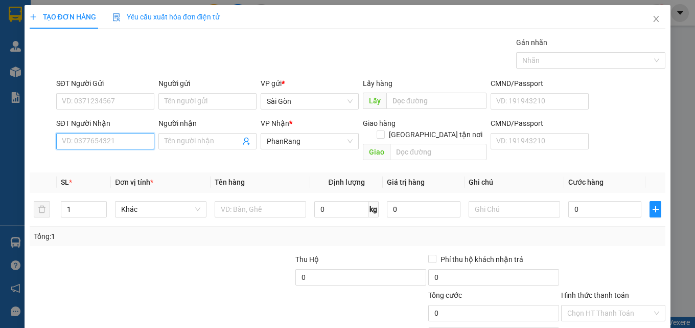
click at [110, 140] on input "SĐT Người Nhận" at bounding box center [105, 141] width 98 height 16
click at [118, 144] on input "SĐT Người Nhận" at bounding box center [105, 141] width 98 height 16
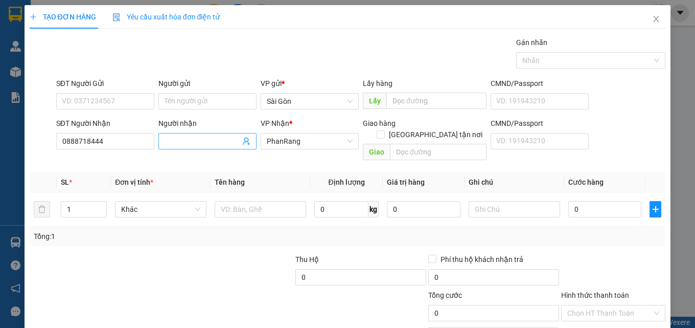
click at [173, 144] on input "Người nhận" at bounding box center [203, 140] width 76 height 11
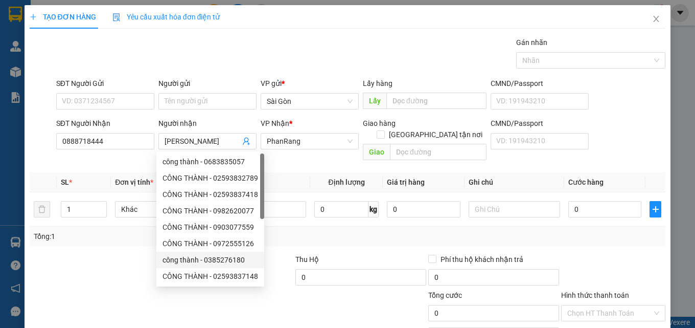
click at [90, 289] on div at bounding box center [122, 307] width 186 height 36
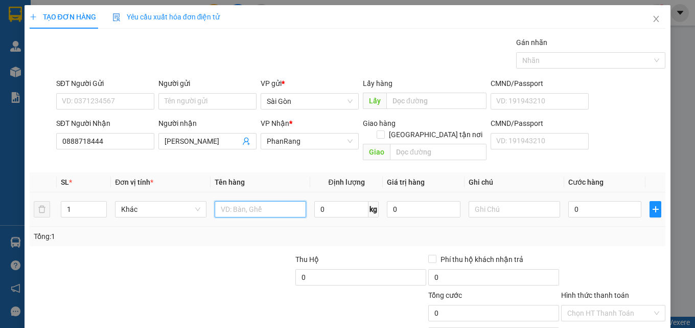
click at [227, 201] on input "text" at bounding box center [260, 209] width 91 height 16
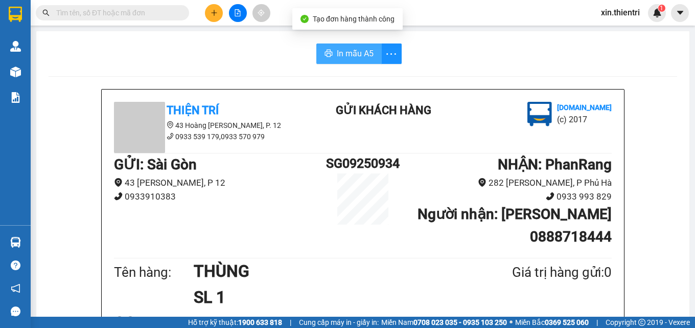
click at [357, 55] on span "In mẫu A5" at bounding box center [355, 53] width 37 height 13
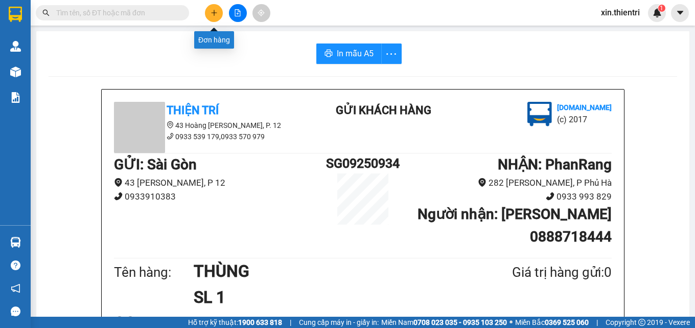
click at [212, 15] on icon "plus" at bounding box center [214, 12] width 7 height 7
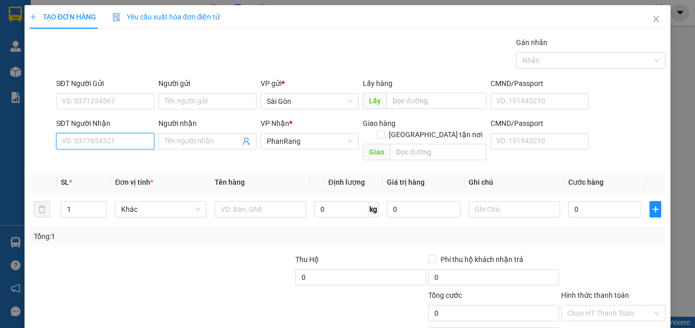
click at [109, 142] on input "SĐT Người Nhận" at bounding box center [105, 141] width 98 height 16
click at [103, 142] on input "SĐT Người Nhận" at bounding box center [105, 141] width 98 height 16
click at [105, 145] on input "SĐT Người Nhận" at bounding box center [105, 141] width 98 height 16
click at [120, 144] on input "SĐT Người Nhận" at bounding box center [105, 141] width 98 height 16
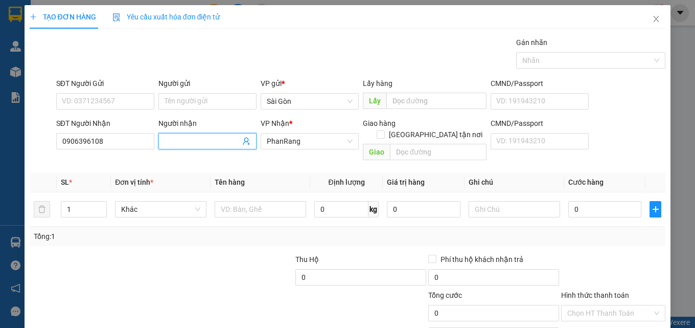
click at [174, 142] on input "Người nhận" at bounding box center [203, 140] width 76 height 11
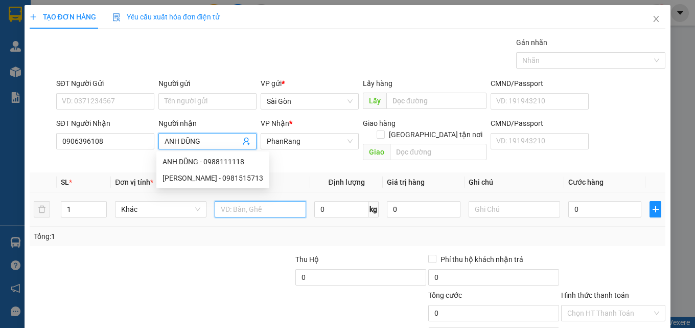
click at [246, 201] on input "text" at bounding box center [260, 209] width 91 height 16
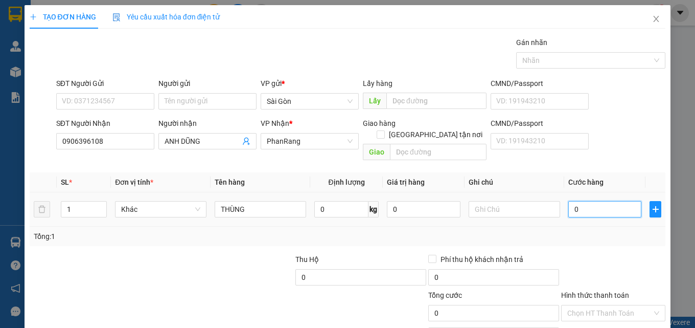
click at [595, 201] on input "0" at bounding box center [605, 209] width 74 height 16
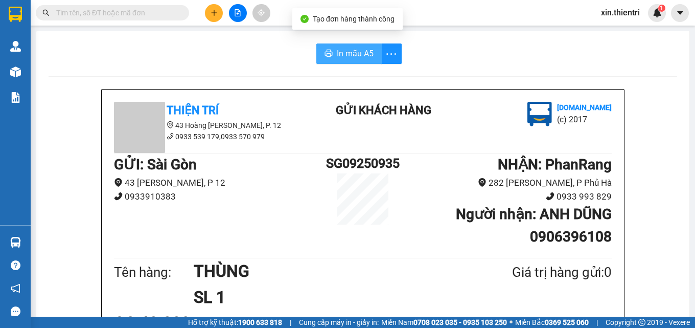
click at [363, 57] on span "In mẫu A5" at bounding box center [355, 53] width 37 height 13
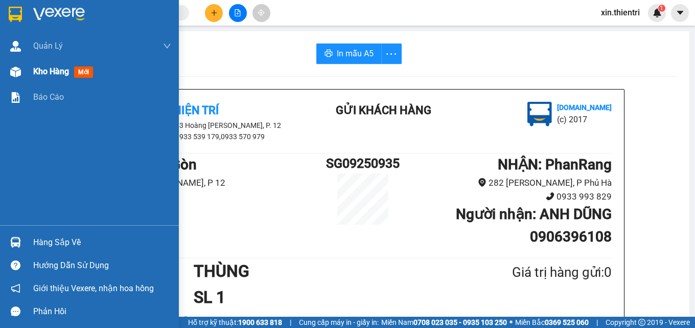
click at [63, 74] on span "Kho hàng" at bounding box center [51, 71] width 36 height 10
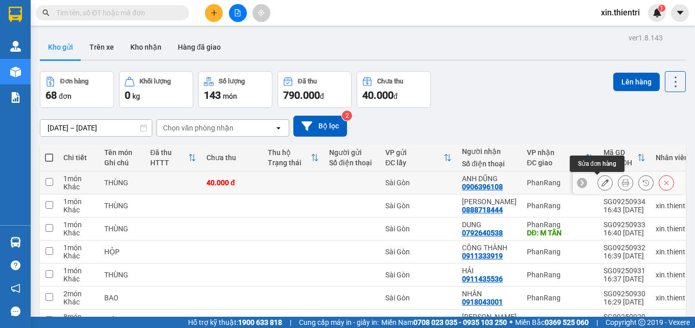
click at [602, 179] on icon at bounding box center [605, 182] width 7 height 7
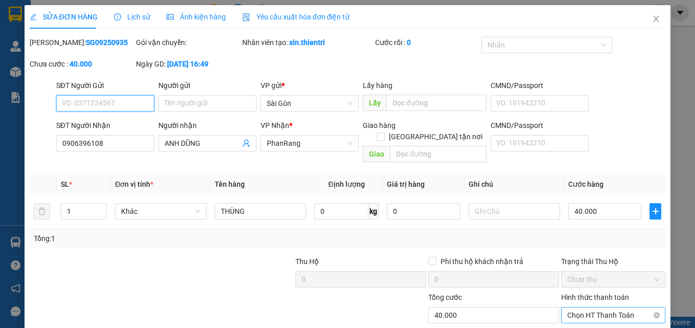
click at [605, 307] on span "Chọn HT Thanh Toán" at bounding box center [613, 314] width 92 height 15
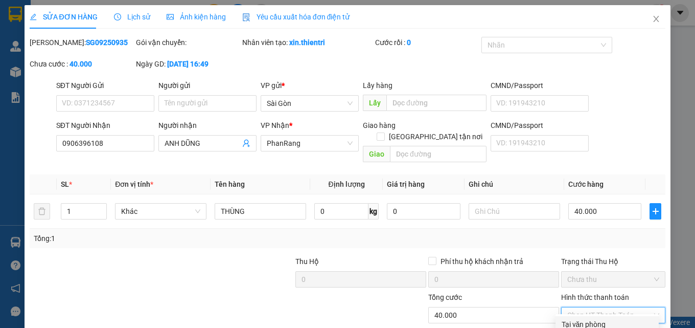
click at [590, 318] on div "Tại văn phòng" at bounding box center [607, 323] width 91 height 11
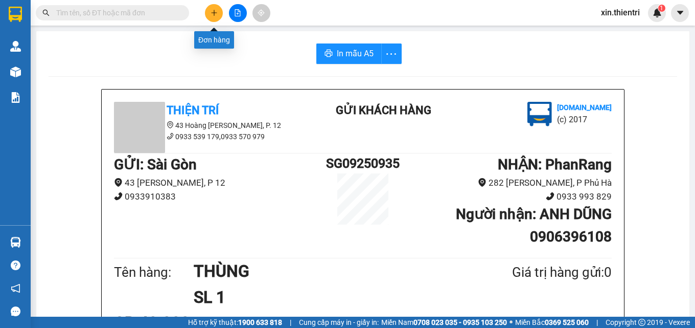
click at [211, 15] on icon "plus" at bounding box center [214, 12] width 7 height 7
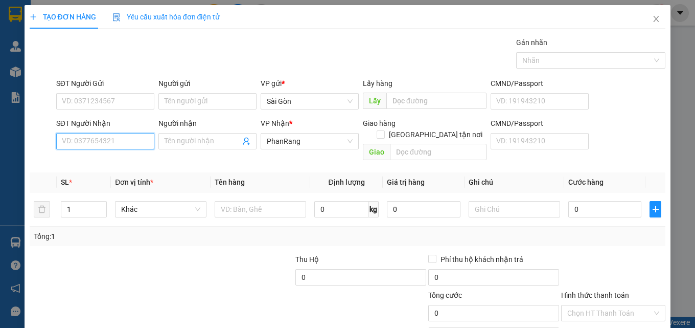
click at [118, 140] on input "SĐT Người Nhận" at bounding box center [105, 141] width 98 height 16
click at [106, 158] on div "0903809862 - HẠO" at bounding box center [104, 161] width 85 height 11
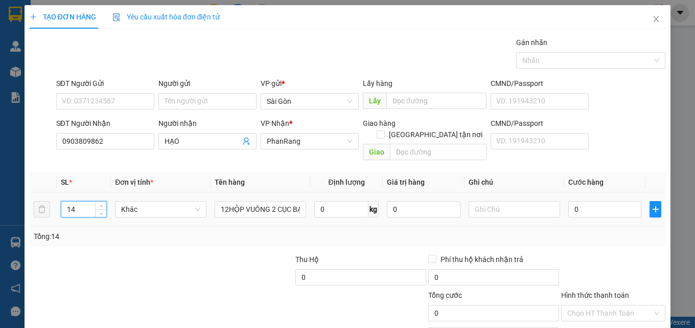
click at [89, 202] on input "14" at bounding box center [83, 208] width 45 height 15
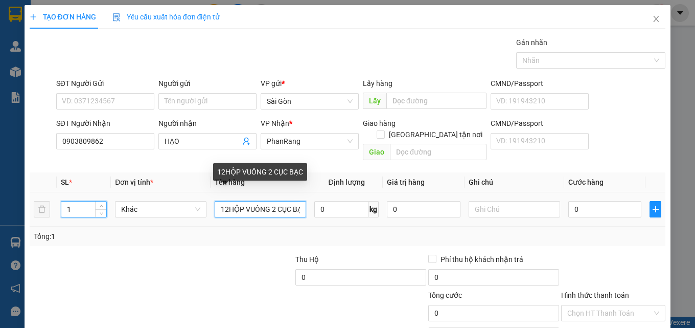
click at [298, 201] on input "12HỘP VUÔNG 2 CỤC BẠC" at bounding box center [260, 209] width 91 height 16
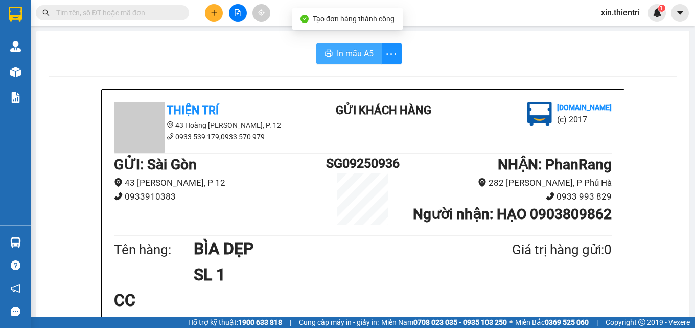
click at [348, 56] on span "In mẫu A5" at bounding box center [355, 53] width 37 height 13
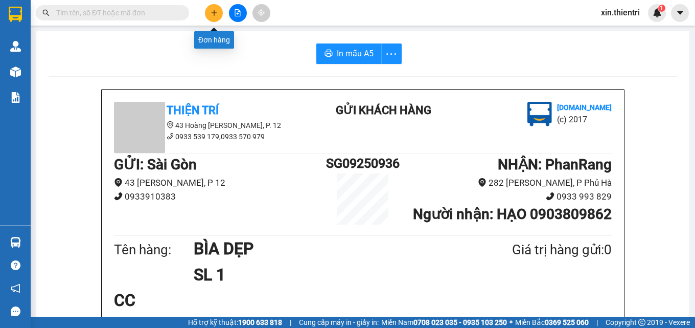
click at [218, 10] on button at bounding box center [214, 13] width 18 height 18
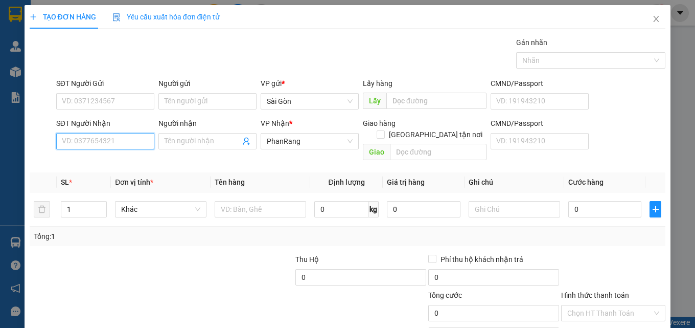
click at [121, 139] on input "SĐT Người Nhận" at bounding box center [105, 141] width 98 height 16
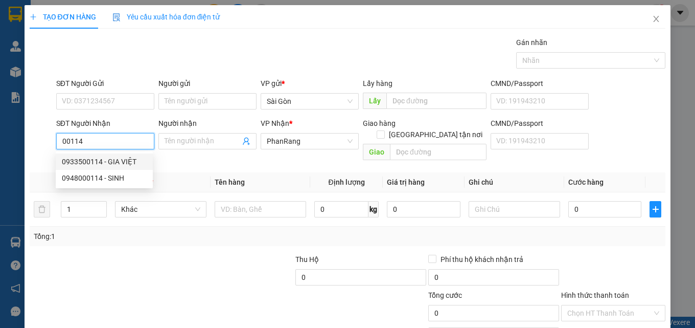
click at [84, 160] on div "0933500114 - GIA VIỆT" at bounding box center [104, 161] width 85 height 11
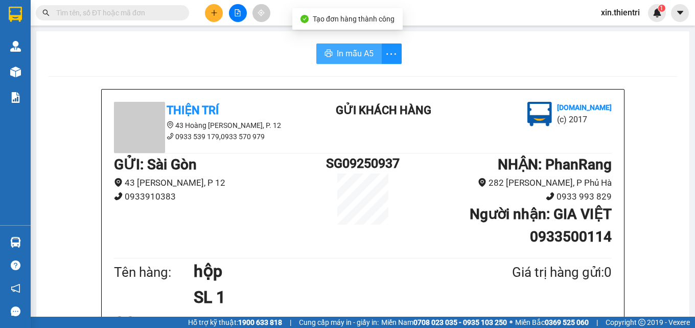
click at [350, 62] on button "In mẫu A5" at bounding box center [348, 53] width 65 height 20
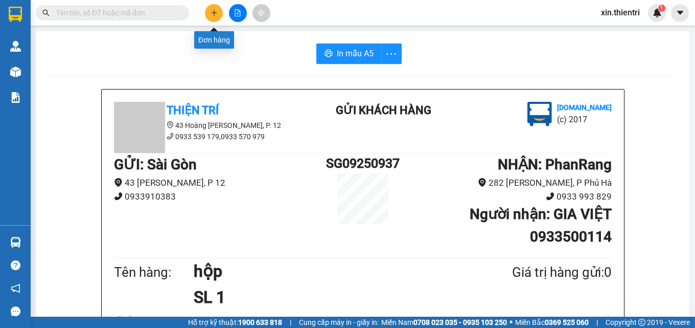
click at [221, 11] on button at bounding box center [214, 13] width 18 height 18
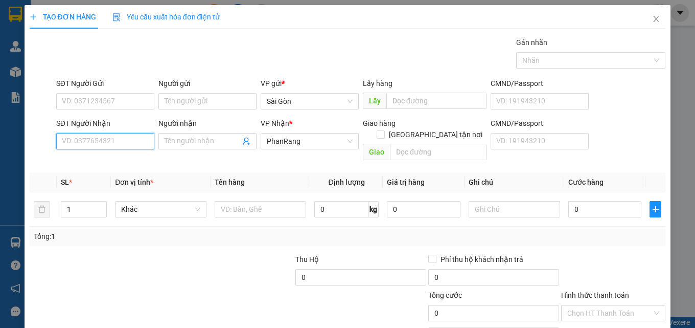
click at [125, 140] on input "SĐT Người Nhận" at bounding box center [105, 141] width 98 height 16
click at [112, 145] on input "SĐT Người Nhận" at bounding box center [105, 141] width 98 height 16
click at [115, 165] on div "0919681762 - TRANG" at bounding box center [104, 161] width 85 height 11
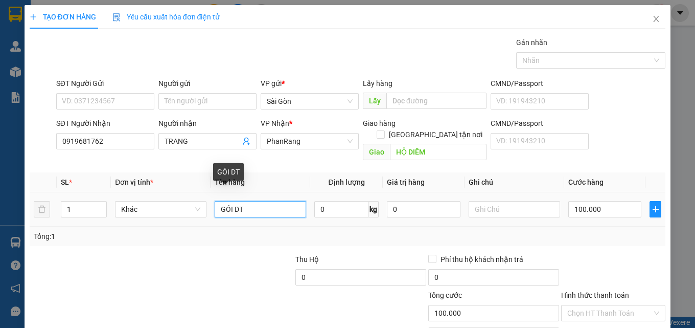
click at [263, 202] on input "GÓI DT" at bounding box center [260, 209] width 91 height 16
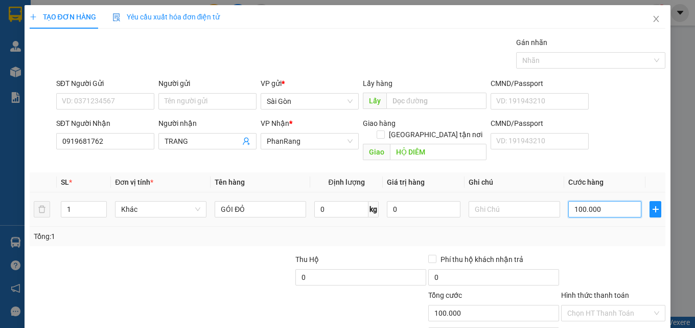
click at [598, 201] on input "100.000" at bounding box center [605, 209] width 74 height 16
click at [589, 201] on input "0" at bounding box center [605, 209] width 74 height 16
click at [590, 201] on input "0" at bounding box center [605, 209] width 74 height 16
click at [609, 305] on input "Hình thức thanh toán" at bounding box center [609, 312] width 85 height 15
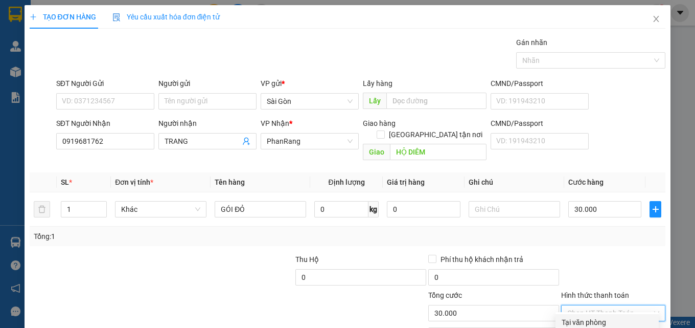
click at [604, 305] on input "Hình thức thanh toán" at bounding box center [609, 312] width 85 height 15
click at [595, 316] on div "Tại văn phòng" at bounding box center [607, 321] width 91 height 11
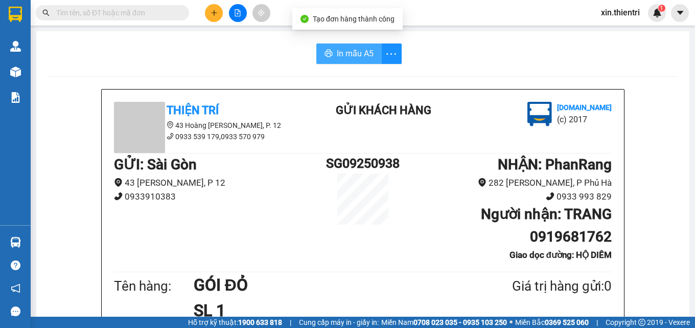
click at [350, 57] on span "In mẫu A5" at bounding box center [355, 53] width 37 height 13
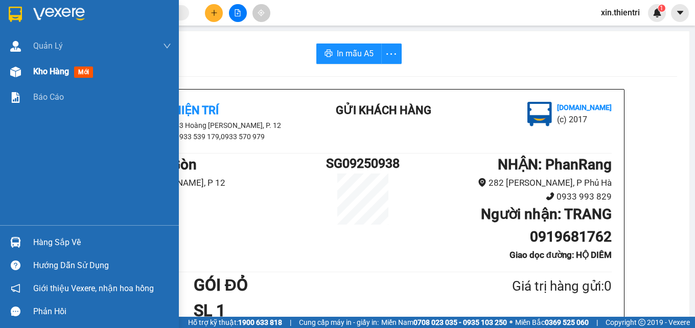
click at [52, 75] on span "Kho hàng" at bounding box center [51, 71] width 36 height 10
